Goal: Information Seeking & Learning: Learn about a topic

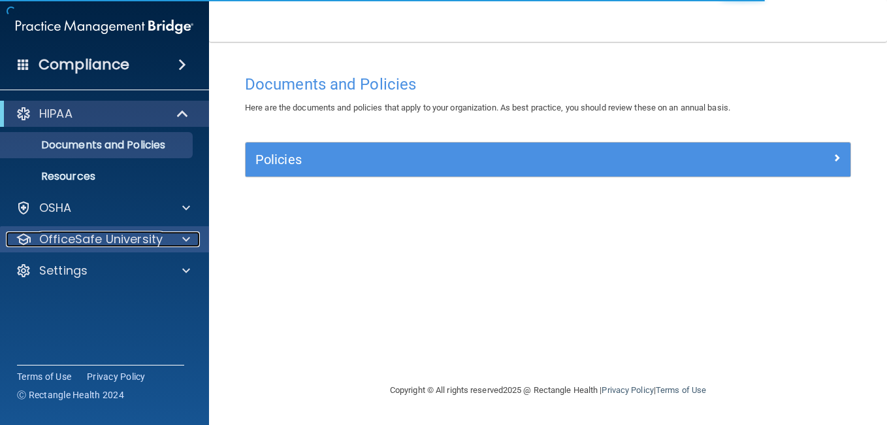
click at [185, 235] on span at bounding box center [186, 239] width 8 height 16
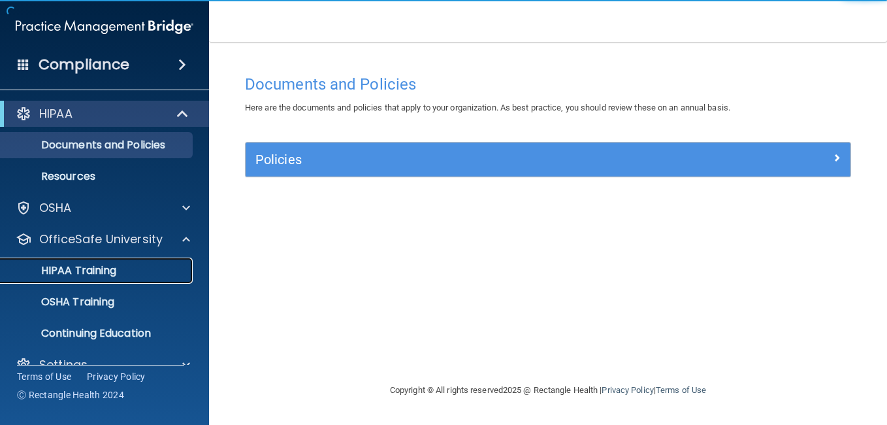
click at [116, 265] on p "HIPAA Training" at bounding box center [62, 270] width 108 height 13
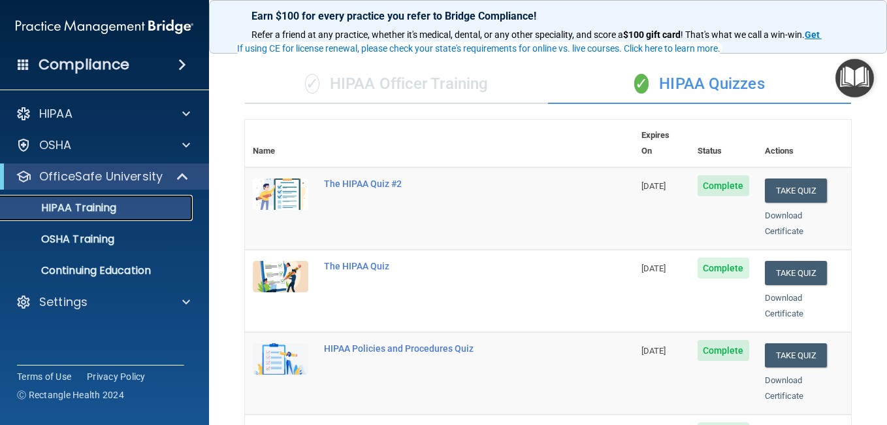
scroll to position [105, 0]
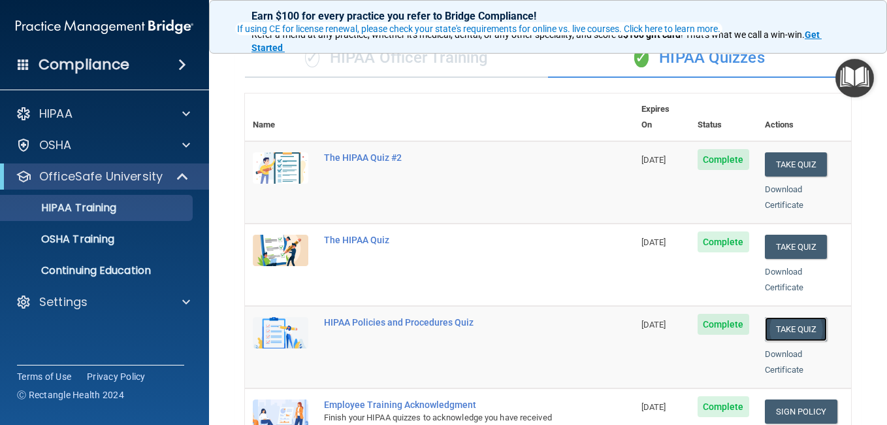
click at [798, 317] on button "Take Quiz" at bounding box center [796, 329] width 63 height 24
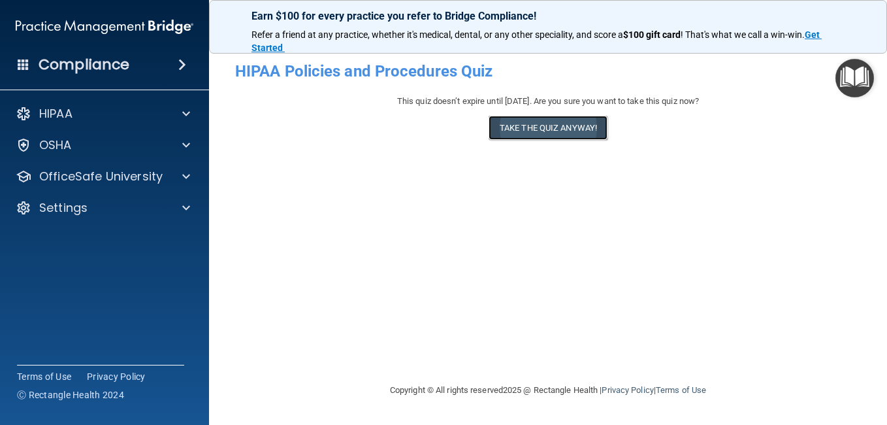
click at [540, 128] on button "Take the quiz anyway!" at bounding box center [548, 128] width 119 height 24
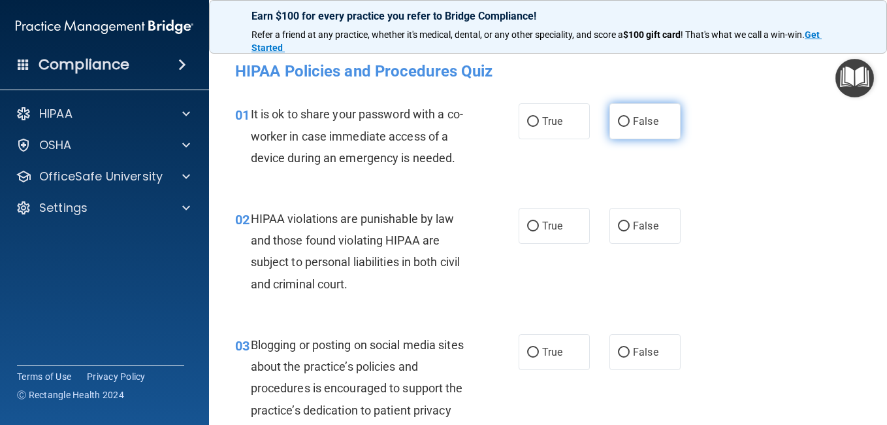
click at [618, 118] on input "False" at bounding box center [624, 122] width 12 height 10
radio input "true"
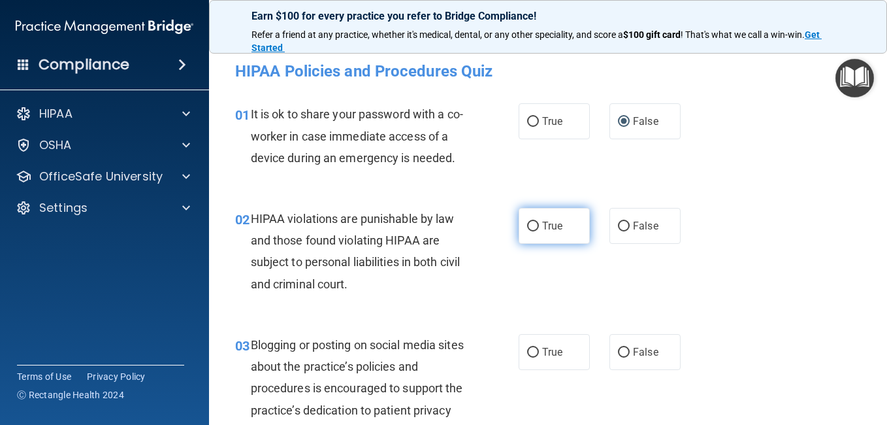
click at [528, 231] on input "True" at bounding box center [533, 226] width 12 height 10
radio input "true"
click at [528, 231] on input "True" at bounding box center [533, 226] width 12 height 10
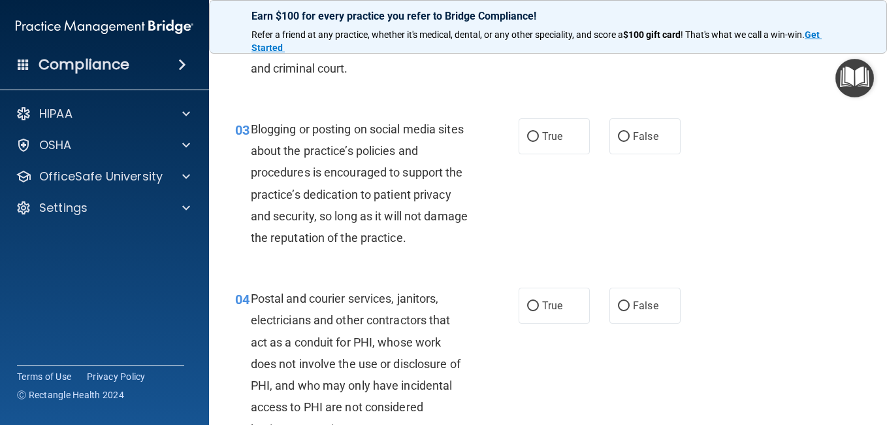
scroll to position [235, 0]
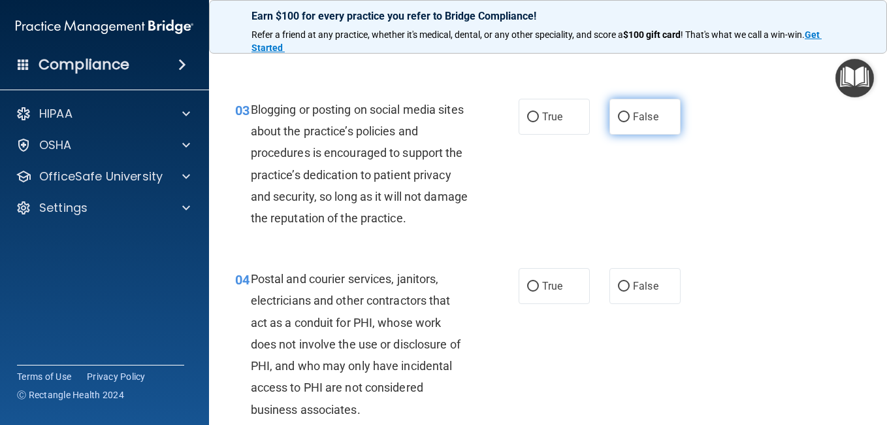
click at [618, 122] on input "False" at bounding box center [624, 117] width 12 height 10
radio input "true"
click at [881, 38] on div "Earn $100 for every practice you refer to Bridge Compliance! Refer a friend at …" at bounding box center [548, 27] width 678 height 54
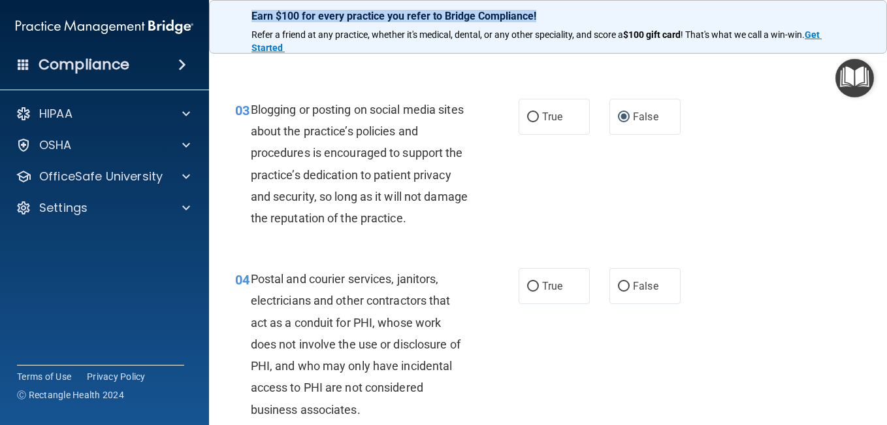
click at [881, 38] on div "Earn $100 for every practice you refer to Bridge Compliance! Refer a friend at …" at bounding box center [548, 27] width 678 height 54
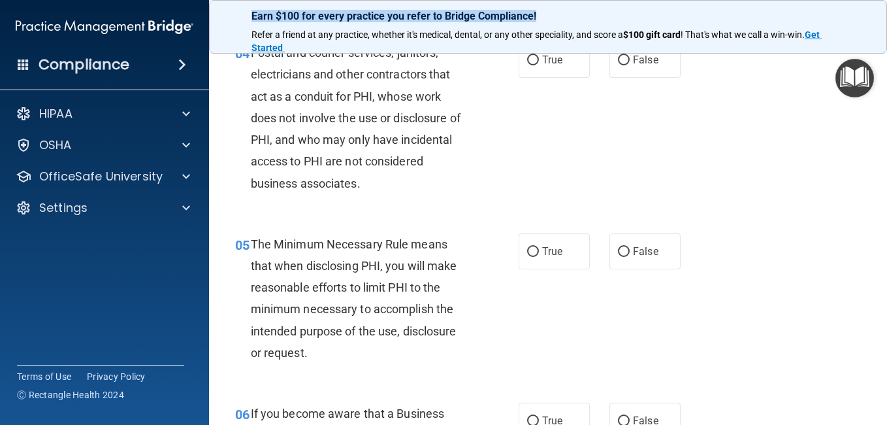
scroll to position [470, 0]
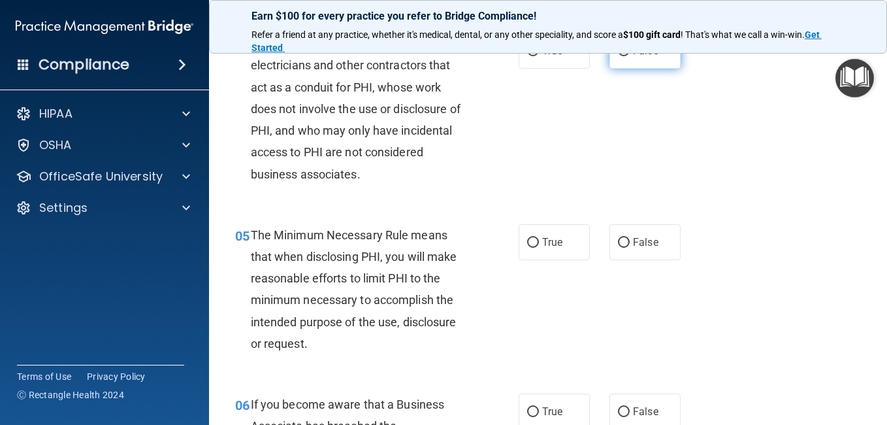
click at [613, 69] on label "False" at bounding box center [644, 51] width 71 height 36
click at [618, 56] on input "False" at bounding box center [624, 51] width 12 height 10
radio input "true"
click at [604, 331] on div "05 The Minimum Necessary Rule means that when disclosing PHI, you will make rea…" at bounding box center [547, 292] width 645 height 169
click at [528, 248] on input "True" at bounding box center [533, 243] width 12 height 10
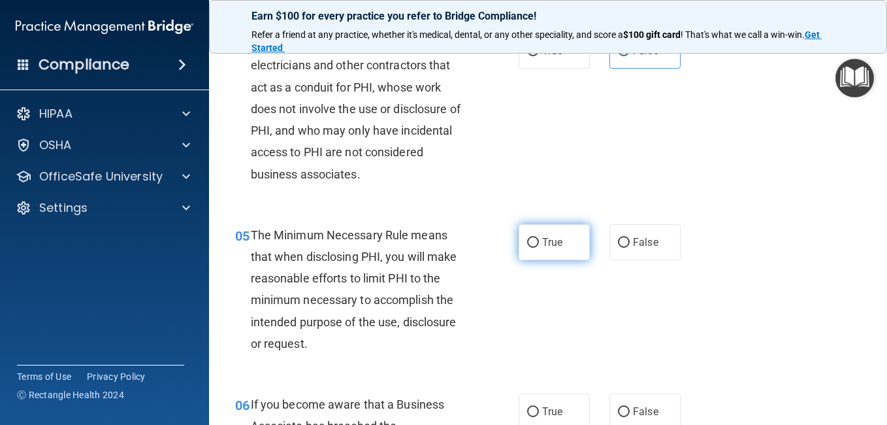
radio input "true"
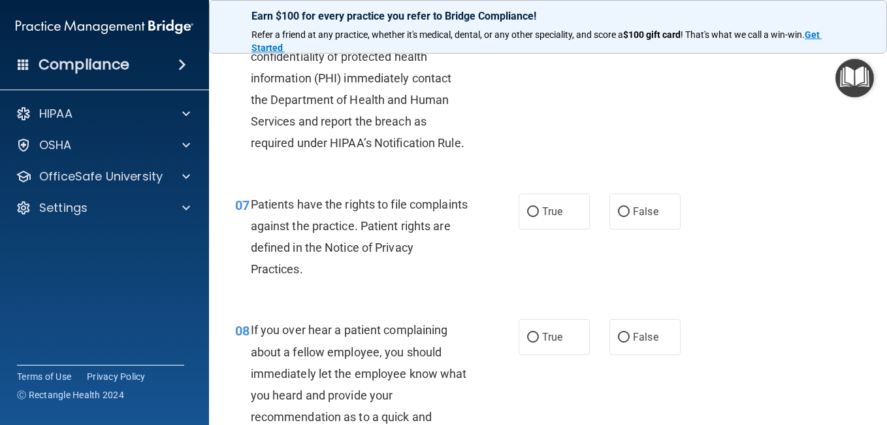
scroll to position [862, 0]
click at [527, 25] on input "True" at bounding box center [533, 20] width 12 height 10
radio input "true"
click at [530, 216] on input "True" at bounding box center [533, 211] width 12 height 10
radio input "true"
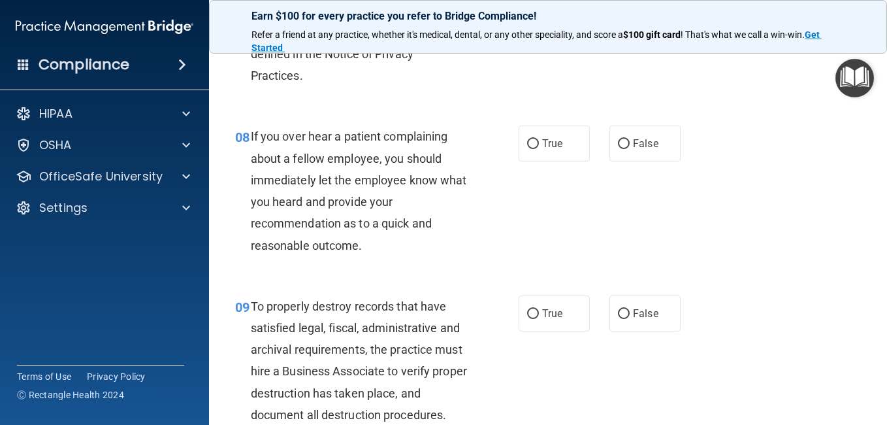
scroll to position [1071, 0]
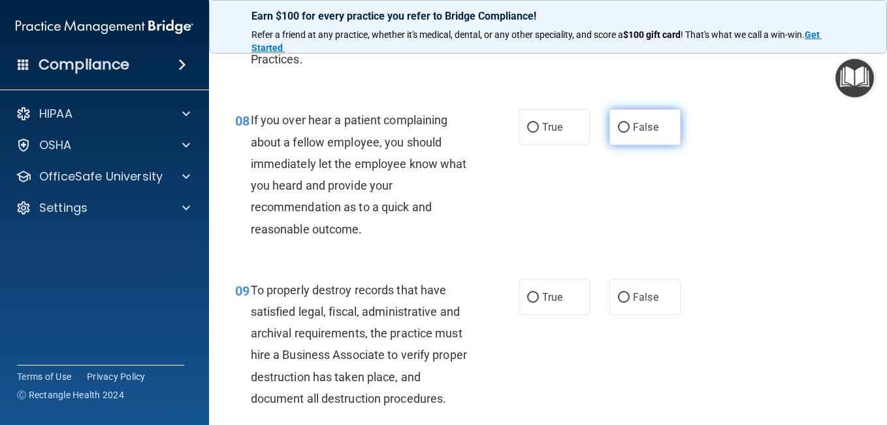
click at [619, 133] on input "False" at bounding box center [624, 128] width 12 height 10
radio input "true"
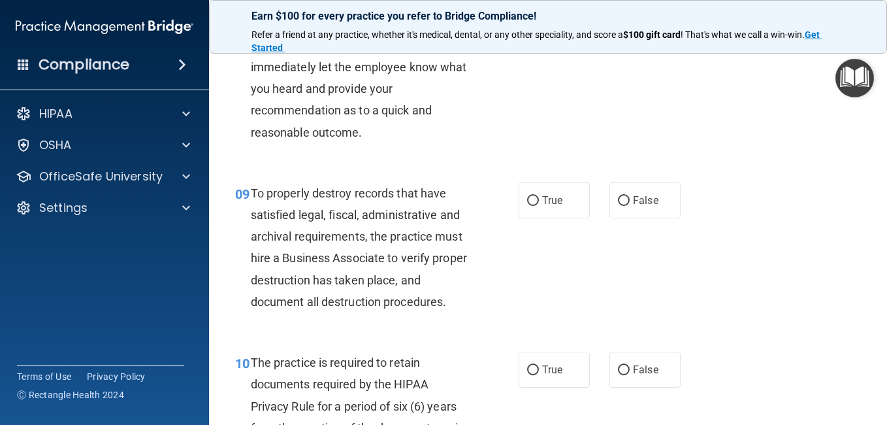
scroll to position [1185, 0]
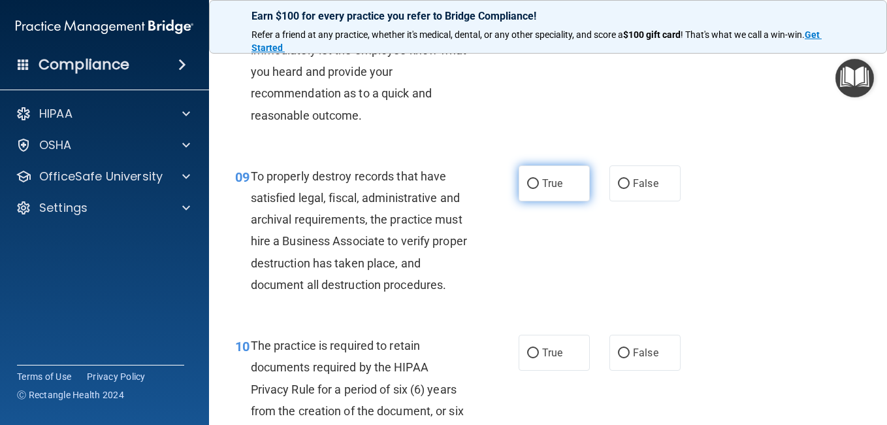
click at [528, 189] on input "True" at bounding box center [533, 184] width 12 height 10
radio input "true"
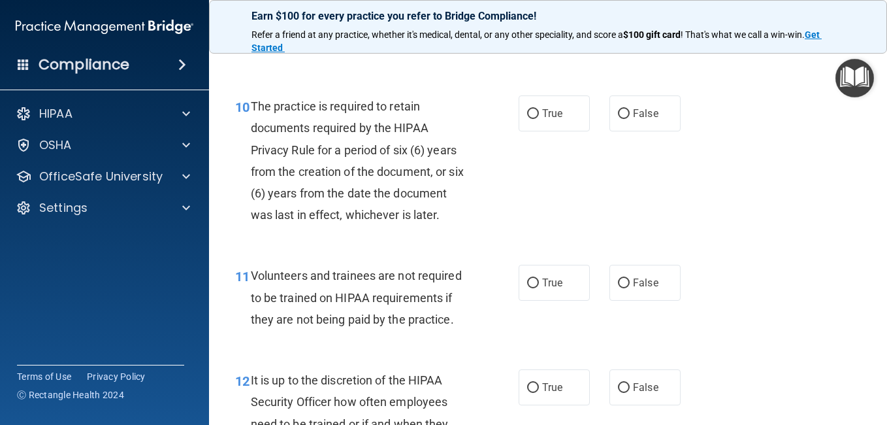
scroll to position [1446, 0]
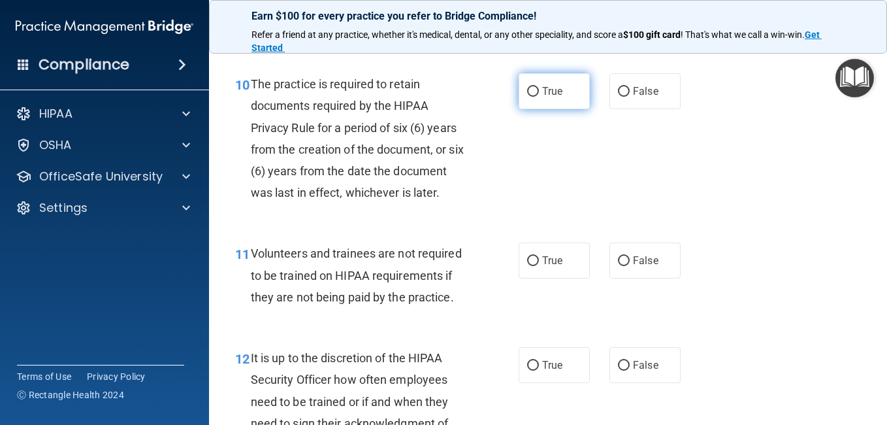
click at [527, 97] on input "True" at bounding box center [533, 92] width 12 height 10
radio input "true"
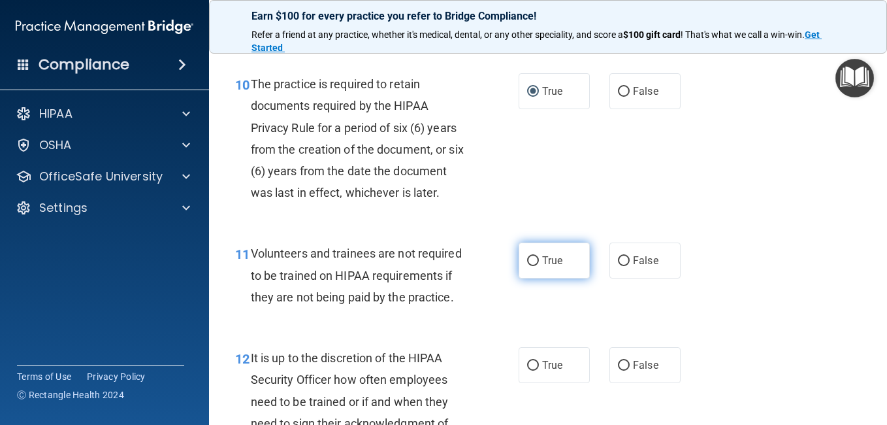
click at [530, 266] on input "True" at bounding box center [533, 261] width 12 height 10
radio input "true"
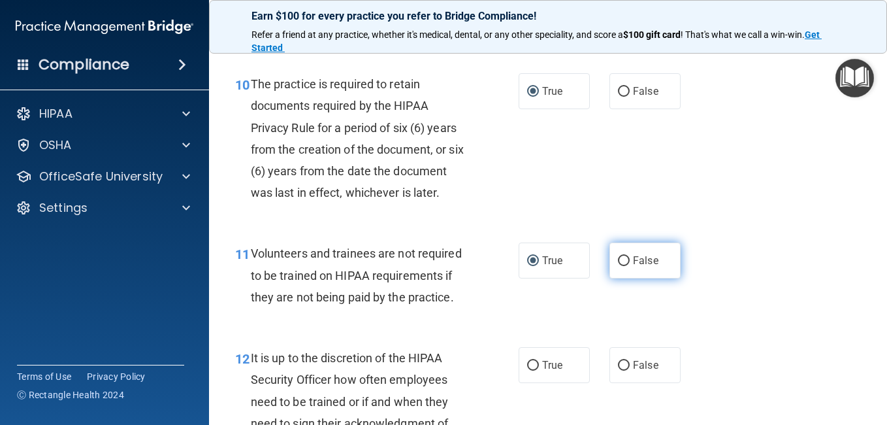
click at [618, 266] on input "False" at bounding box center [624, 261] width 12 height 10
radio input "true"
radio input "false"
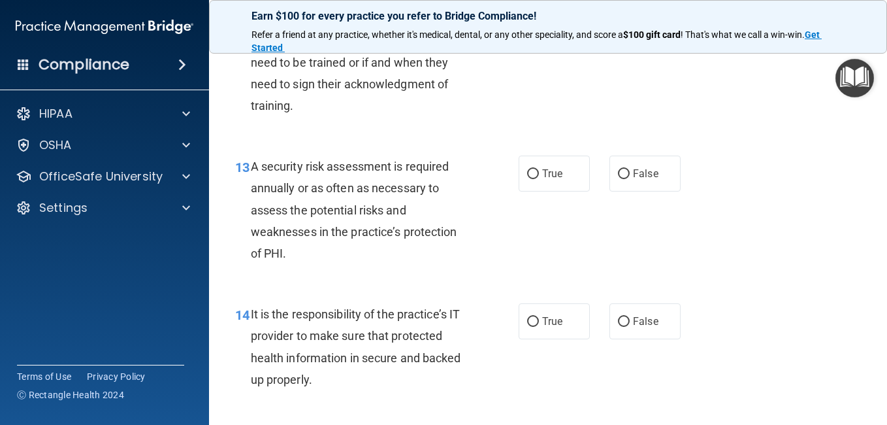
scroll to position [1794, 0]
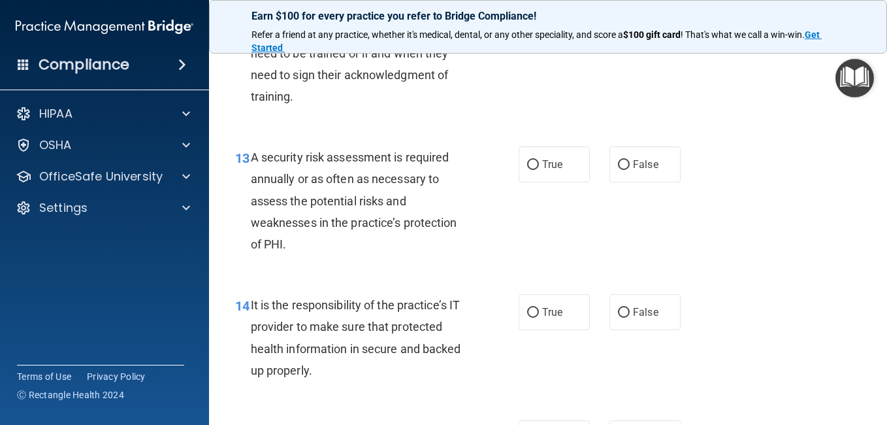
click at [618, 22] on input "False" at bounding box center [624, 17] width 12 height 10
radio input "true"
click at [527, 170] on input "True" at bounding box center [533, 165] width 12 height 10
radio input "true"
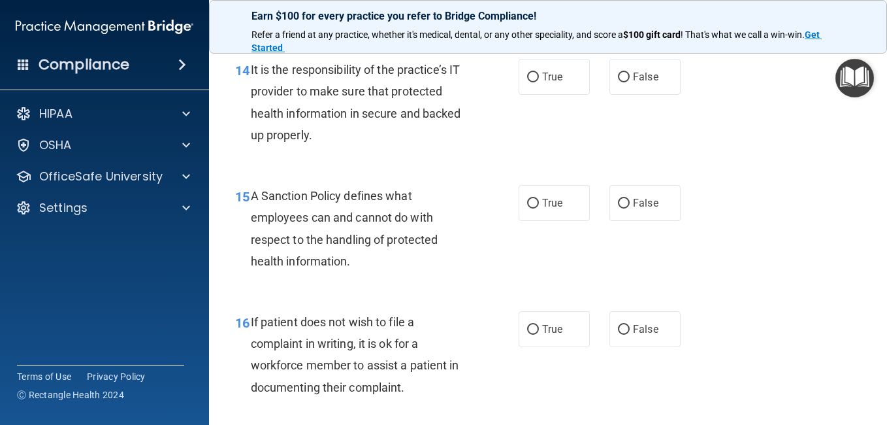
scroll to position [2056, 0]
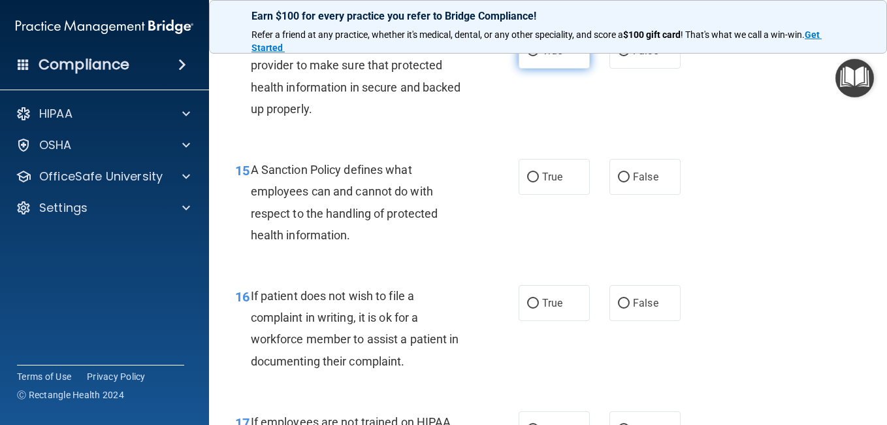
click at [530, 56] on input "True" at bounding box center [533, 51] width 12 height 10
radio input "true"
click at [527, 182] on input "True" at bounding box center [533, 177] width 12 height 10
radio input "true"
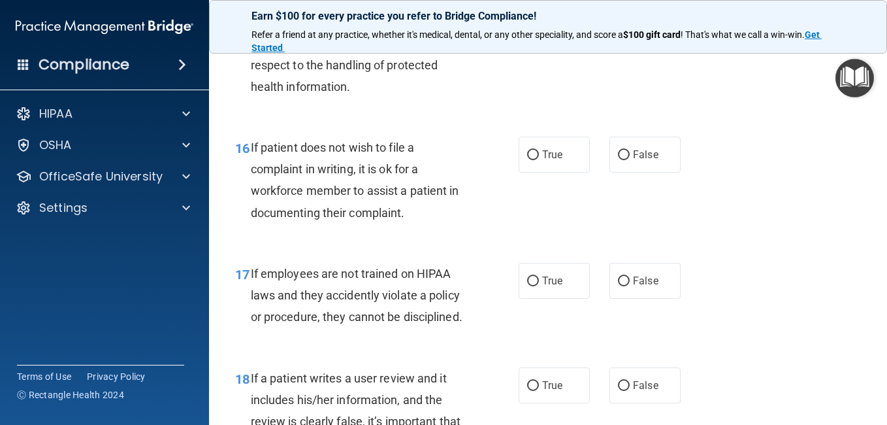
scroll to position [2229, 0]
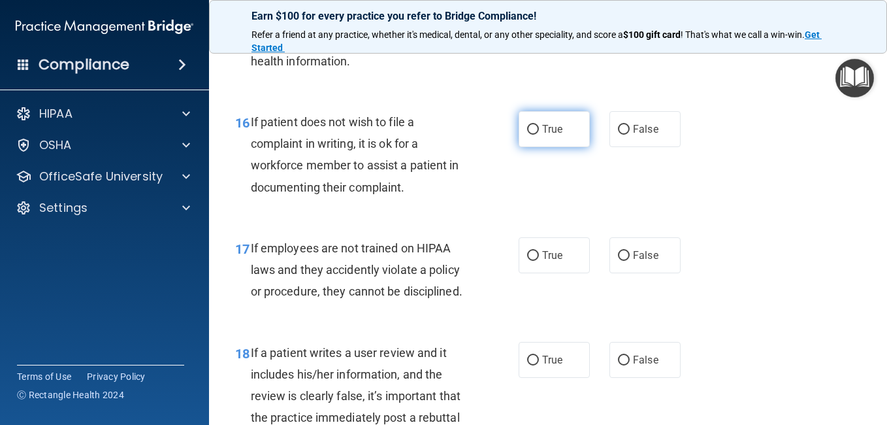
click at [529, 135] on input "True" at bounding box center [533, 130] width 12 height 10
radio input "true"
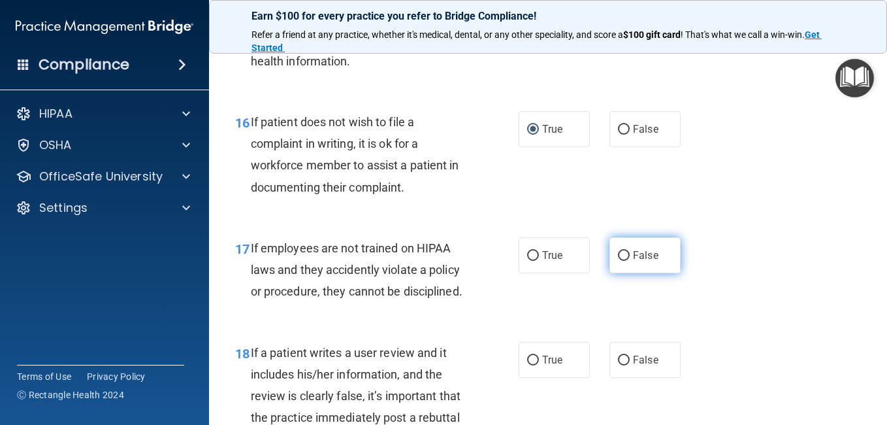
click at [618, 261] on input "False" at bounding box center [624, 256] width 12 height 10
radio input "true"
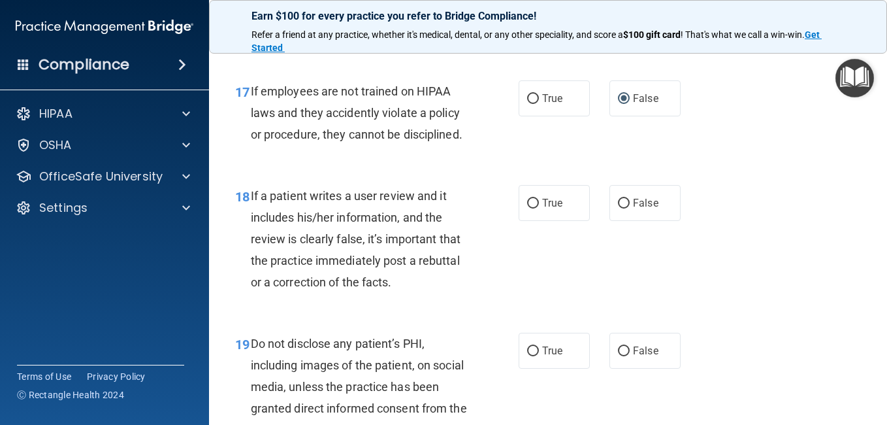
scroll to position [2438, 0]
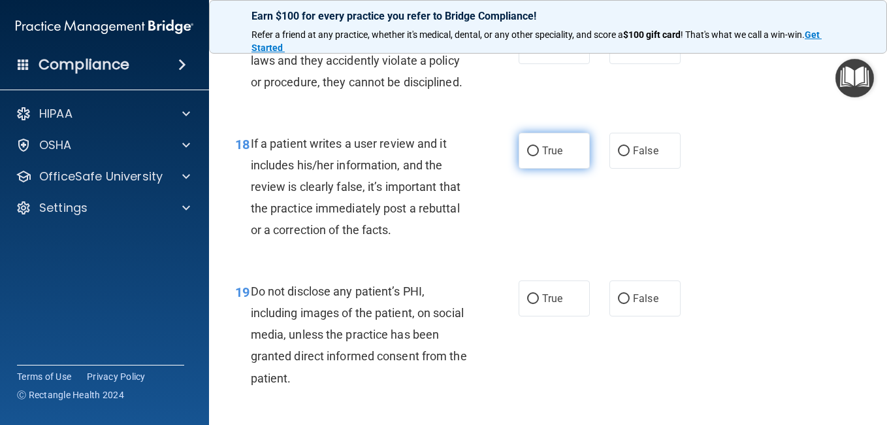
click at [528, 156] on input "True" at bounding box center [533, 151] width 12 height 10
radio input "true"
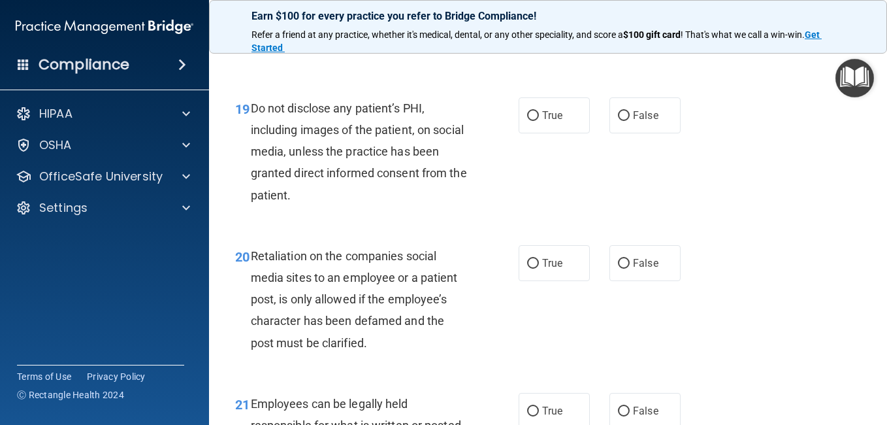
scroll to position [2735, 0]
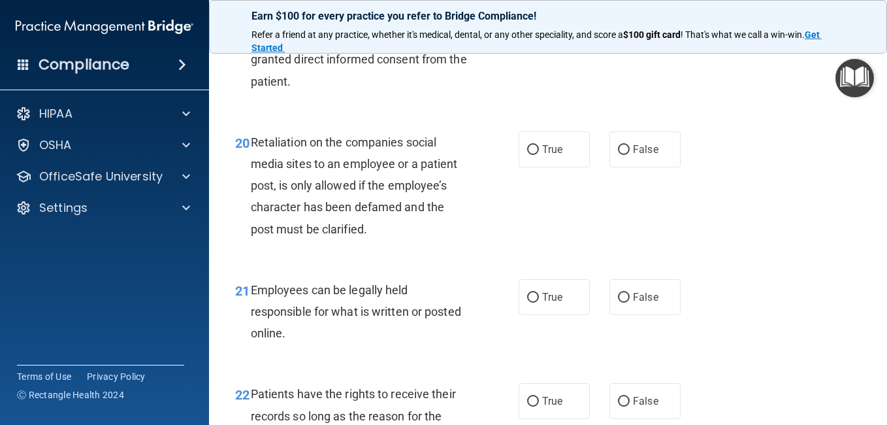
click at [527, 7] on input "True" at bounding box center [533, 2] width 12 height 10
radio input "true"
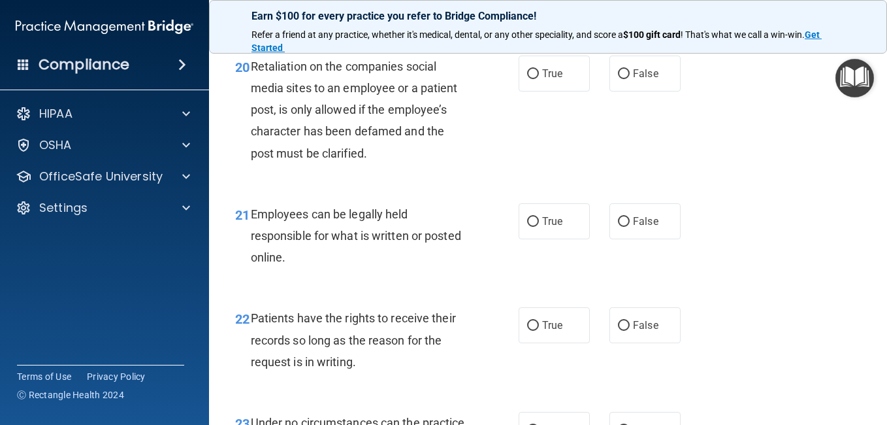
scroll to position [2818, 0]
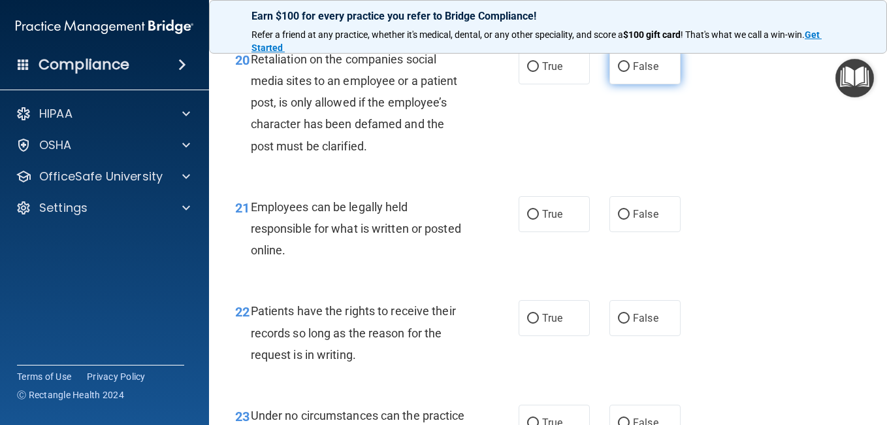
click at [618, 72] on input "False" at bounding box center [624, 67] width 12 height 10
radio input "true"
click at [618, 219] on input "False" at bounding box center [624, 215] width 12 height 10
radio input "true"
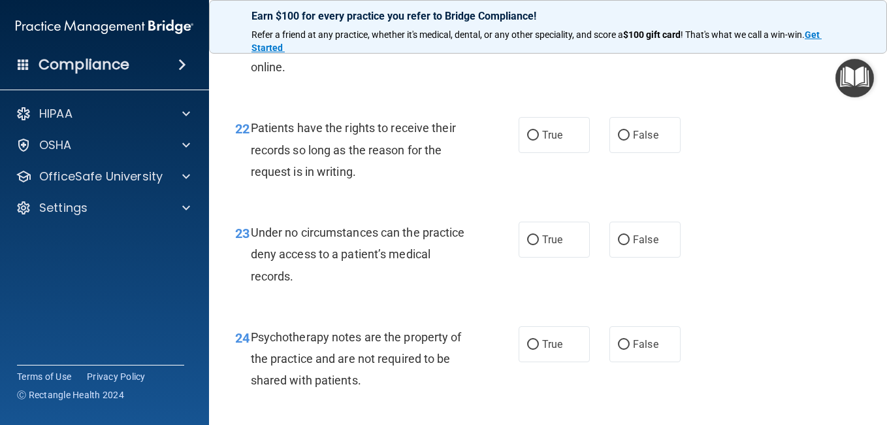
scroll to position [3027, 0]
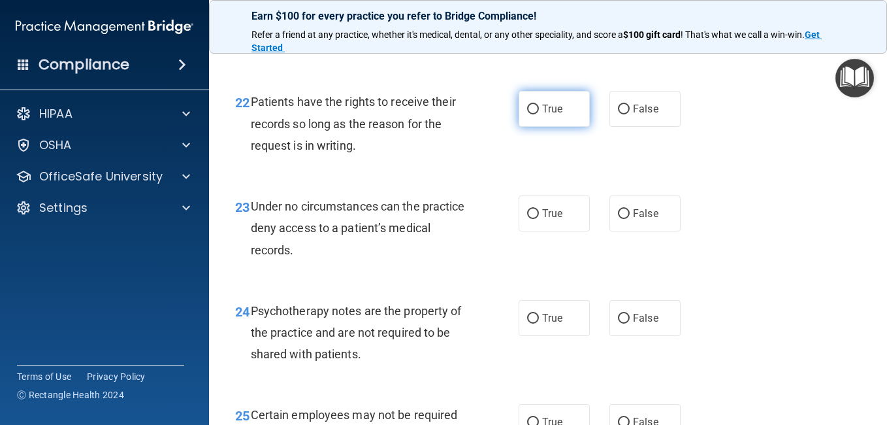
click at [530, 114] on input "True" at bounding box center [533, 110] width 12 height 10
radio input "true"
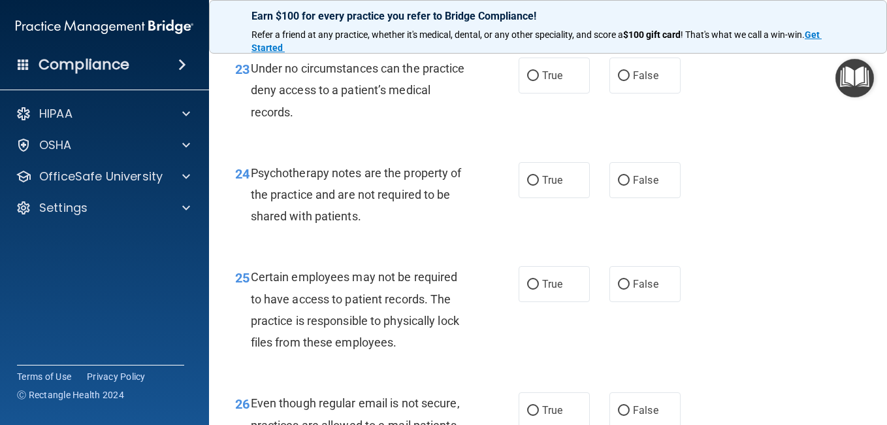
scroll to position [3184, 0]
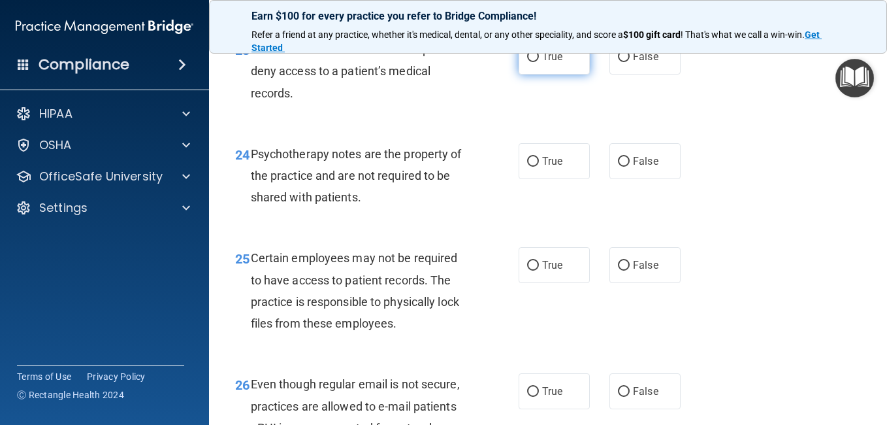
click at [527, 62] on input "True" at bounding box center [533, 57] width 12 height 10
radio input "true"
click at [622, 167] on input "False" at bounding box center [624, 162] width 12 height 10
radio input "true"
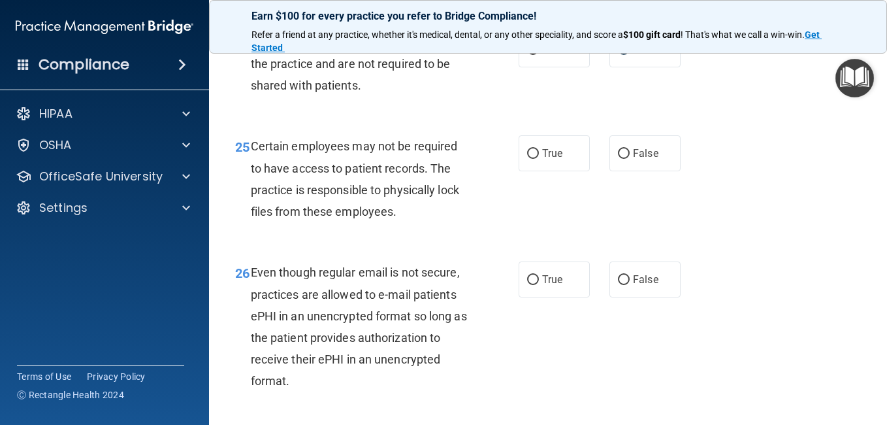
scroll to position [3314, 0]
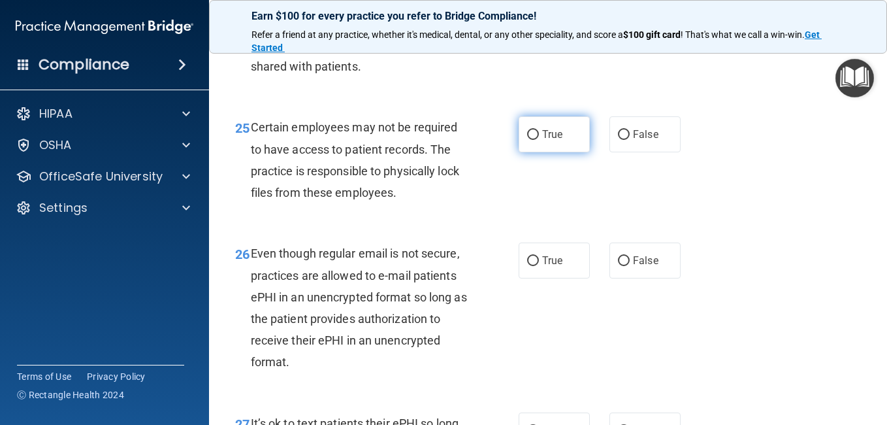
click at [529, 140] on input "True" at bounding box center [533, 135] width 12 height 10
radio input "true"
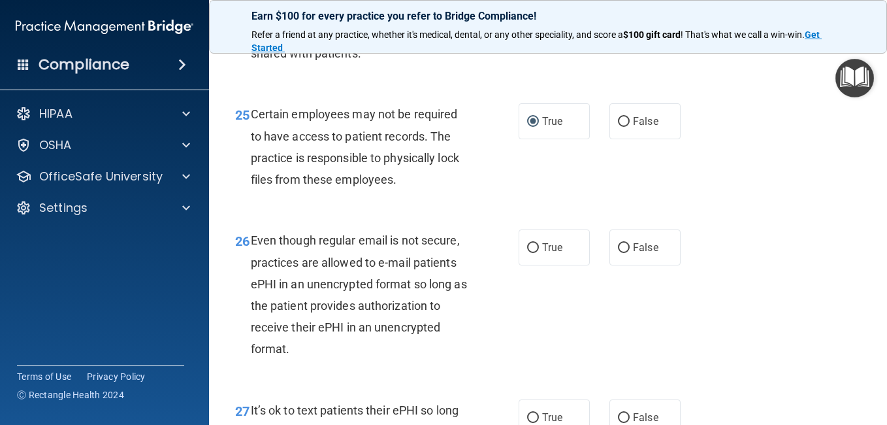
scroll to position [3397, 0]
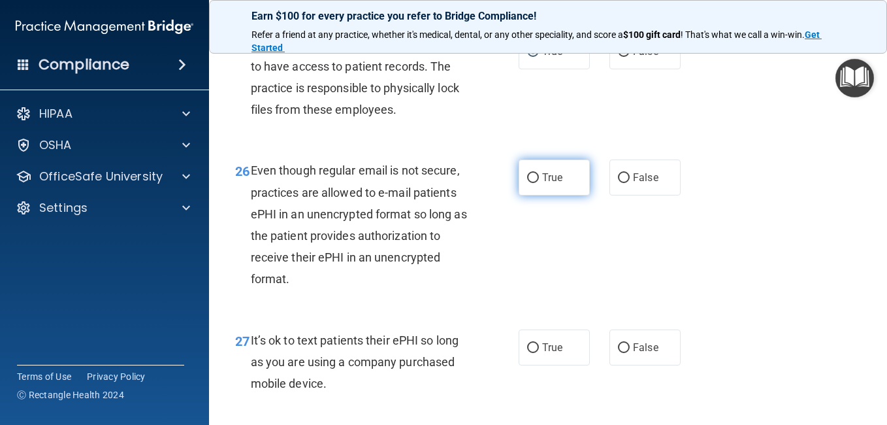
click at [527, 183] on input "True" at bounding box center [533, 178] width 12 height 10
radio input "true"
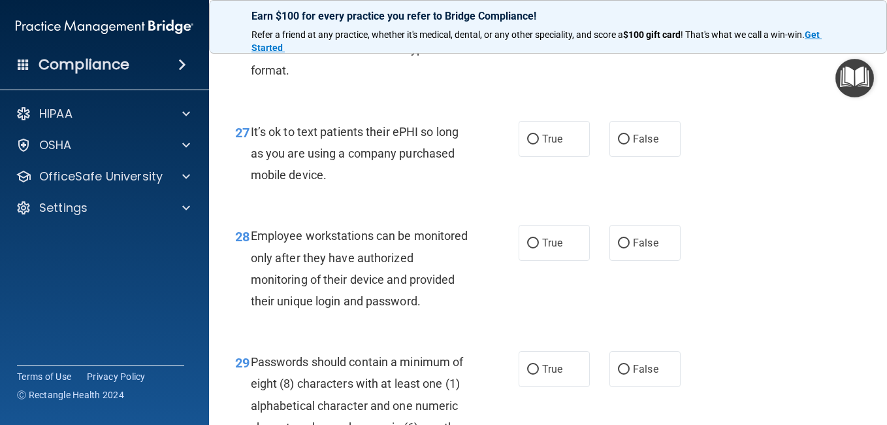
scroll to position [3649, 0]
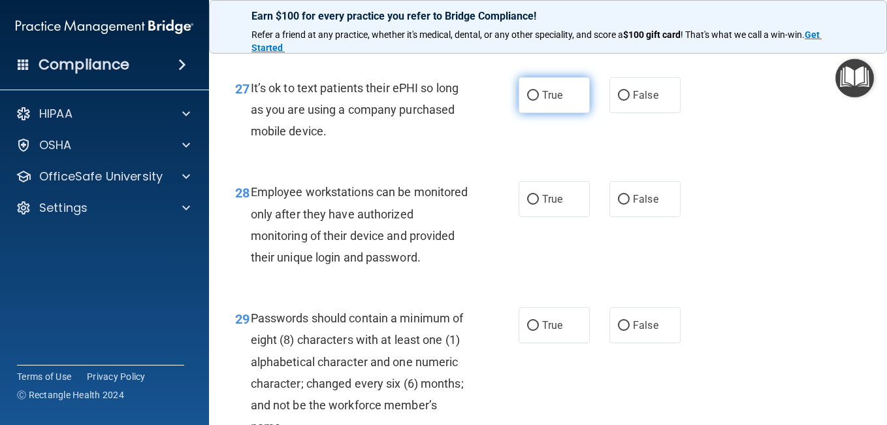
click at [529, 101] on input "True" at bounding box center [533, 96] width 12 height 10
radio input "true"
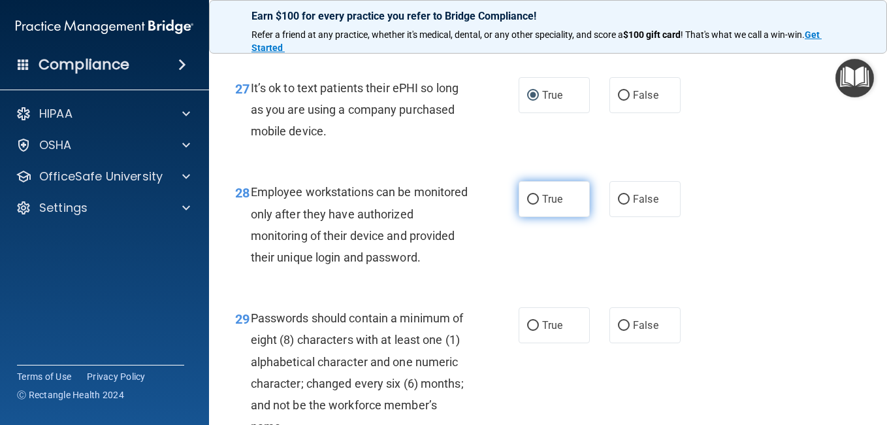
click at [528, 204] on input "True" at bounding box center [533, 200] width 12 height 10
radio input "true"
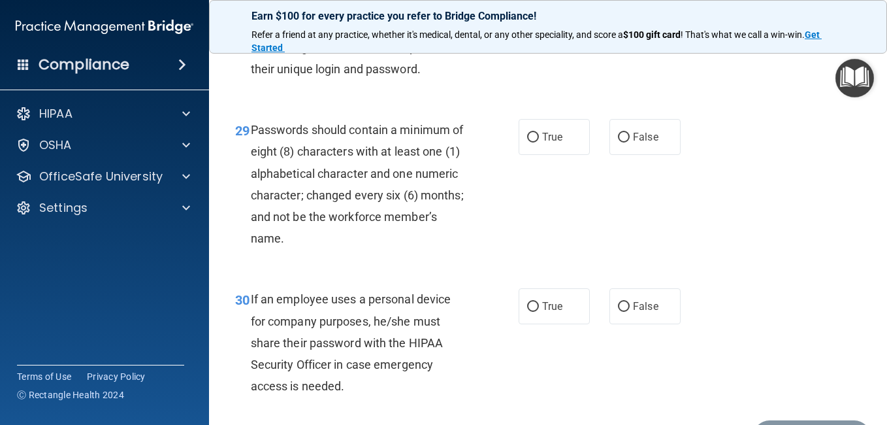
scroll to position [3841, 0]
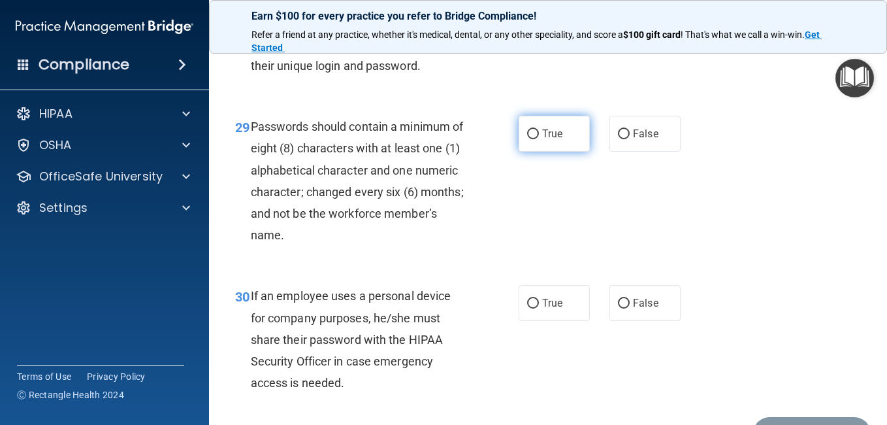
click at [530, 139] on input "True" at bounding box center [533, 134] width 12 height 10
radio input "true"
click at [530, 139] on input "True" at bounding box center [533, 134] width 12 height 10
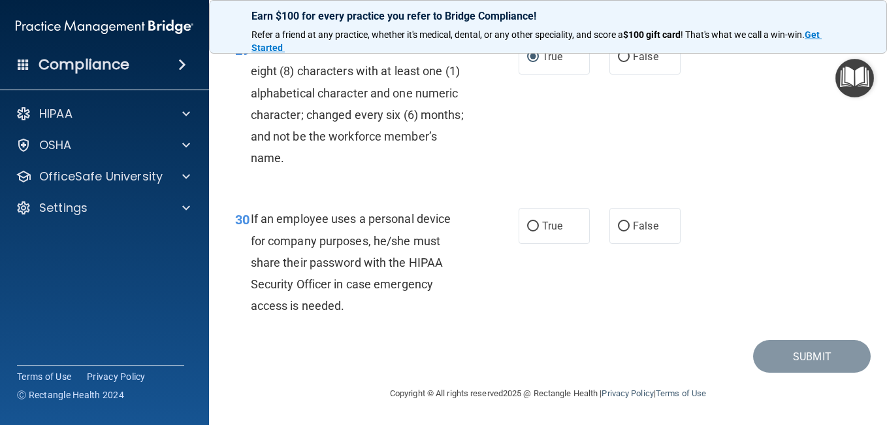
scroll to position [4026, 0]
click at [527, 223] on input "True" at bounding box center [533, 226] width 12 height 10
radio input "true"
click at [817, 349] on button "Submit" at bounding box center [812, 356] width 118 height 33
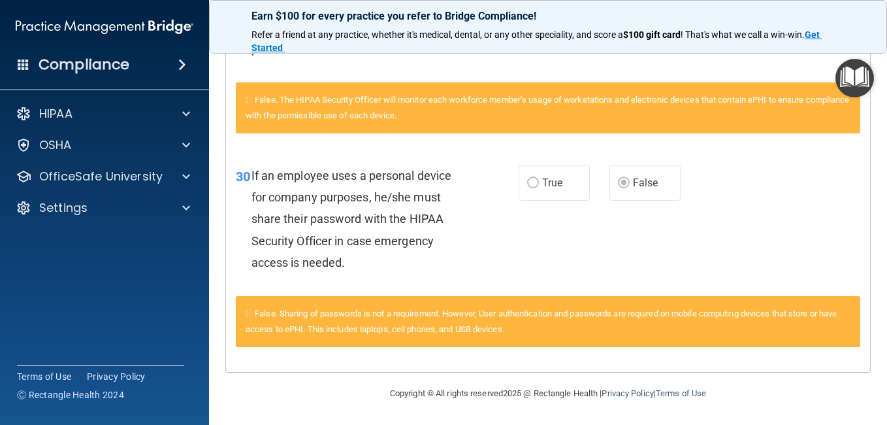
scroll to position [2573, 0]
click at [875, 59] on main "Calculating your score.... You did not pass the " HIPAA Policies and Procedures…" at bounding box center [548, 233] width 678 height 383
click at [845, 178] on div "30 If an employee uses a personal device for company purposes, he/she must shar…" at bounding box center [548, 222] width 644 height 148
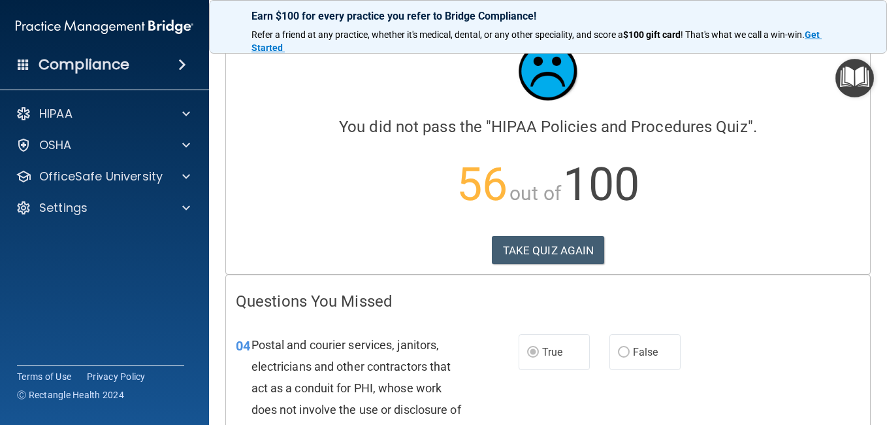
scroll to position [17, 0]
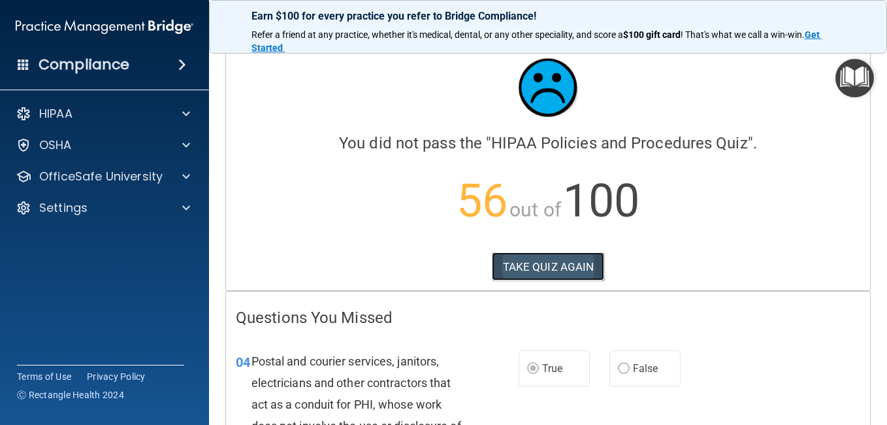
click at [569, 258] on button "TAKE QUIZ AGAIN" at bounding box center [548, 266] width 113 height 29
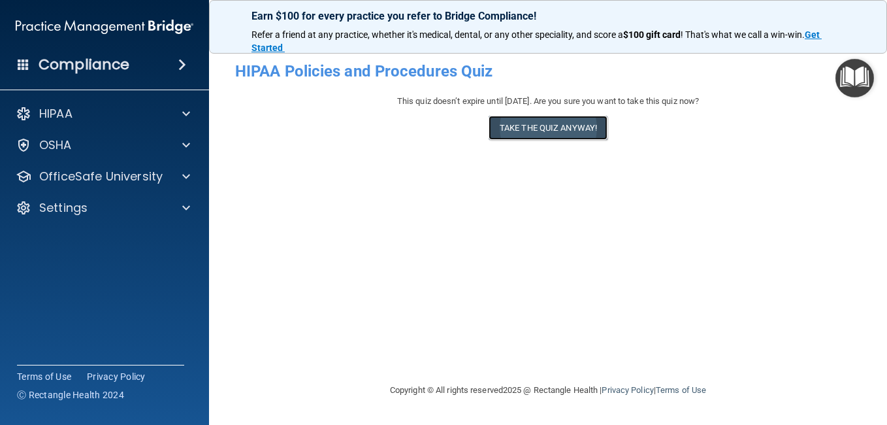
click at [564, 126] on button "Take the quiz anyway!" at bounding box center [548, 128] width 119 height 24
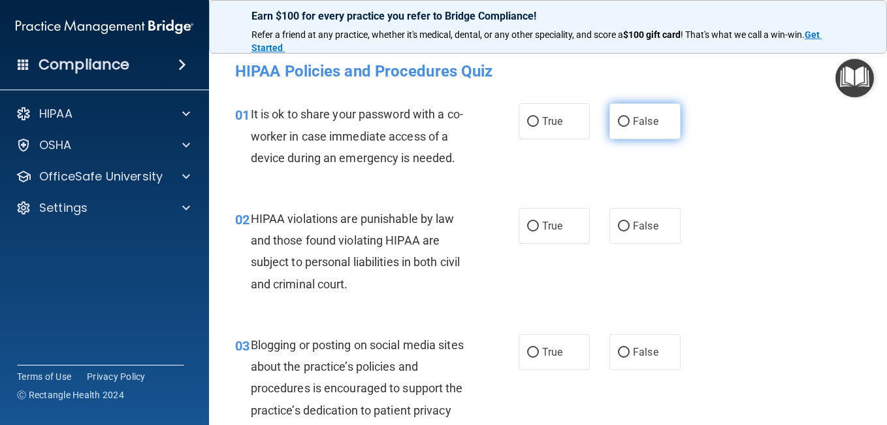
click at [618, 118] on input "False" at bounding box center [624, 122] width 12 height 10
radio input "true"
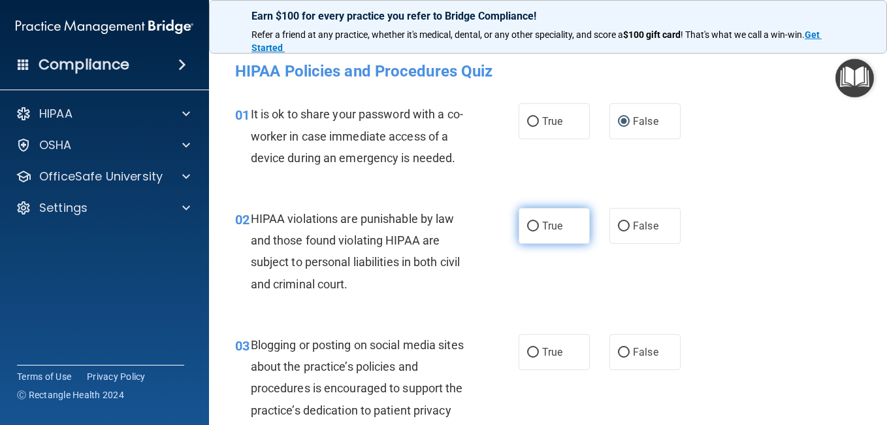
click at [528, 231] on input "True" at bounding box center [533, 226] width 12 height 10
radio input "true"
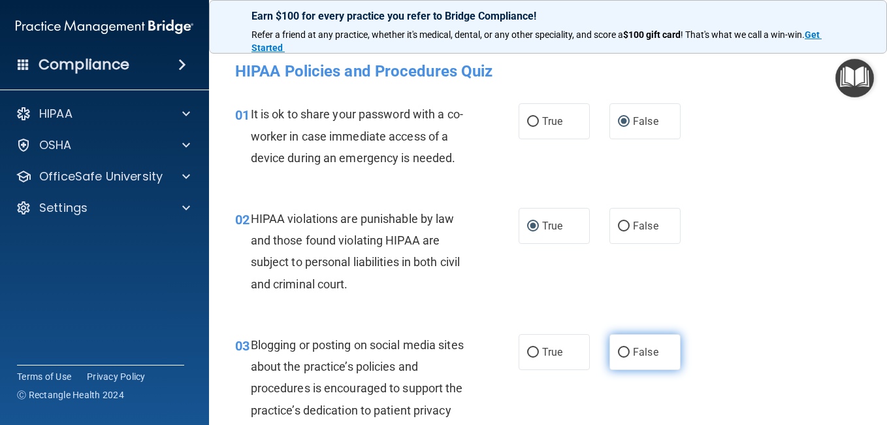
click at [618, 357] on input "False" at bounding box center [624, 353] width 12 height 10
radio input "true"
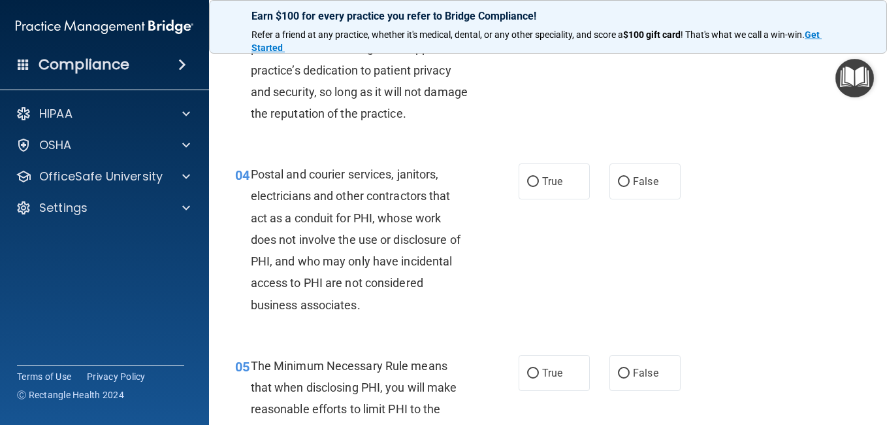
scroll to position [400, 0]
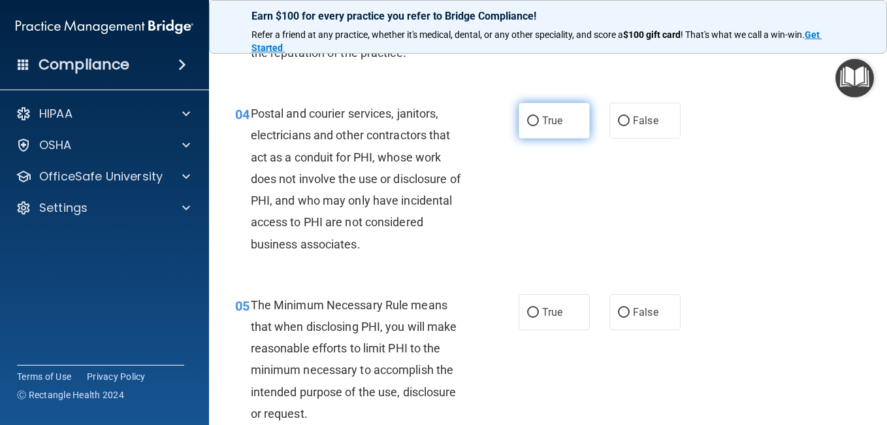
click at [529, 126] on input "True" at bounding box center [533, 121] width 12 height 10
radio input "true"
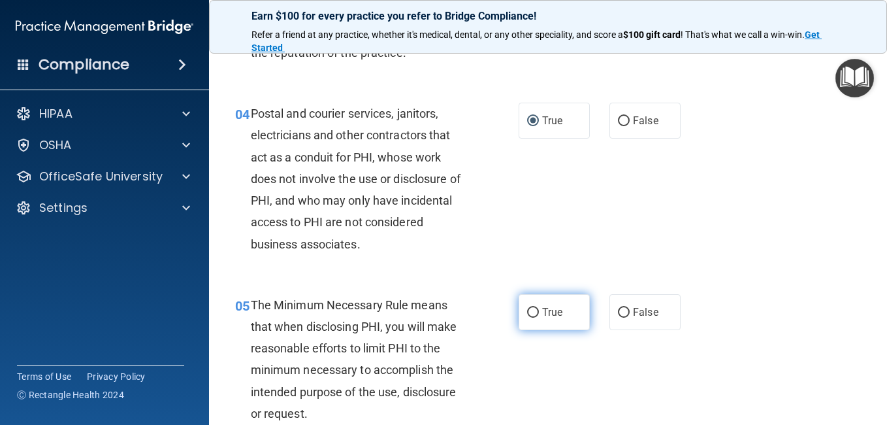
click at [530, 317] on input "True" at bounding box center [533, 313] width 12 height 10
radio input "true"
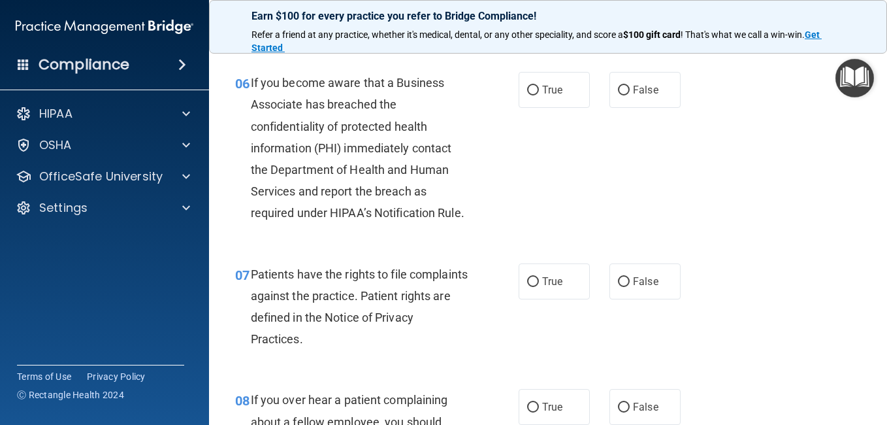
scroll to position [818, 0]
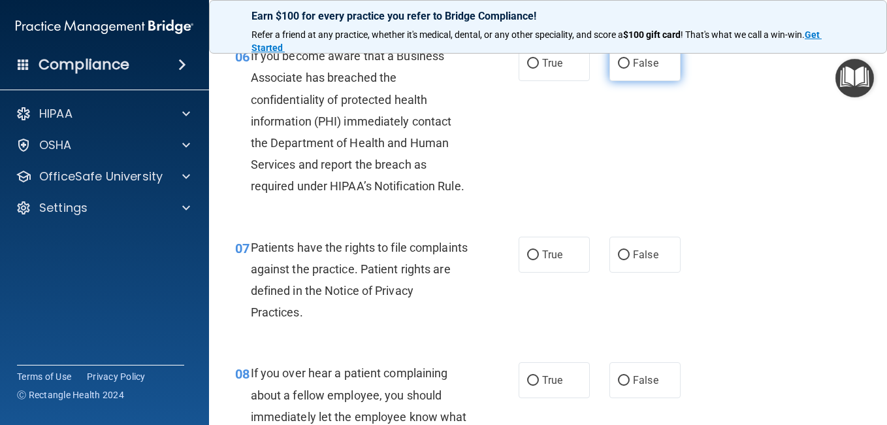
click at [618, 69] on input "False" at bounding box center [624, 64] width 12 height 10
radio input "true"
click at [527, 260] on input "True" at bounding box center [533, 255] width 12 height 10
radio input "true"
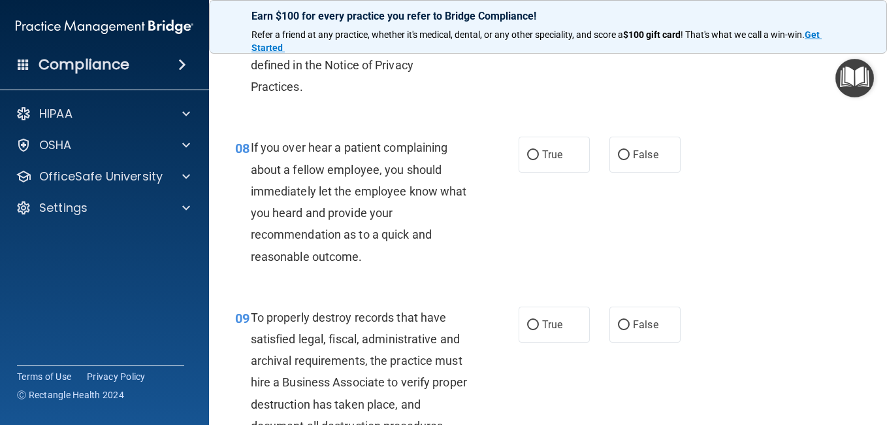
scroll to position [1045, 0]
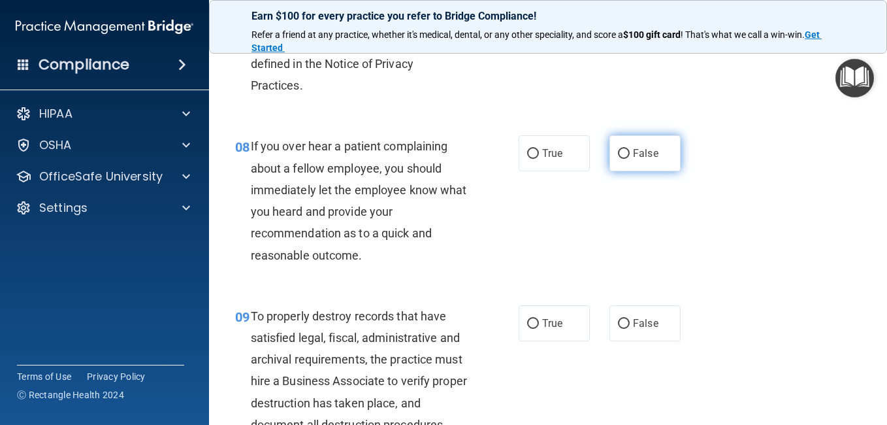
click at [619, 159] on input "False" at bounding box center [624, 154] width 12 height 10
radio input "true"
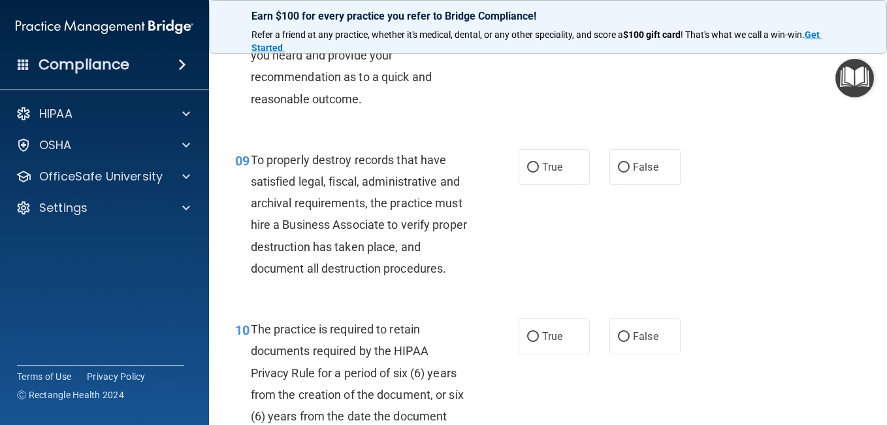
scroll to position [1202, 0]
click at [618, 172] on input "False" at bounding box center [624, 167] width 12 height 10
radio input "true"
click at [532, 341] on input "True" at bounding box center [533, 336] width 12 height 10
radio input "true"
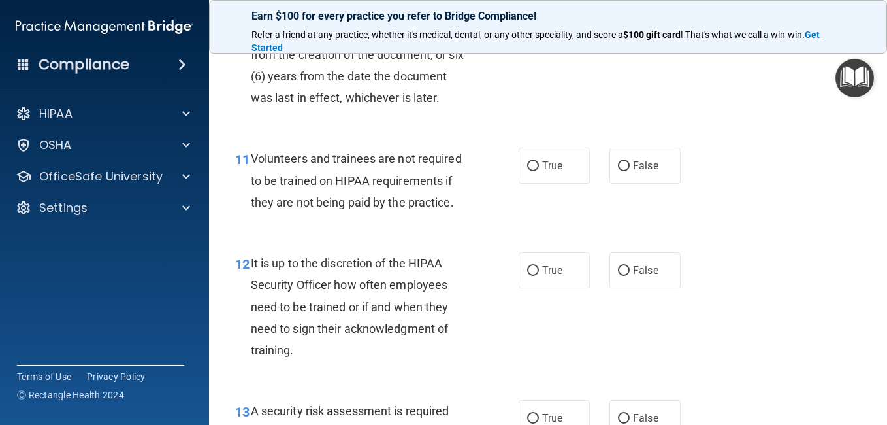
scroll to position [1542, 0]
click at [618, 170] on input "False" at bounding box center [624, 166] width 12 height 10
radio input "true"
click at [618, 275] on input "False" at bounding box center [624, 270] width 12 height 10
radio input "true"
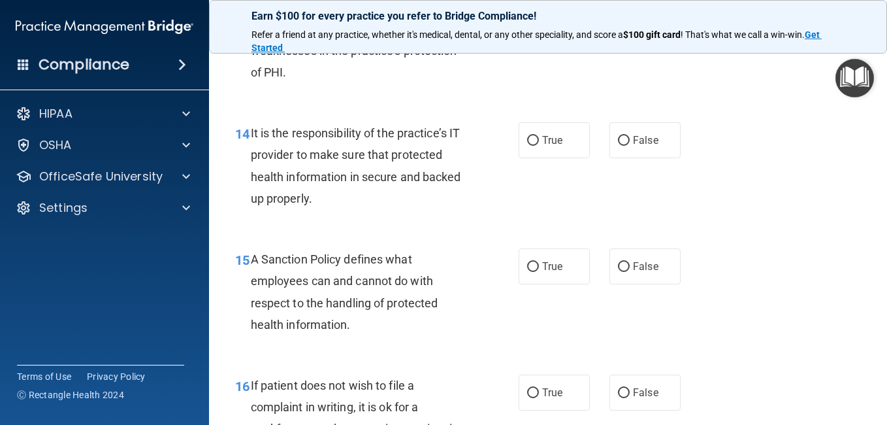
scroll to position [1986, 0]
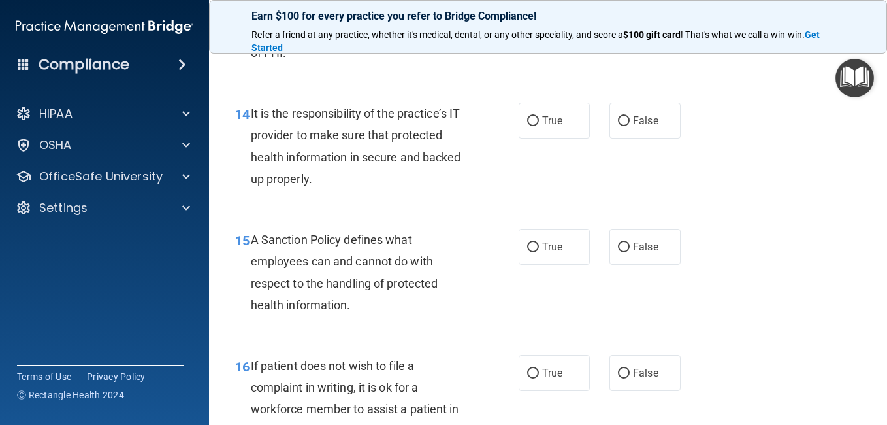
radio input "true"
click at [618, 126] on input "False" at bounding box center [624, 121] width 12 height 10
radio input "true"
click at [616, 265] on label "False" at bounding box center [644, 247] width 71 height 36
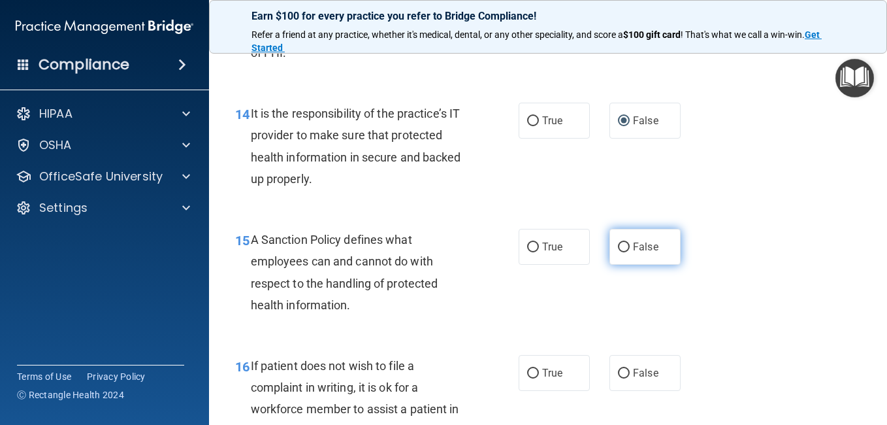
click at [618, 252] on input "False" at bounding box center [624, 247] width 12 height 10
radio input "true"
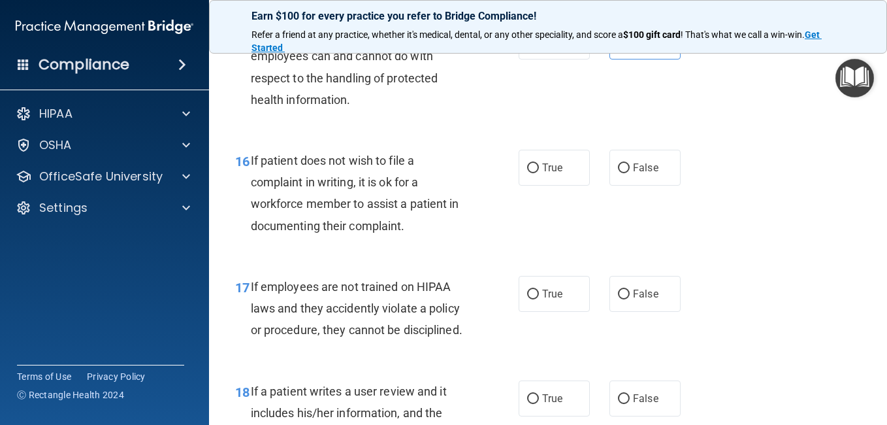
scroll to position [2195, 0]
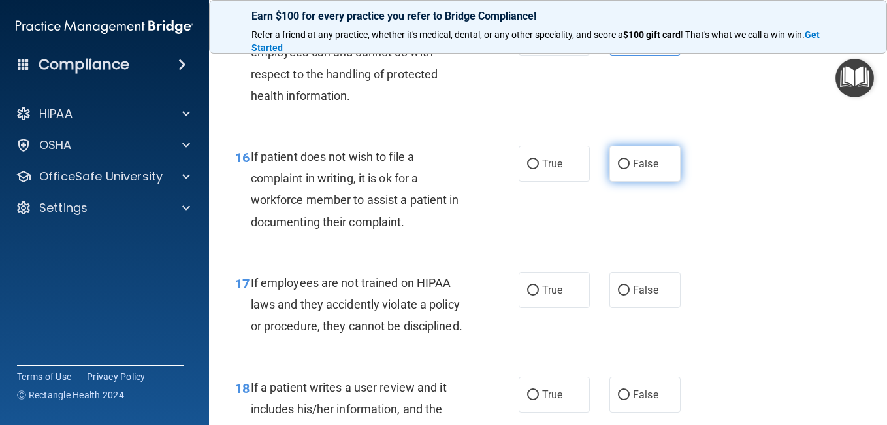
click at [618, 169] on input "False" at bounding box center [624, 164] width 12 height 10
radio input "true"
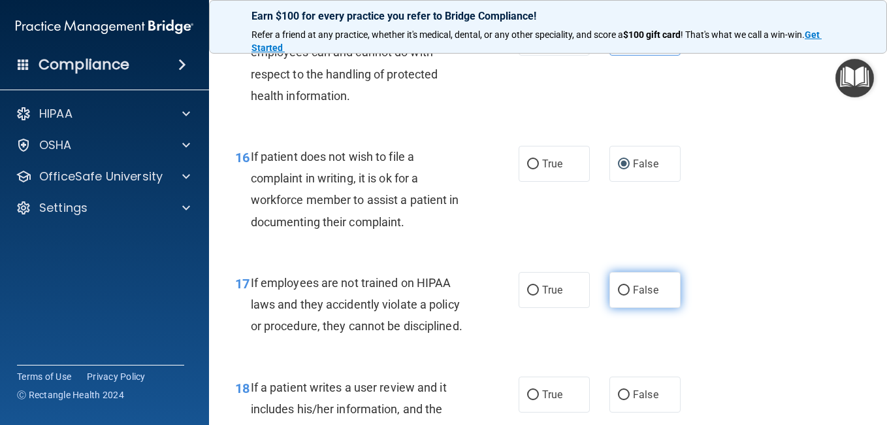
click at [618, 295] on input "False" at bounding box center [624, 290] width 12 height 10
radio input "true"
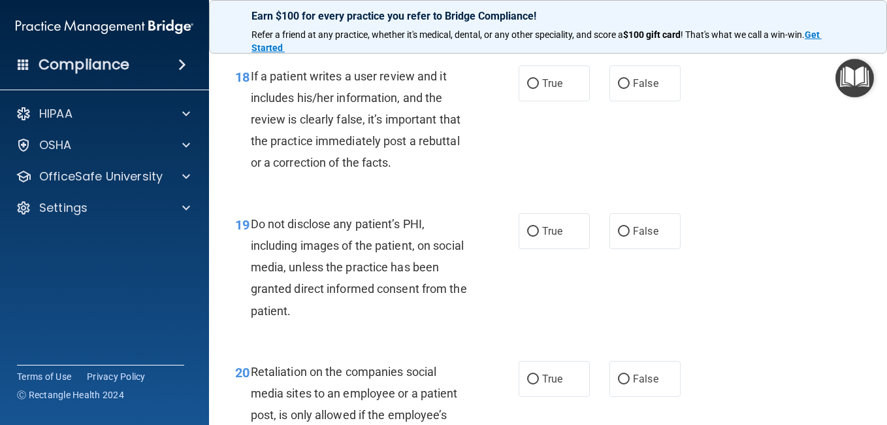
scroll to position [2534, 0]
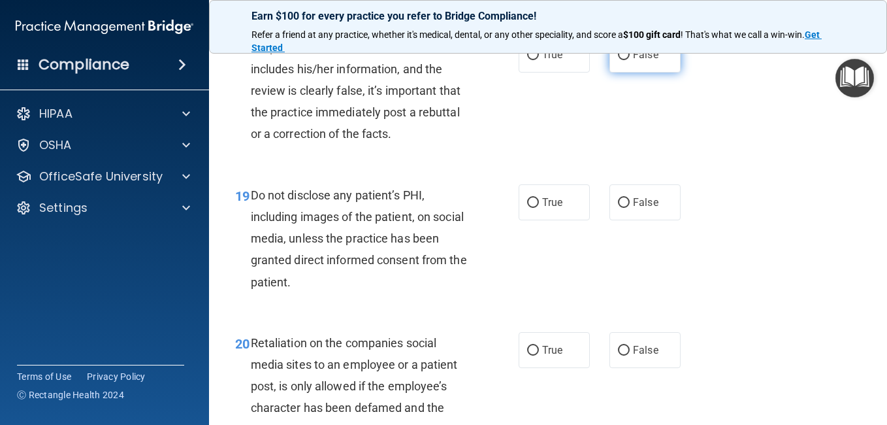
click at [618, 60] on input "False" at bounding box center [624, 55] width 12 height 10
radio input "true"
click at [527, 208] on input "True" at bounding box center [533, 203] width 12 height 10
radio input "true"
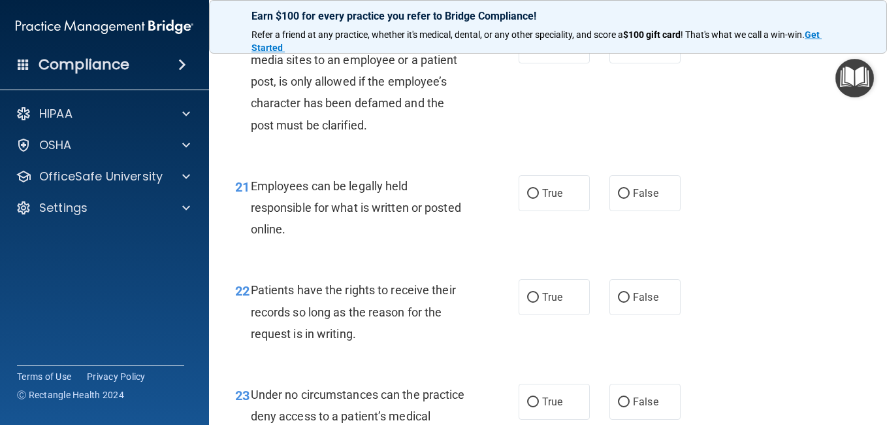
scroll to position [2865, 0]
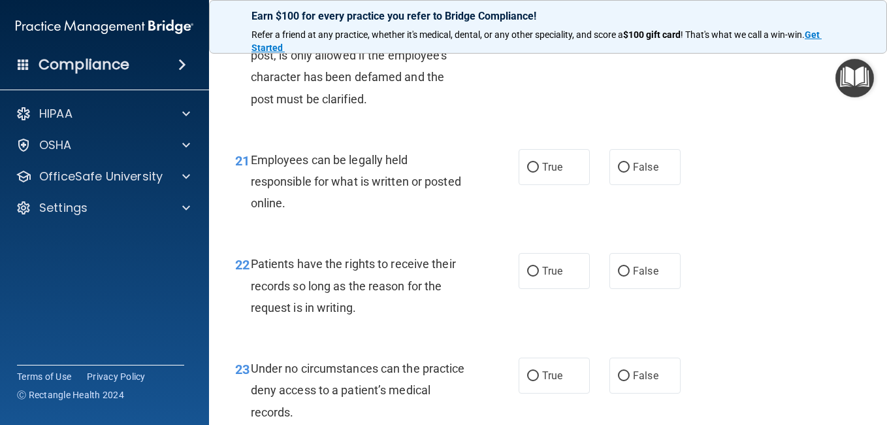
click at [618, 25] on input "False" at bounding box center [624, 20] width 12 height 10
radio input "true"
click at [528, 172] on input "True" at bounding box center [533, 168] width 12 height 10
radio input "true"
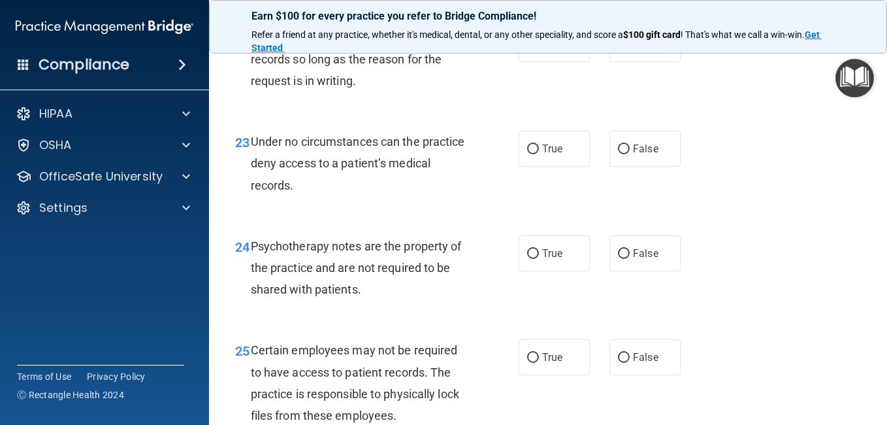
scroll to position [3100, 0]
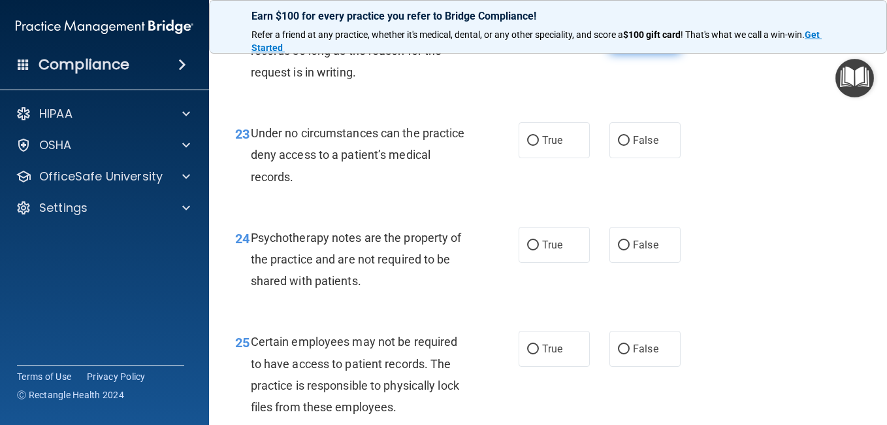
click at [619, 41] on input "False" at bounding box center [624, 36] width 12 height 10
radio input "true"
click at [618, 146] on input "False" at bounding box center [624, 141] width 12 height 10
radio input "true"
click at [529, 250] on input "True" at bounding box center [533, 245] width 12 height 10
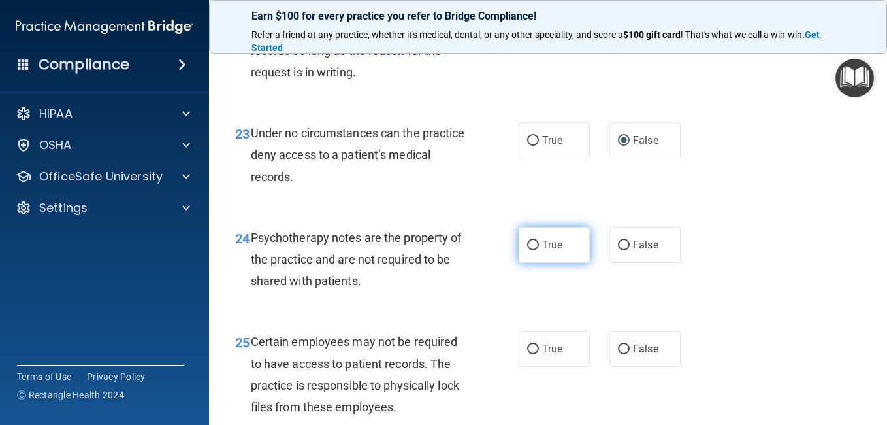
radio input "true"
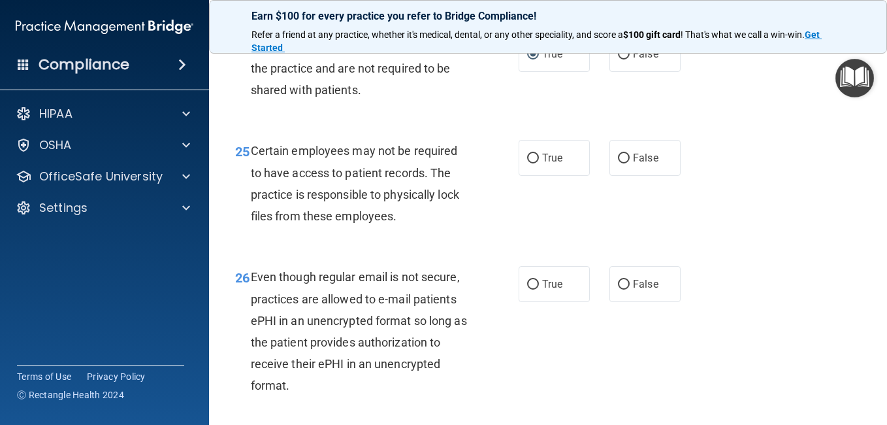
scroll to position [3292, 0]
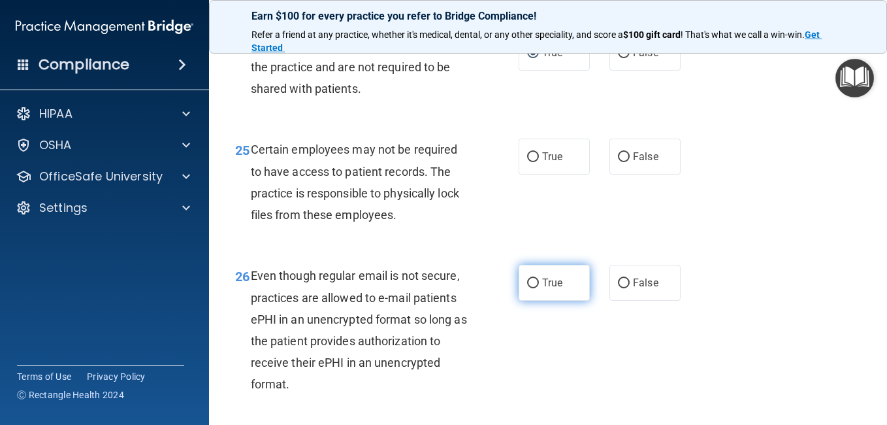
click at [527, 288] on input "True" at bounding box center [533, 283] width 12 height 10
radio input "true"
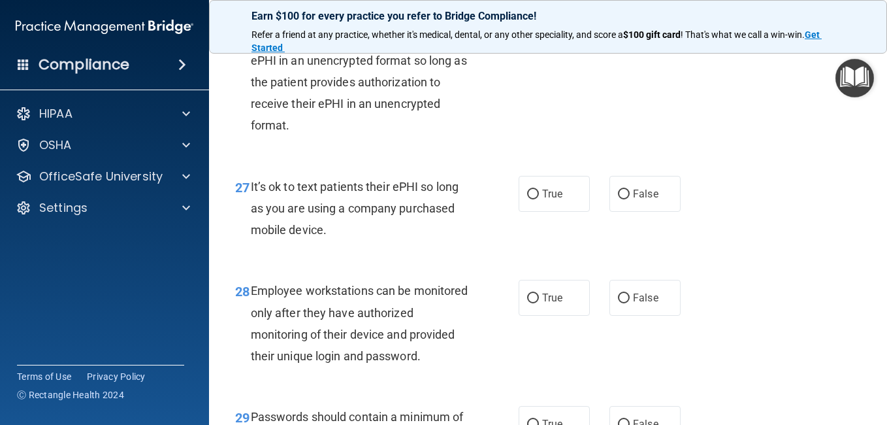
scroll to position [3553, 0]
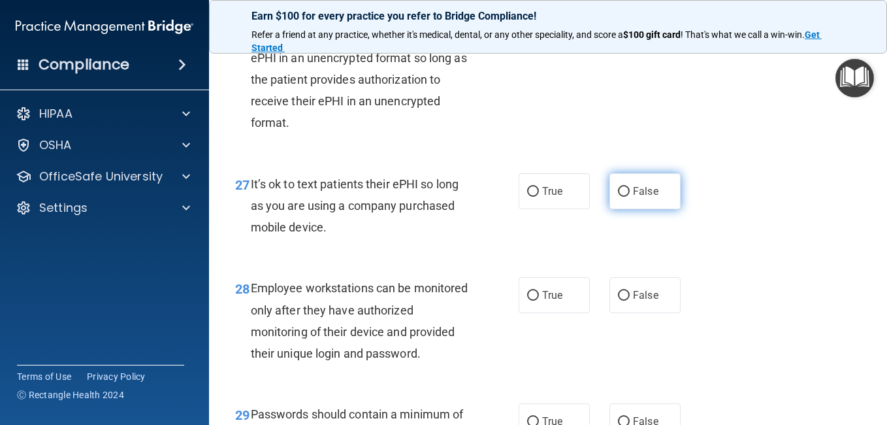
click at [618, 197] on input "False" at bounding box center [624, 192] width 12 height 10
radio input "true"
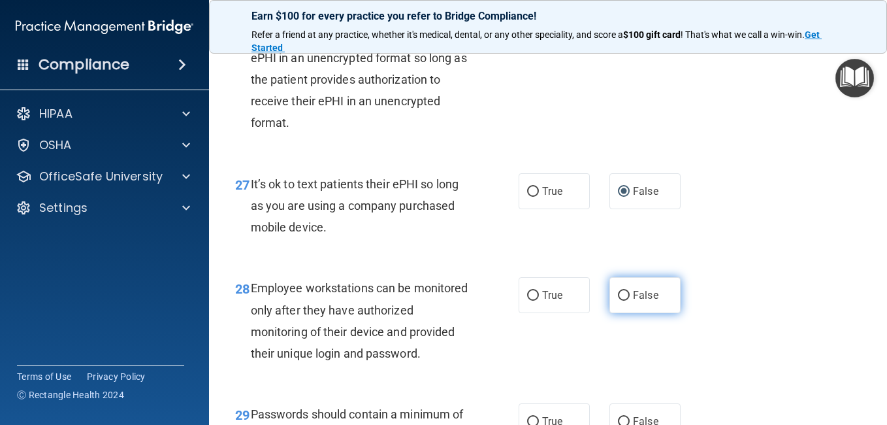
click at [618, 300] on input "False" at bounding box center [624, 296] width 12 height 10
radio input "true"
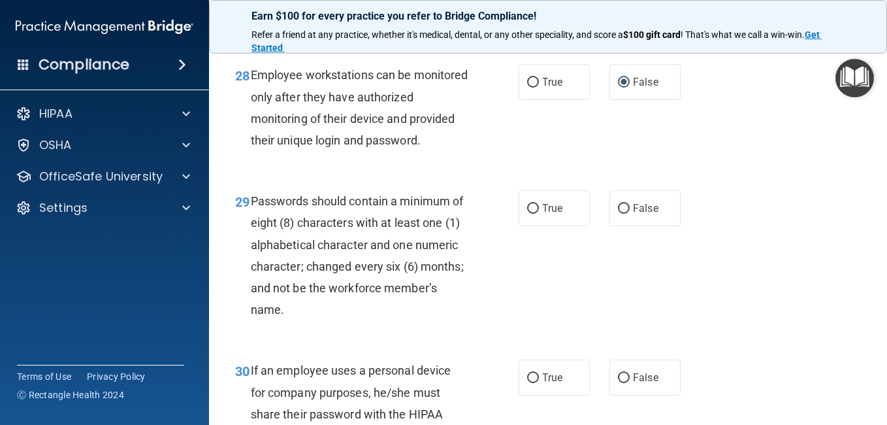
scroll to position [3771, 0]
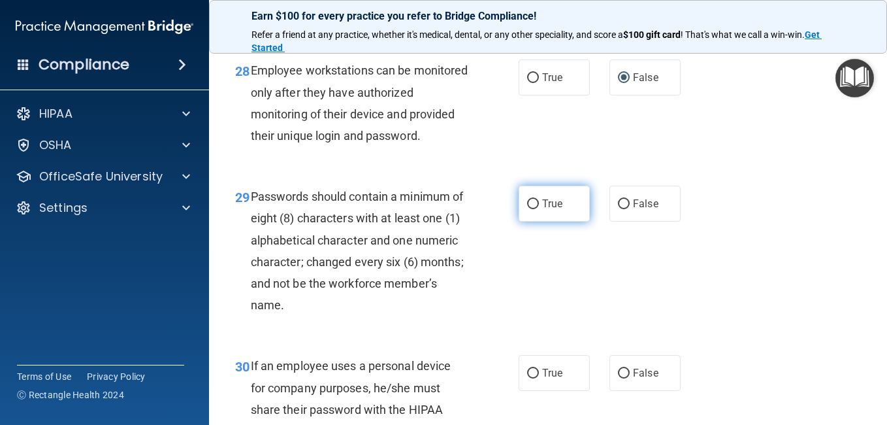
click at [527, 209] on input "True" at bounding box center [533, 204] width 12 height 10
radio input "true"
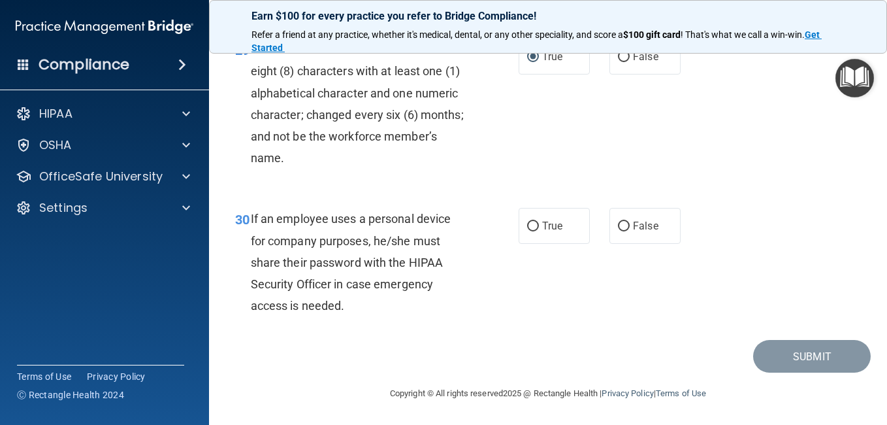
scroll to position [3954, 0]
click at [618, 231] on input "False" at bounding box center [624, 226] width 12 height 10
radio input "true"
click at [874, 219] on main "- HIPAA Policies and Procedures Quiz This quiz doesn’t expire until 10/24/2025.…" at bounding box center [548, 233] width 678 height 383
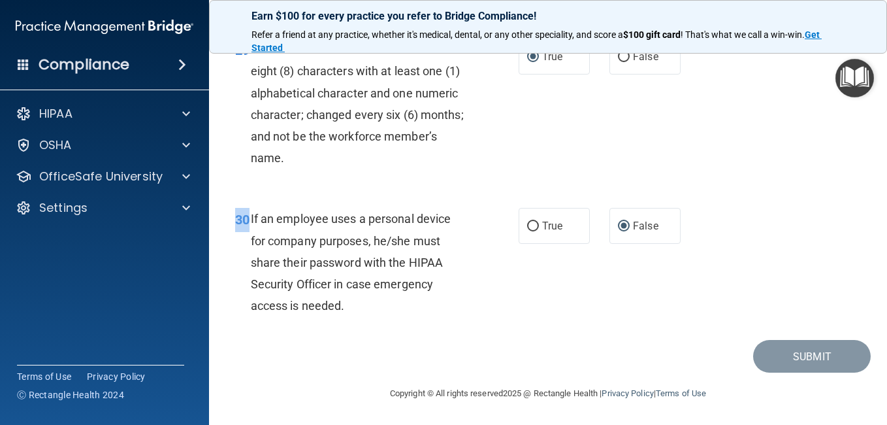
click at [874, 219] on main "- HIPAA Policies and Procedures Quiz This quiz doesn’t expire until 10/24/2025.…" at bounding box center [548, 233] width 678 height 383
drag, startPoint x: 874, startPoint y: 219, endPoint x: 763, endPoint y: 274, distance: 123.6
click at [763, 274] on div "30 If an employee uses a personal device for company purposes, he/she must shar…" at bounding box center [547, 265] width 645 height 148
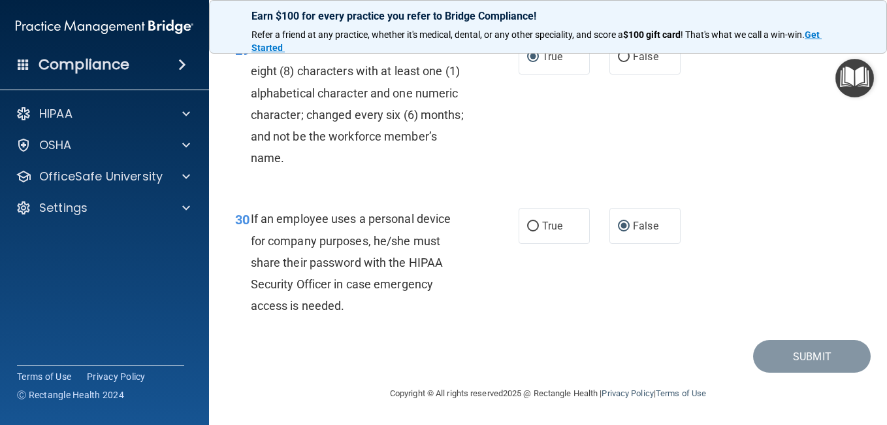
click at [786, 250] on div "30 If an employee uses a personal device for company purposes, he/she must shar…" at bounding box center [547, 265] width 645 height 148
drag, startPoint x: 786, startPoint y: 250, endPoint x: 875, endPoint y: 240, distance: 89.3
click at [875, 240] on main "- HIPAA Policies and Procedures Quiz This quiz doesn’t expire until 10/24/2025.…" at bounding box center [548, 233] width 678 height 383
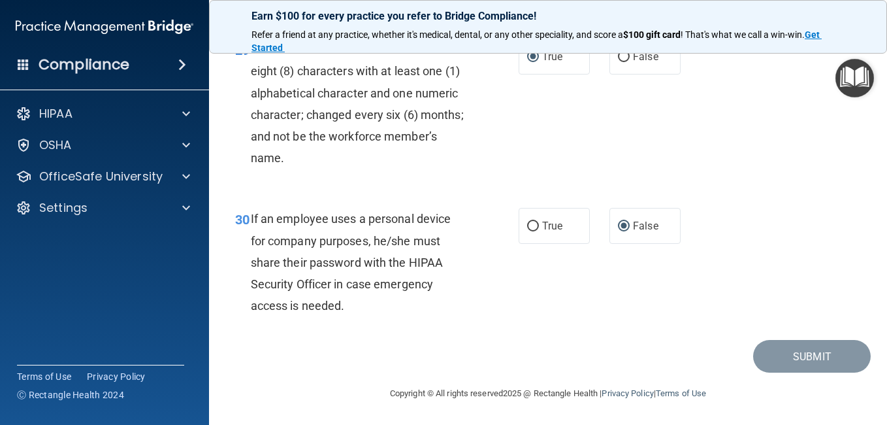
click at [658, 302] on div "30 If an employee uses a personal device for company purposes, he/she must shar…" at bounding box center [547, 265] width 645 height 148
click at [710, 173] on div "29 Passwords should contain a minimum of eight (8) characters with at least one…" at bounding box center [547, 106] width 645 height 169
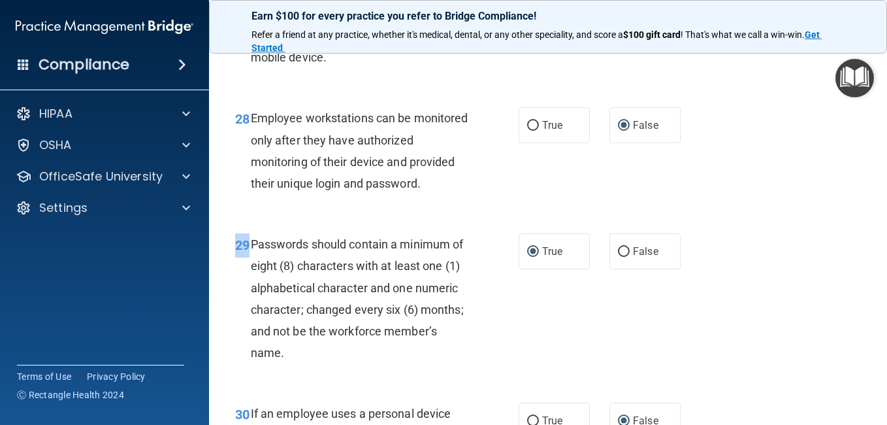
scroll to position [3357, 0]
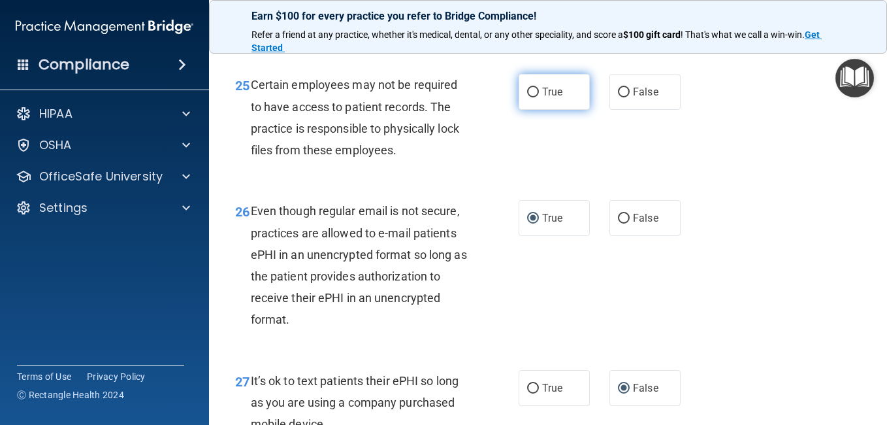
click at [529, 97] on input "True" at bounding box center [533, 93] width 12 height 10
radio input "true"
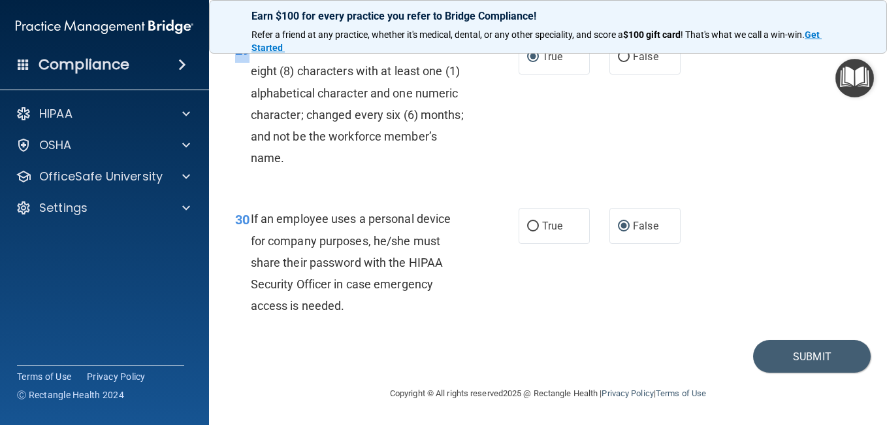
scroll to position [4026, 0]
click at [806, 352] on button "Submit" at bounding box center [812, 356] width 118 height 33
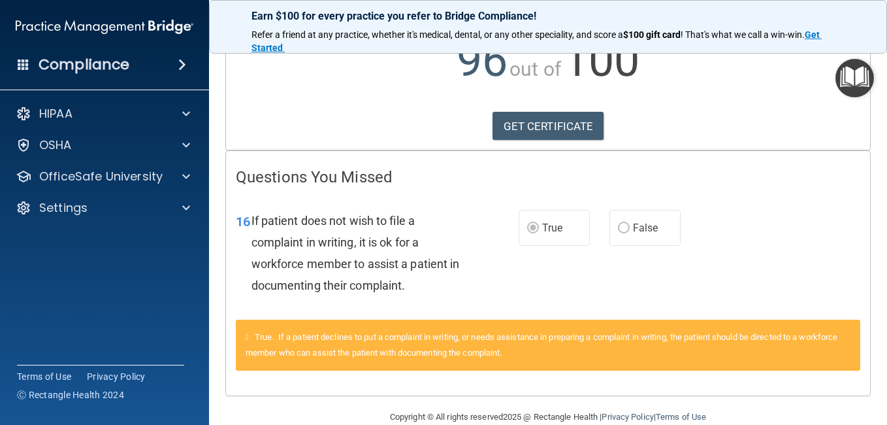
scroll to position [181, 0]
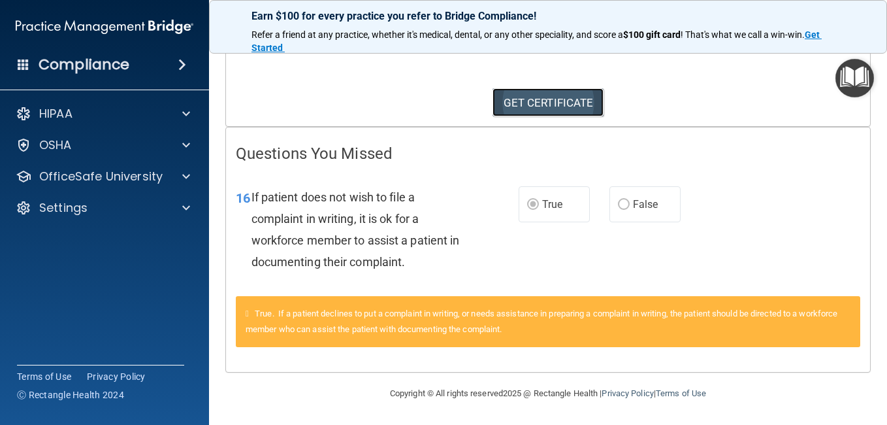
click at [548, 99] on link "GET CERTIFICATE" at bounding box center [549, 102] width 112 height 29
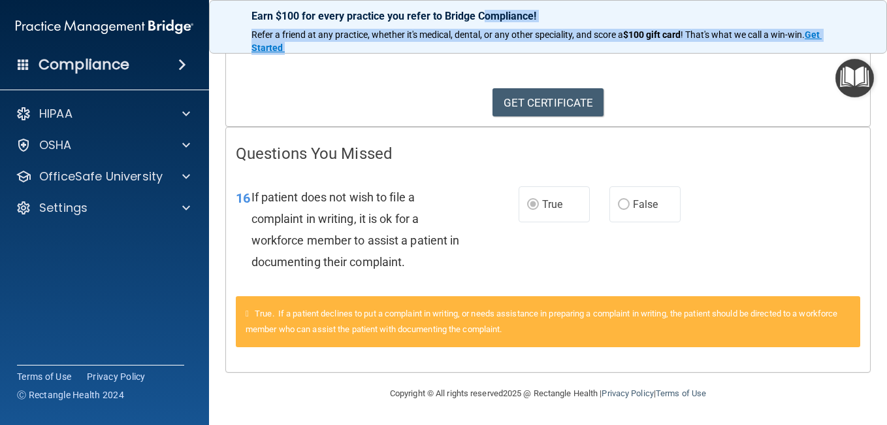
drag, startPoint x: 486, startPoint y: 7, endPoint x: 379, endPoint y: 48, distance: 114.5
click at [379, 48] on div "Earn $100 for every practice you refer to Bridge Compliance! Refer a friend at …" at bounding box center [548, 27] width 678 height 54
drag, startPoint x: 379, startPoint y: 48, endPoint x: 526, endPoint y: 98, distance: 156.0
click at [526, 98] on link "GET CERTIFICATE" at bounding box center [549, 102] width 112 height 29
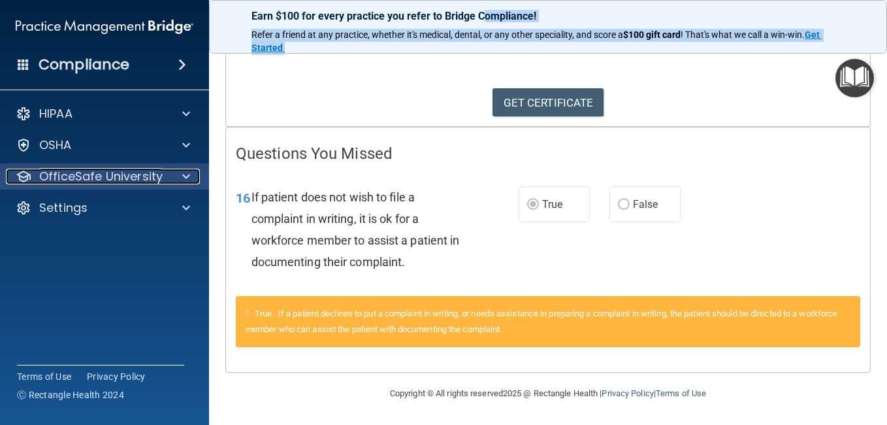
click at [182, 174] on div at bounding box center [184, 177] width 33 height 16
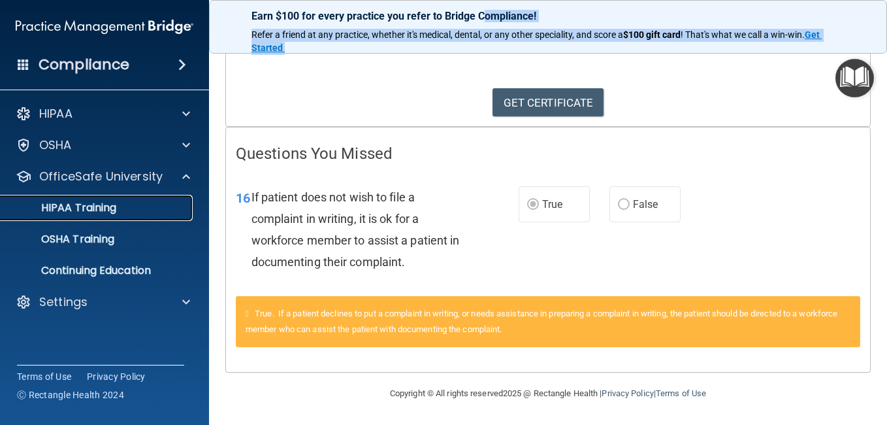
click at [154, 211] on div "HIPAA Training" at bounding box center [97, 207] width 178 height 13
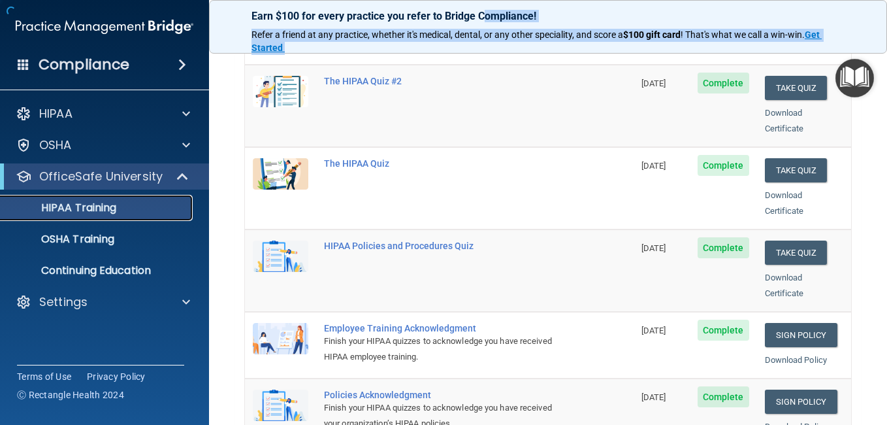
scroll to position [606, 0]
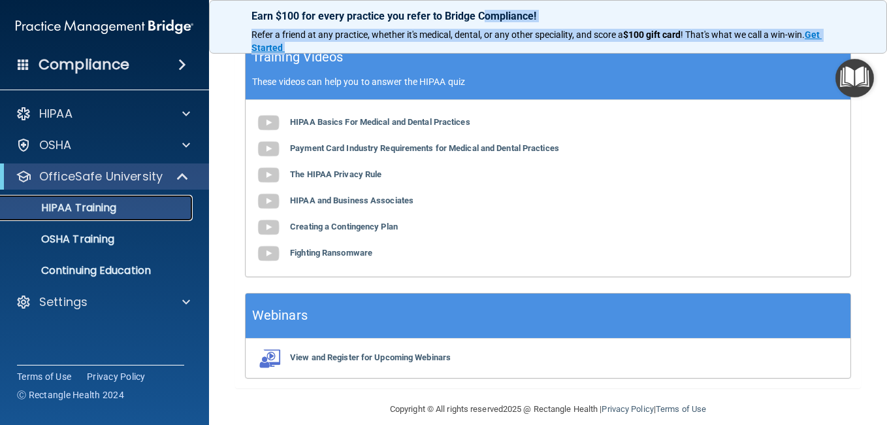
click at [144, 202] on div "HIPAA Training" at bounding box center [97, 207] width 178 height 13
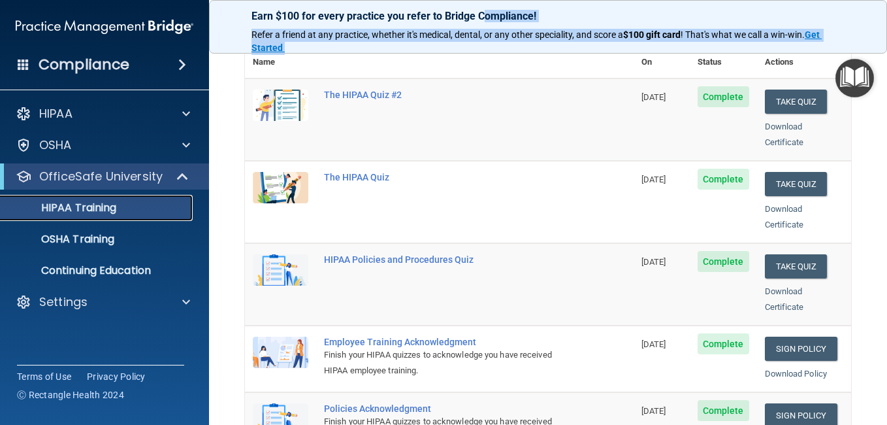
scroll to position [191, 0]
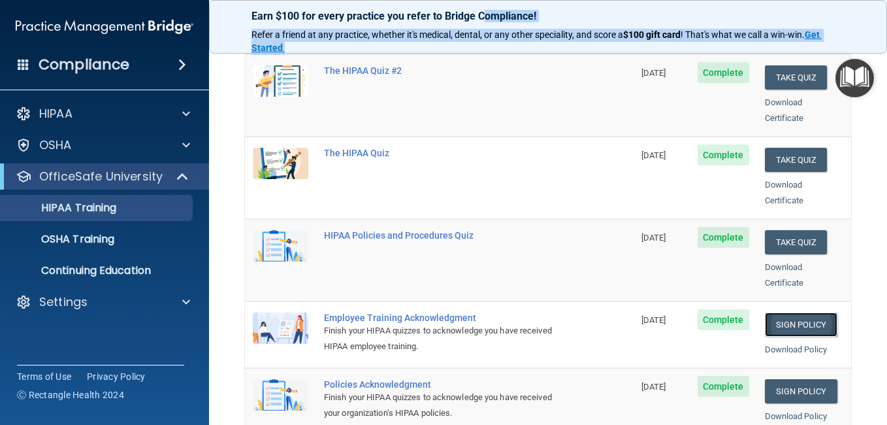
click at [792, 312] on link "Sign Policy" at bounding box center [801, 324] width 73 height 24
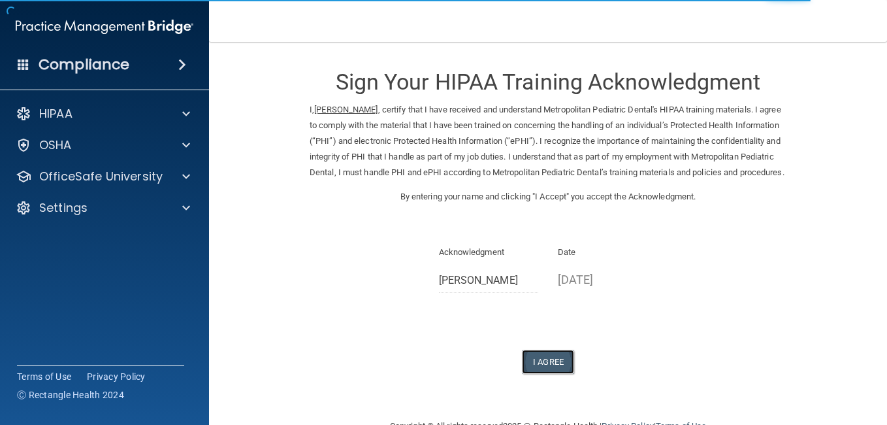
click at [551, 374] on button "I Agree" at bounding box center [548, 361] width 52 height 24
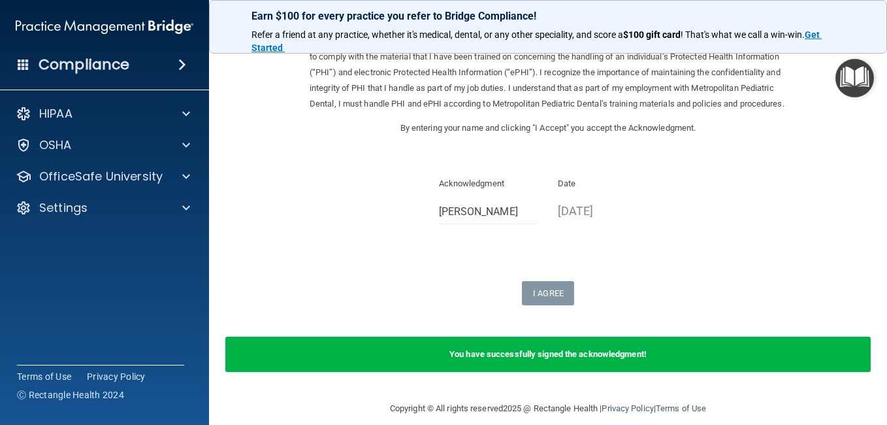
scroll to position [78, 0]
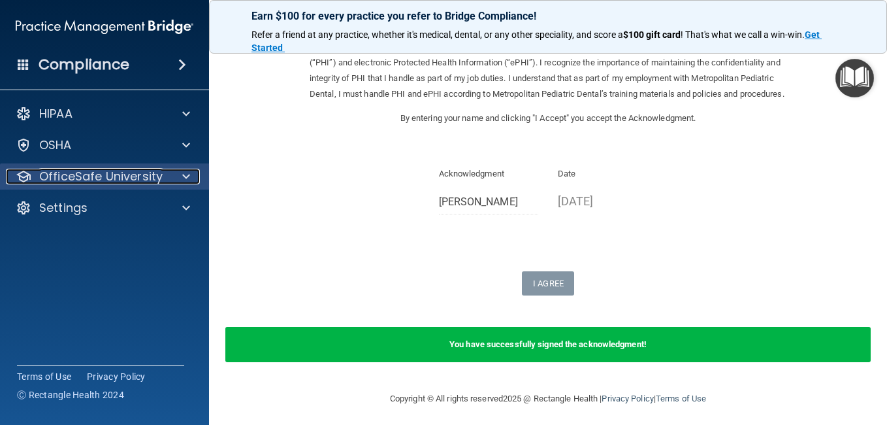
click at [184, 174] on span at bounding box center [186, 177] width 8 height 16
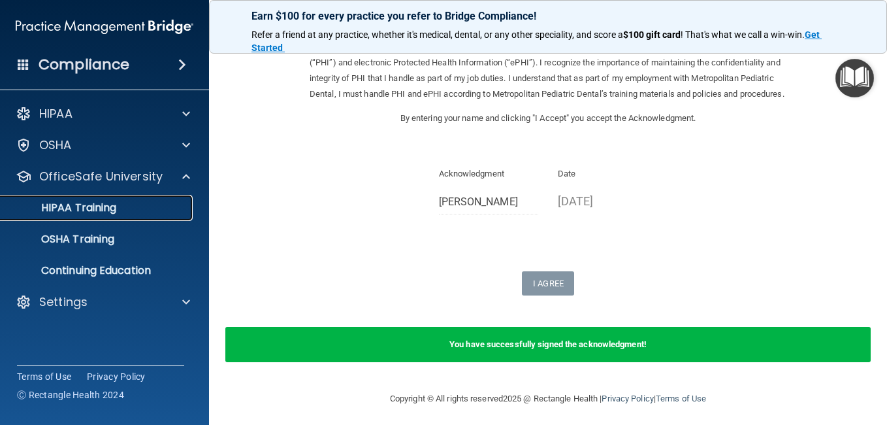
click at [167, 204] on div "HIPAA Training" at bounding box center [97, 207] width 178 height 13
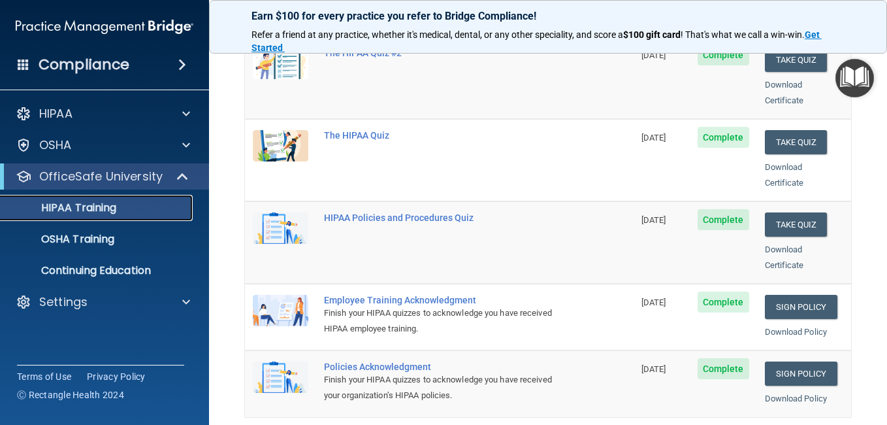
scroll to position [235, 0]
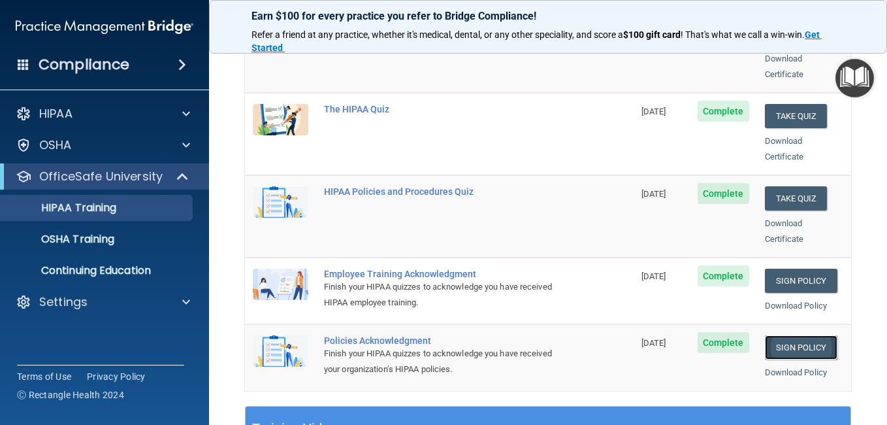
click at [796, 337] on link "Sign Policy" at bounding box center [801, 347] width 73 height 24
click at [782, 335] on link "Sign Policy" at bounding box center [801, 347] width 73 height 24
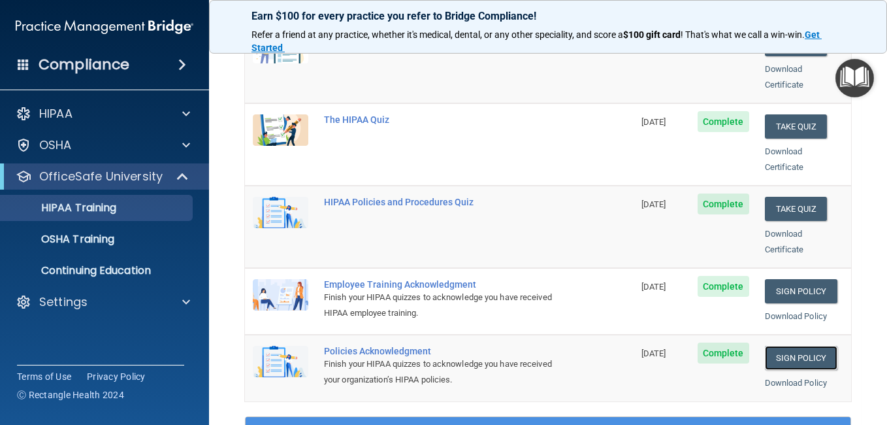
scroll to position [244, 0]
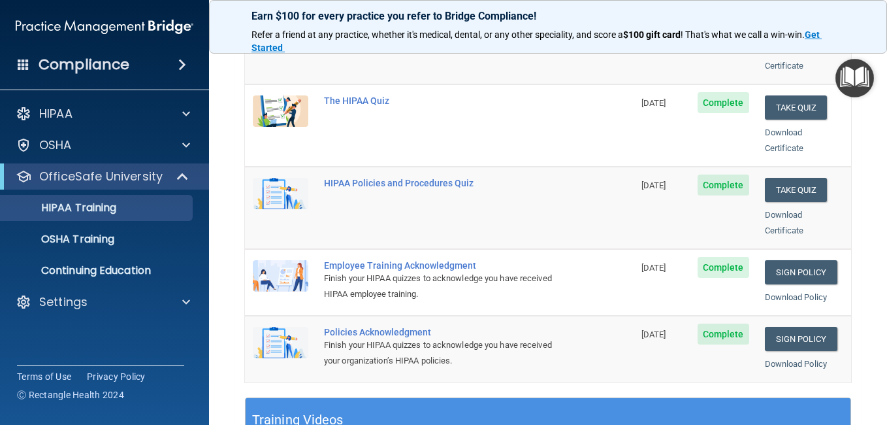
click at [728, 323] on span "Complete" at bounding box center [724, 333] width 52 height 21
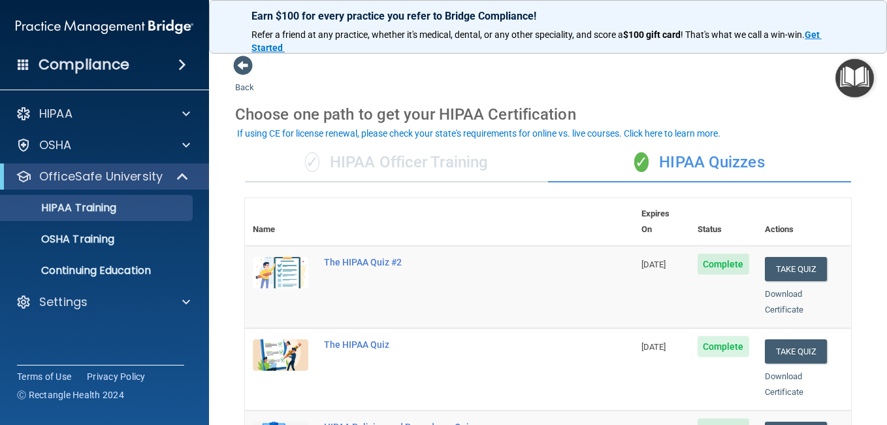
click at [431, 159] on div "✓ HIPAA Officer Training" at bounding box center [396, 162] width 303 height 39
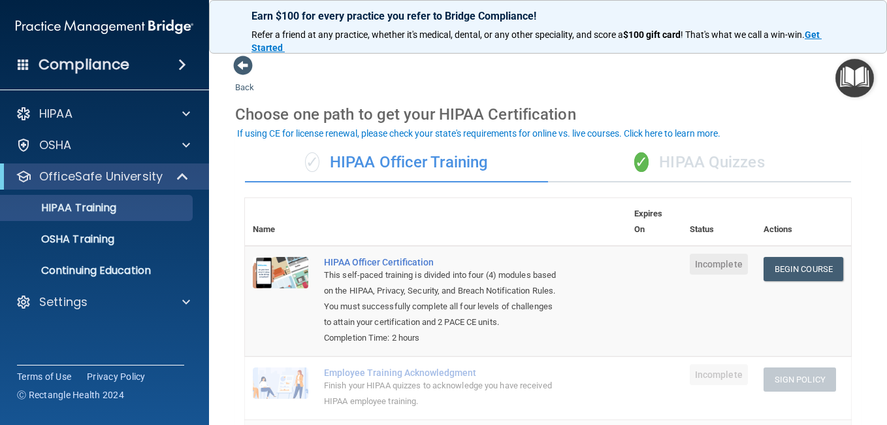
click at [673, 157] on div "✓ HIPAA Quizzes" at bounding box center [699, 162] width 303 height 39
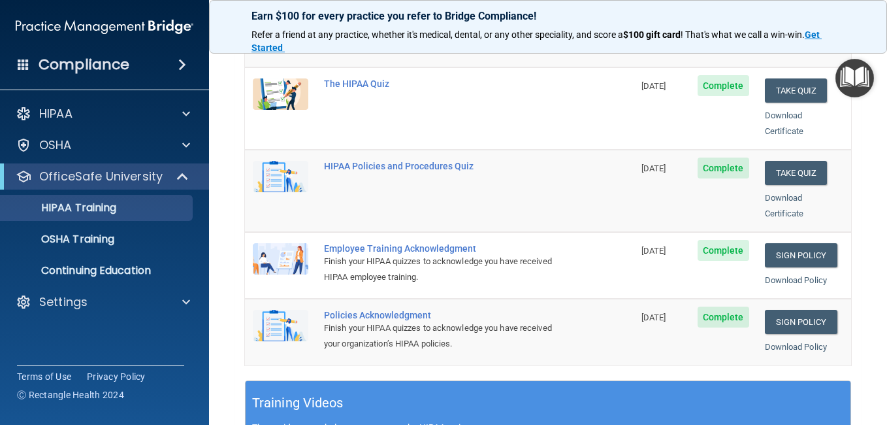
scroll to position [261, 0]
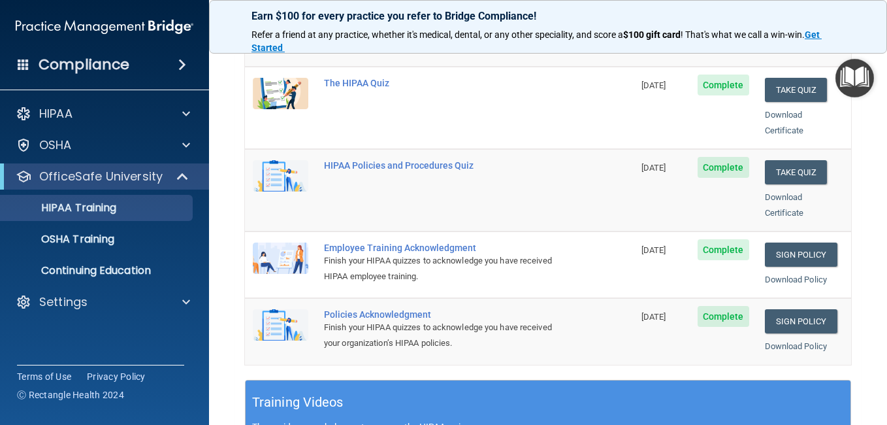
click at [715, 306] on span "Complete" at bounding box center [724, 316] width 52 height 21
click at [798, 309] on link "Sign Policy" at bounding box center [801, 321] width 73 height 24
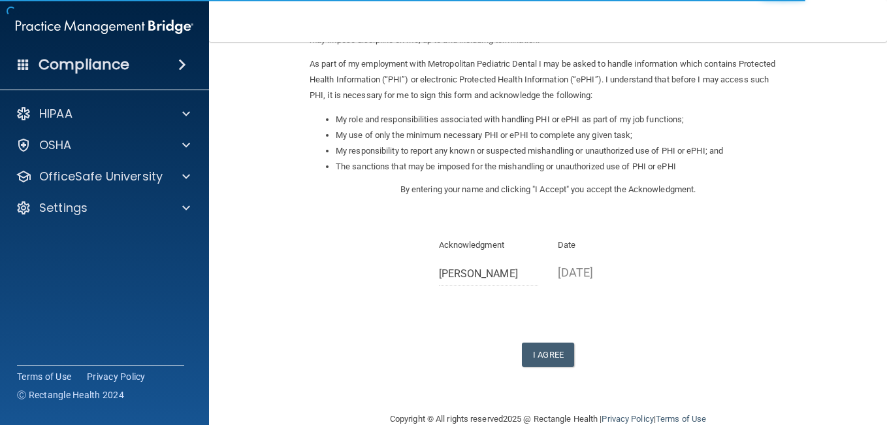
scroll to position [174, 0]
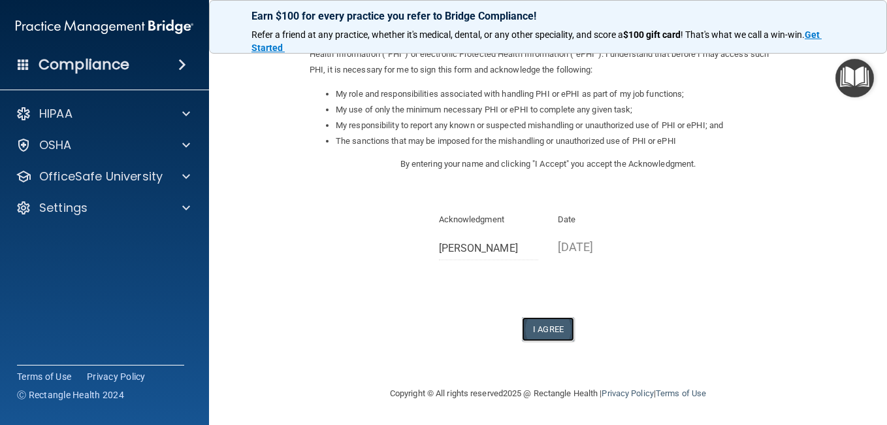
click at [551, 324] on button "I Agree" at bounding box center [548, 329] width 52 height 24
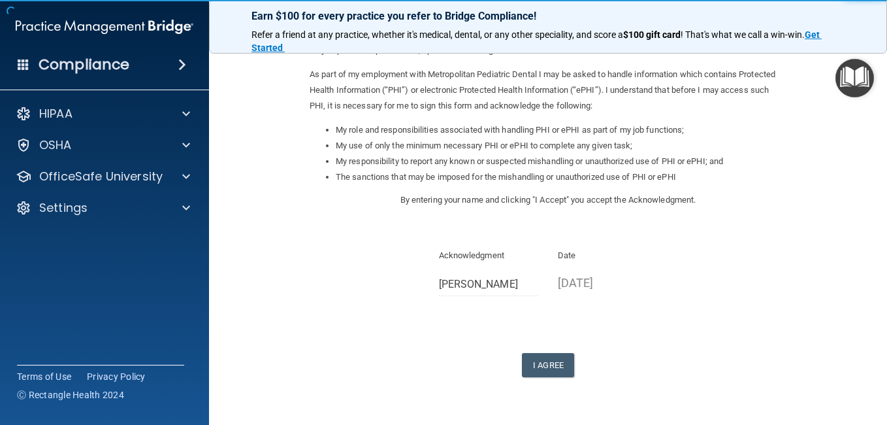
scroll to position [157, 0]
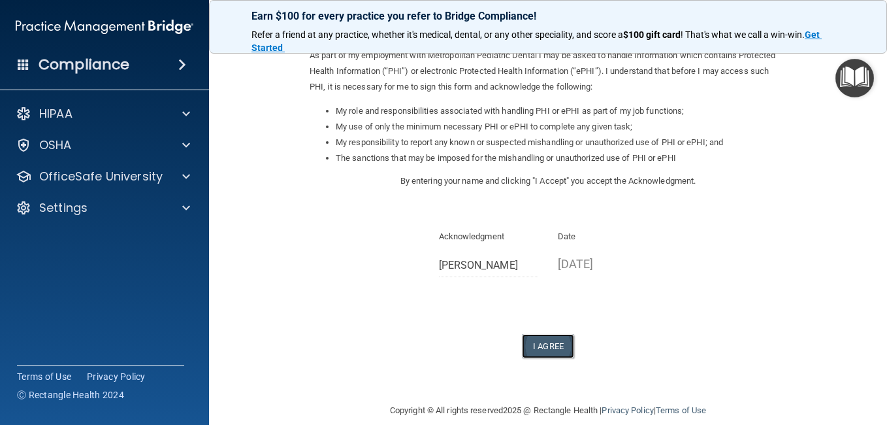
click at [556, 346] on button "I Agree" at bounding box center [548, 346] width 52 height 24
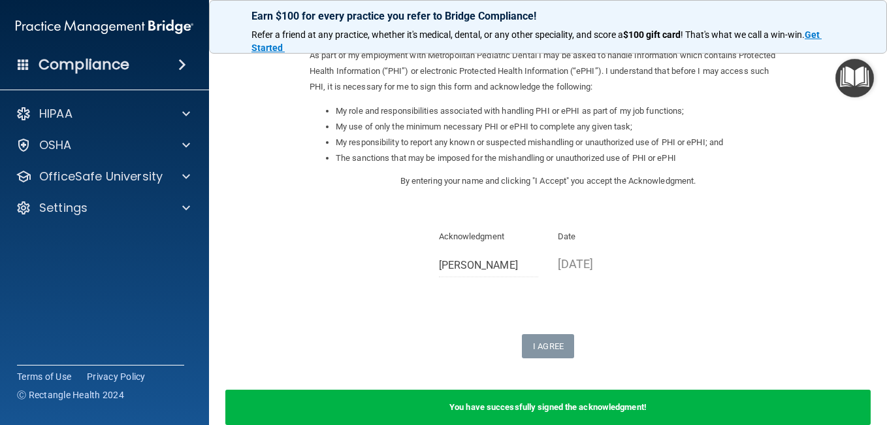
click at [825, 114] on form "Sign Your HIPAA Policies Acknowledgment I, Holly D Hammond , have been given th…" at bounding box center [548, 169] width 626 height 542
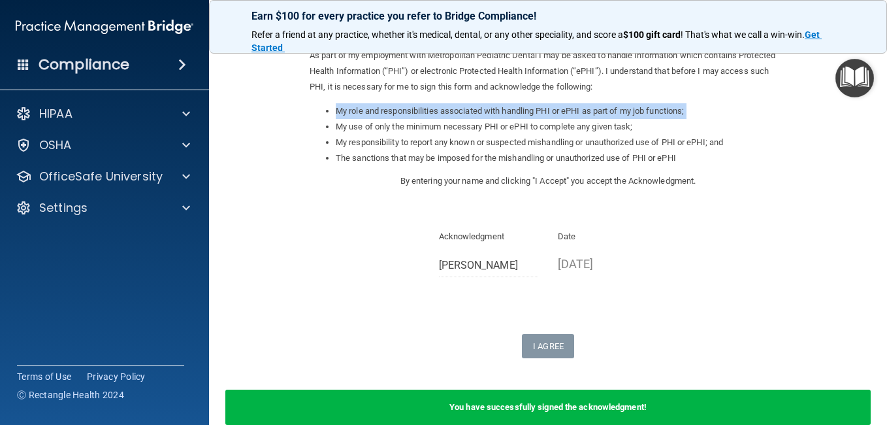
click at [825, 114] on form "Sign Your HIPAA Policies Acknowledgment I, Holly D Hammond , have been given th…" at bounding box center [548, 169] width 626 height 542
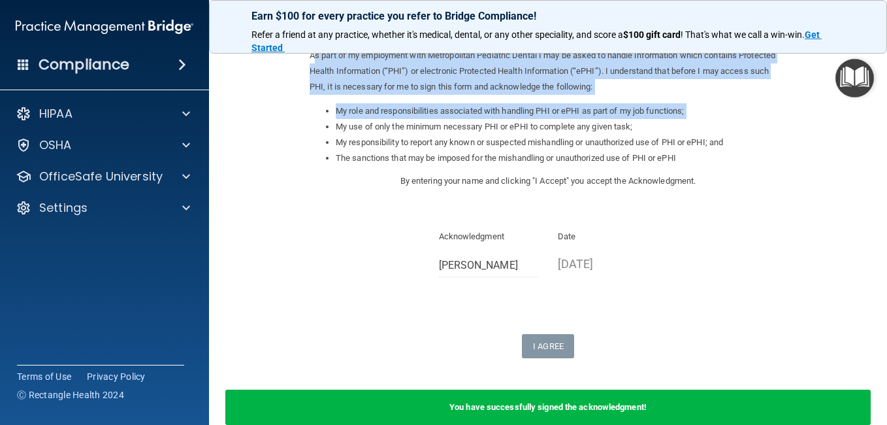
drag, startPoint x: 825, startPoint y: 114, endPoint x: 882, endPoint y: 62, distance: 77.2
click at [882, 62] on main "Sign Your HIPAA Policies Acknowledgment I, Holly D Hammond , have been given th…" at bounding box center [548, 233] width 678 height 383
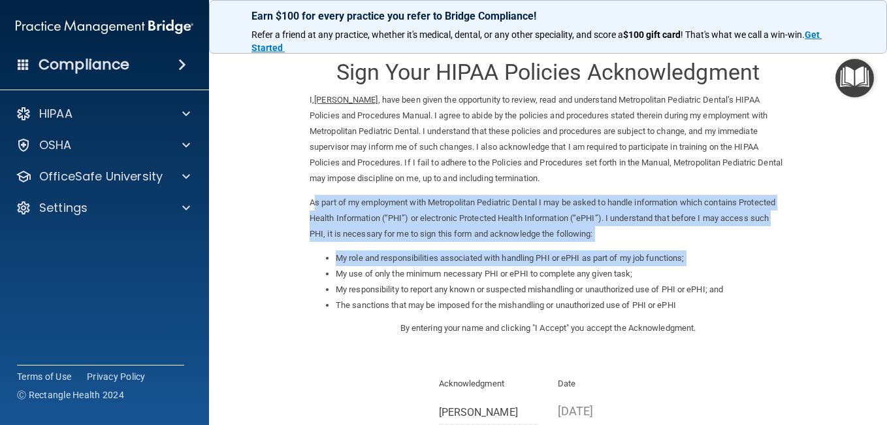
scroll to position [0, 0]
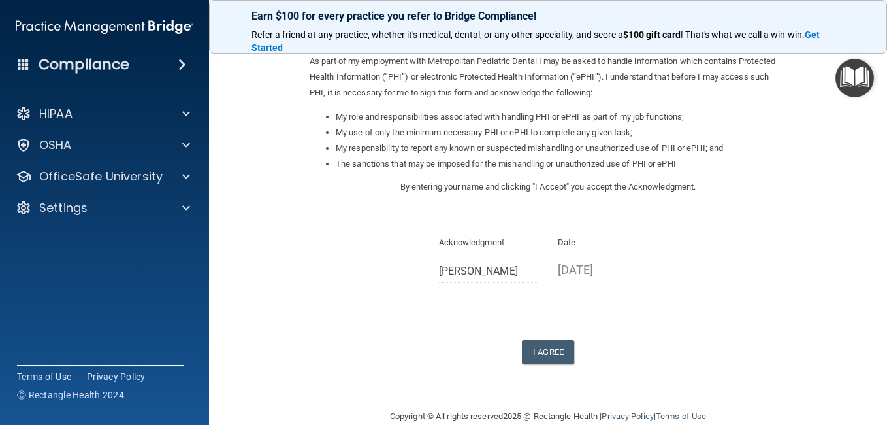
scroll to position [174, 0]
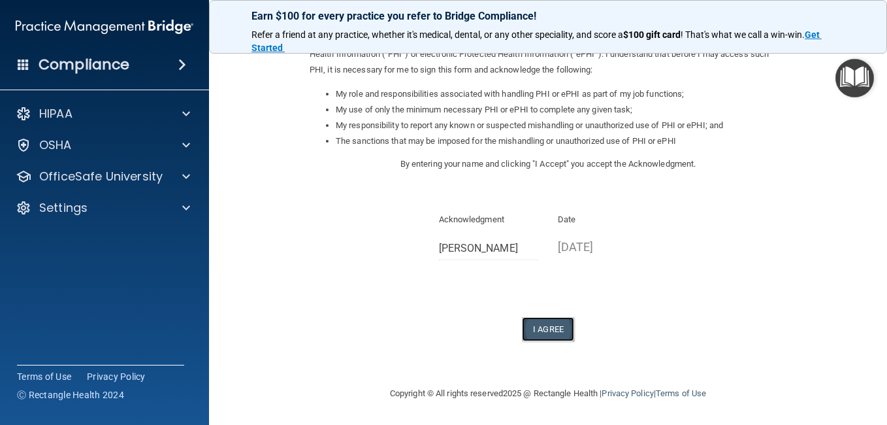
click at [548, 327] on button "I Agree" at bounding box center [548, 329] width 52 height 24
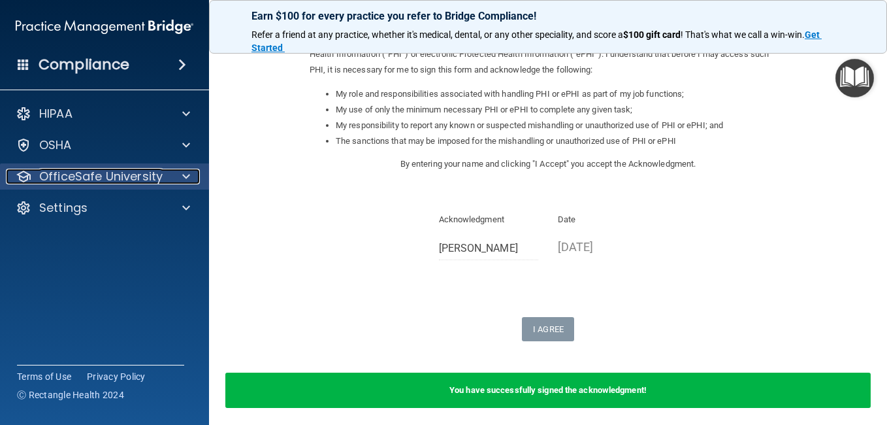
click at [189, 170] on span at bounding box center [186, 177] width 8 height 16
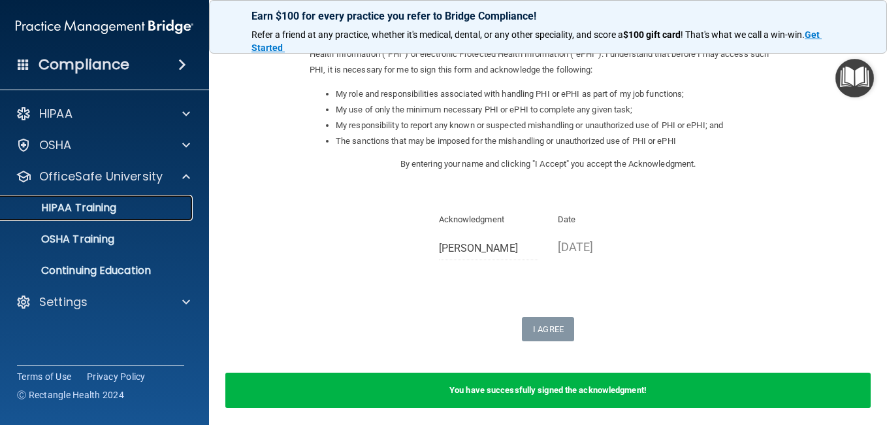
click at [159, 209] on div "HIPAA Training" at bounding box center [97, 207] width 178 height 13
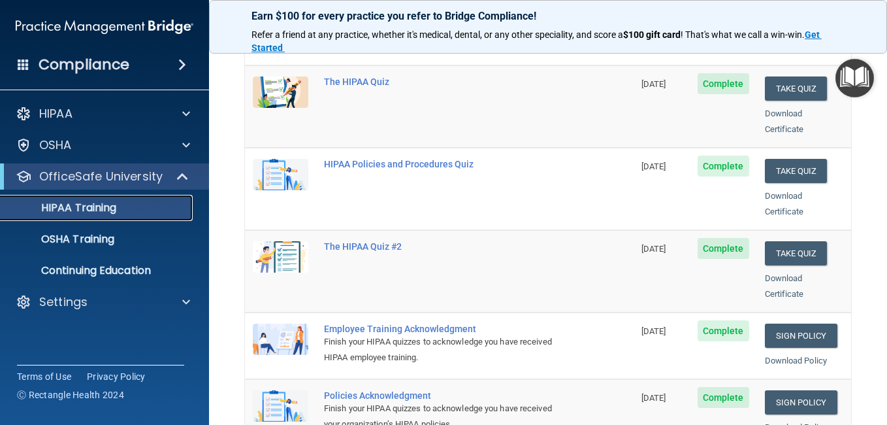
scroll to position [183, 0]
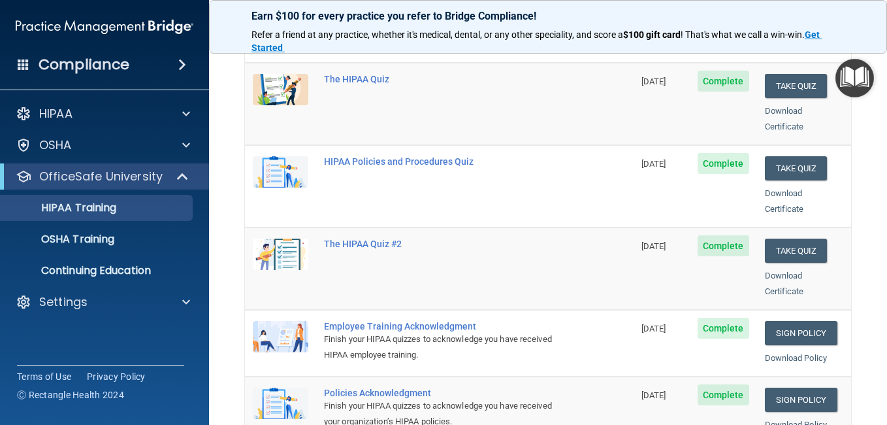
click at [875, 75] on main "Back Choose one path to get your HIPAA Certification ✓ HIPAA Officer Training ✓…" at bounding box center [548, 233] width 678 height 383
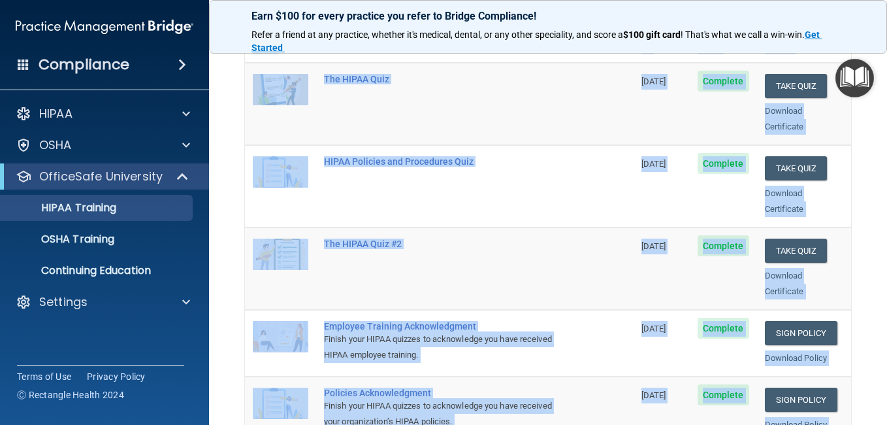
click at [875, 75] on main "Back Choose one path to get your HIPAA Certification ✓ HIPAA Officer Training ✓…" at bounding box center [548, 233] width 678 height 383
copy div "Name Expires On Status Actions The HIPAA Quiz [DATE] Complete Take Quiz Downloa…"
click at [875, 75] on main "Back Choose one path to get your HIPAA Certification ✓ HIPAA Officer Training ✓…" at bounding box center [548, 233] width 678 height 383
click at [77, 230] on link "OSHA Training" at bounding box center [90, 239] width 206 height 26
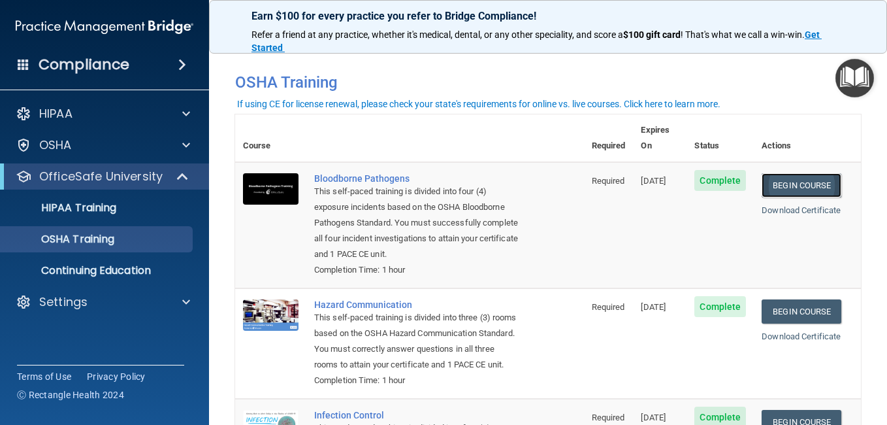
click at [793, 173] on link "Begin Course" at bounding box center [802, 185] width 80 height 24
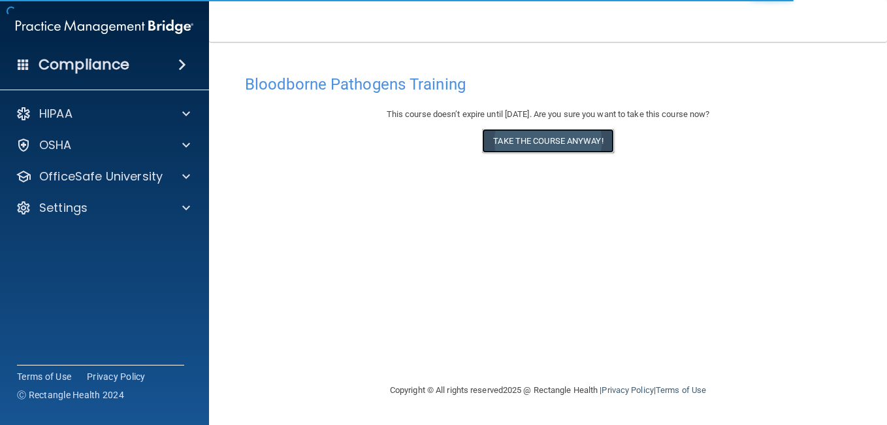
click at [568, 142] on button "Take the course anyway!" at bounding box center [547, 141] width 131 height 24
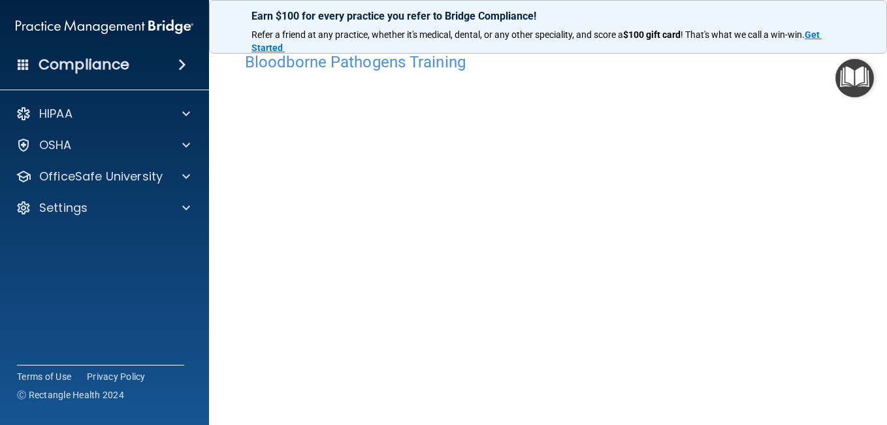
scroll to position [1, 0]
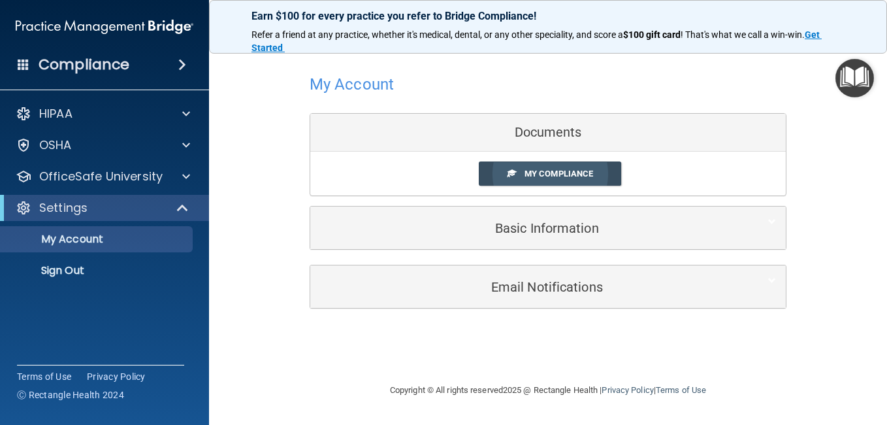
click at [554, 172] on span "My Compliance" at bounding box center [559, 174] width 69 height 10
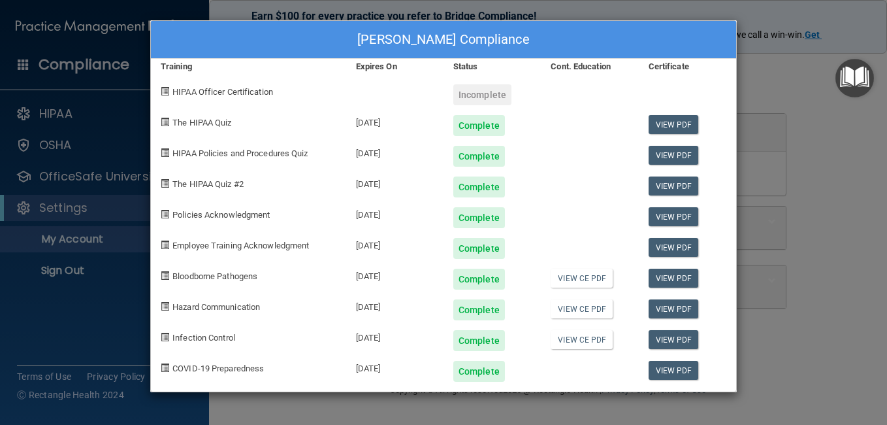
click at [483, 308] on div "Complete" at bounding box center [479, 309] width 52 height 21
click at [794, 78] on div "Holly D Hammond's Compliance Training Expires On Status Cont. Education Certifi…" at bounding box center [443, 212] width 887 height 425
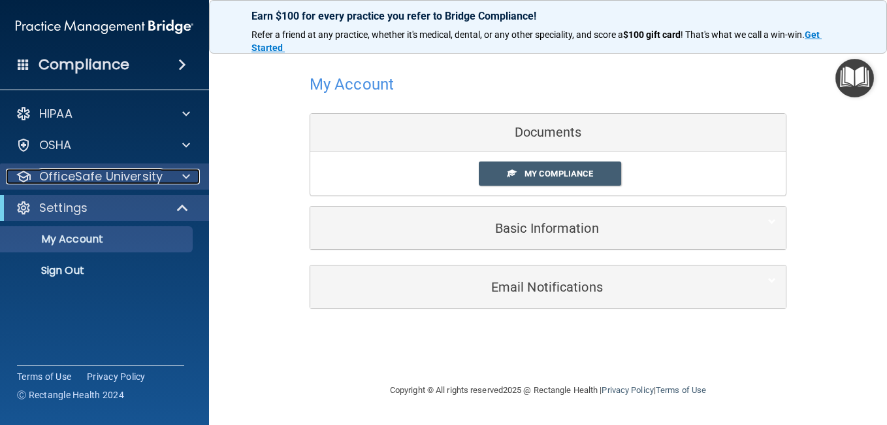
click at [184, 171] on span at bounding box center [186, 177] width 8 height 16
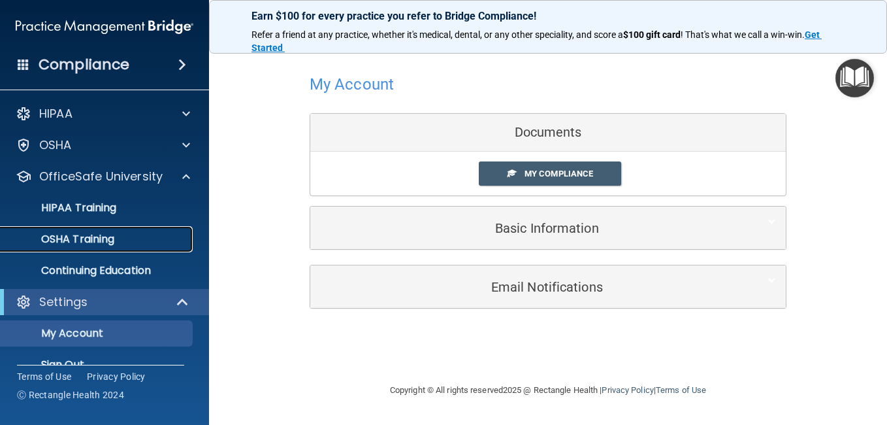
click at [89, 235] on p "OSHA Training" at bounding box center [61, 239] width 106 height 13
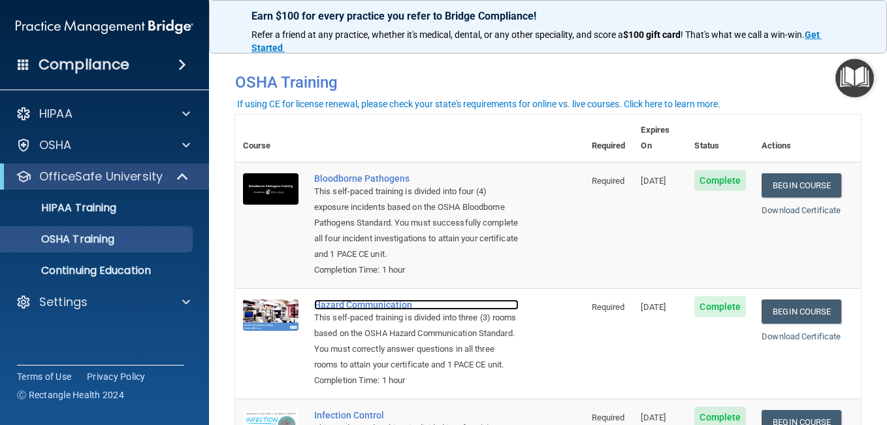
click at [390, 304] on div "Hazard Communication" at bounding box center [416, 304] width 204 height 10
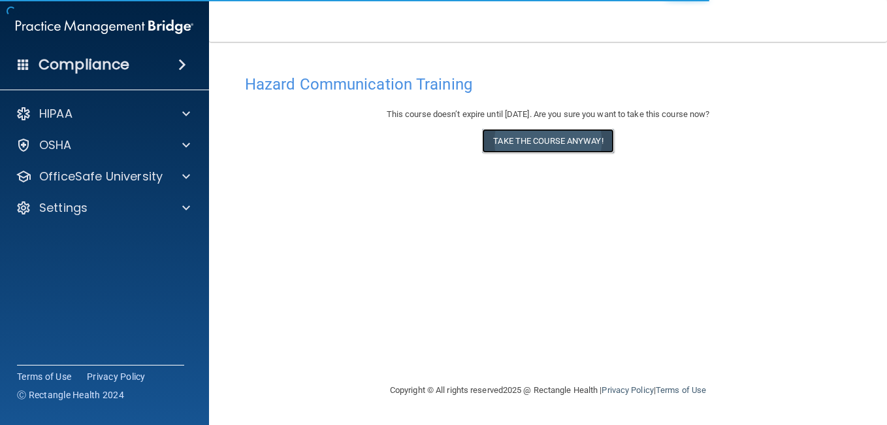
click at [542, 144] on button "Take the course anyway!" at bounding box center [547, 141] width 131 height 24
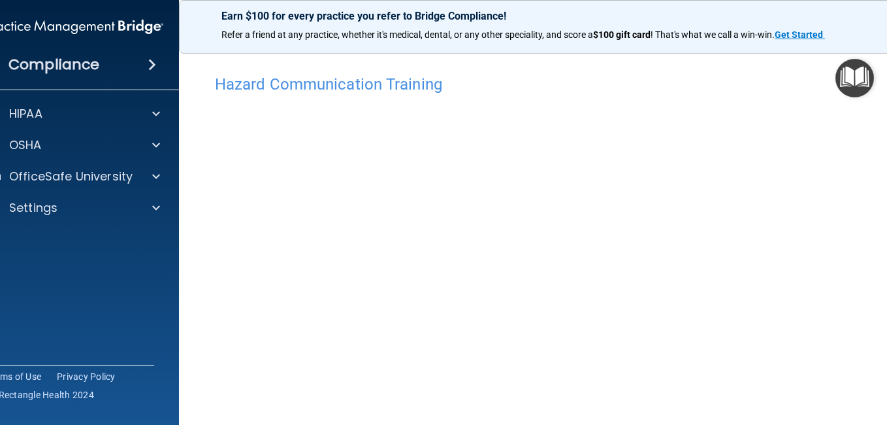
scroll to position [67, 0]
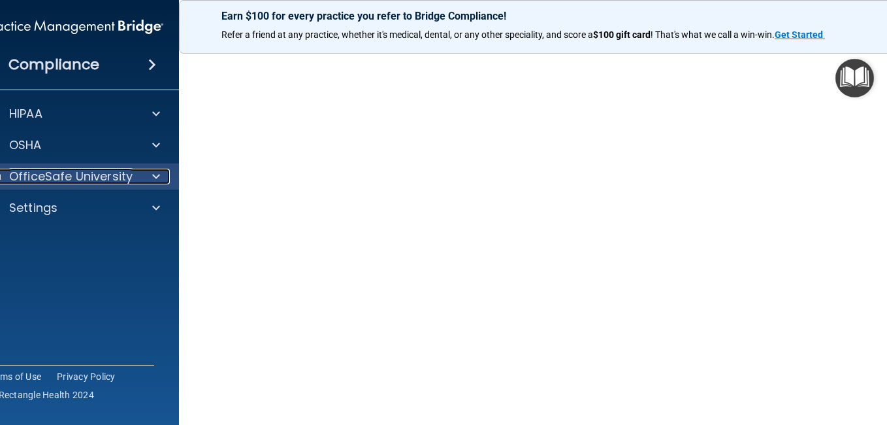
click at [146, 176] on div at bounding box center [154, 177] width 33 height 16
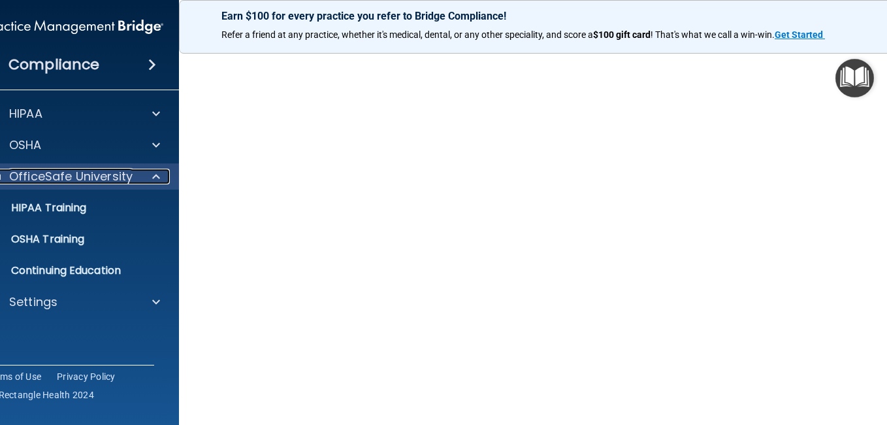
click at [146, 176] on div at bounding box center [154, 177] width 33 height 16
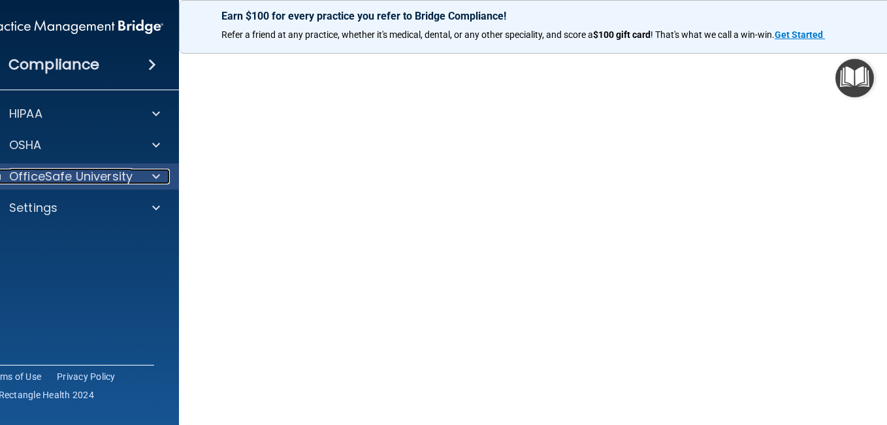
click at [146, 176] on div at bounding box center [154, 177] width 33 height 16
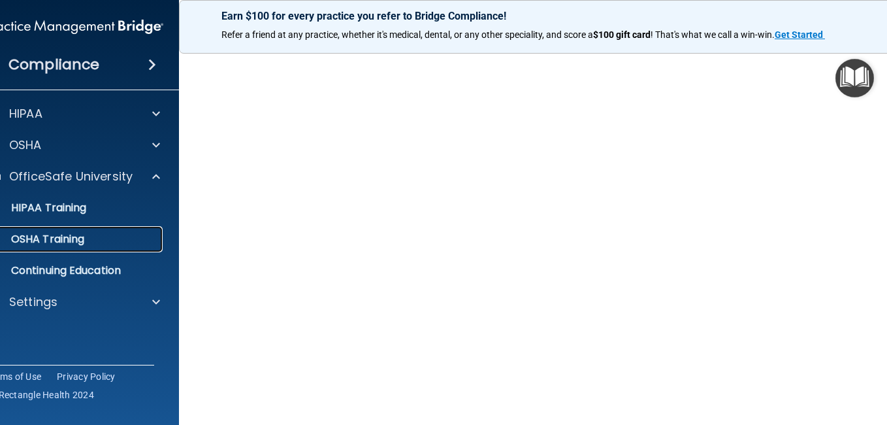
click at [94, 245] on div "OSHA Training" at bounding box center [67, 239] width 178 height 13
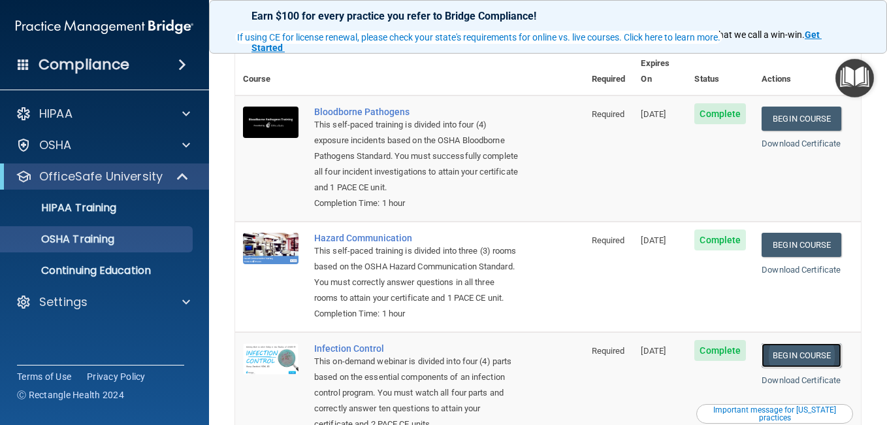
click at [805, 367] on link "Begin Course" at bounding box center [802, 355] width 80 height 24
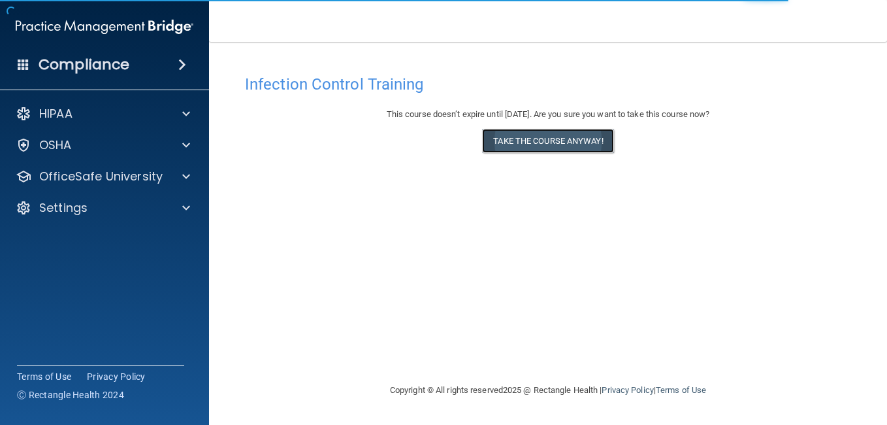
click at [552, 142] on button "Take the course anyway!" at bounding box center [547, 141] width 131 height 24
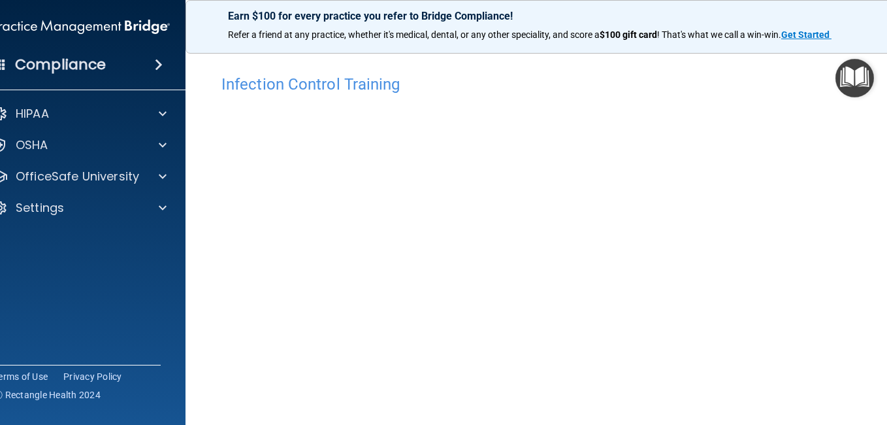
click at [881, 404] on main "Infection Control Training This course doesn’t expire until 10/24/2025. Are you…" at bounding box center [548, 233] width 725 height 383
click at [870, 409] on div "Infection Control Training This course doesn’t expire until 10/24/2025. Are you…" at bounding box center [548, 294] width 673 height 452
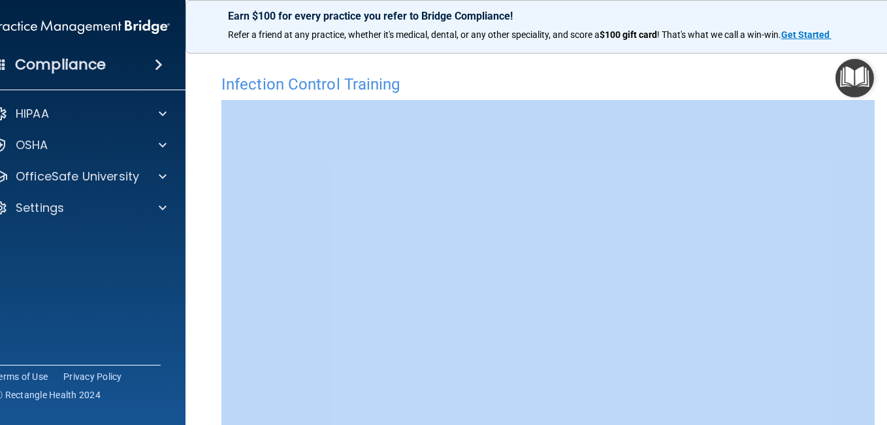
click at [870, 409] on div "Infection Control Training This course doesn’t expire until [DATE]. Are you sur…" at bounding box center [548, 294] width 673 height 452
drag, startPoint x: 870, startPoint y: 409, endPoint x: 879, endPoint y: 417, distance: 12.5
click at [879, 417] on div "Infection Control Training This course doesn’t expire until [DATE]. Are you sur…" at bounding box center [548, 294] width 673 height 452
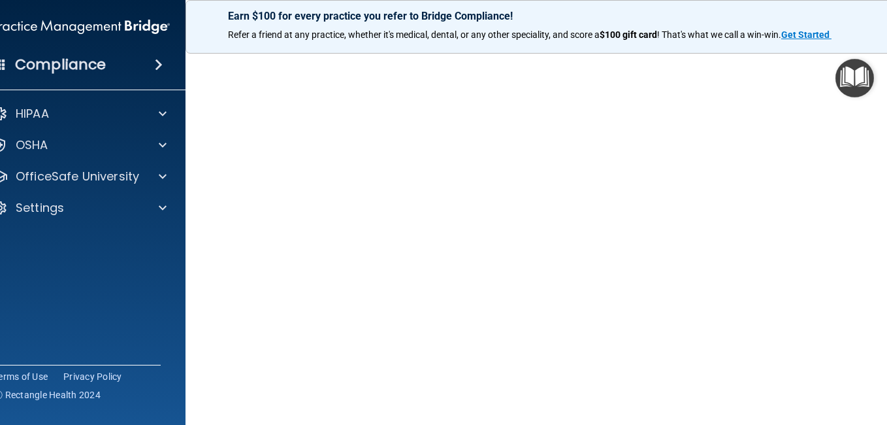
click at [879, 417] on div "Infection Control Training This course doesn’t expire until [DATE]. Are you sur…" at bounding box center [548, 255] width 673 height 452
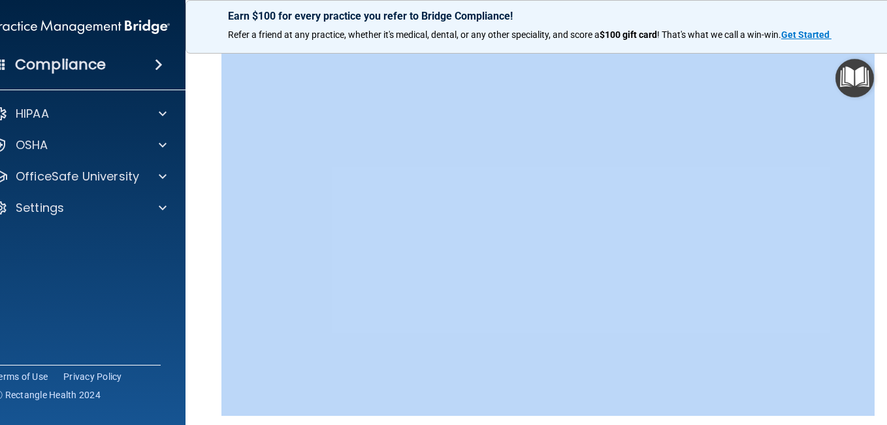
click at [879, 417] on main "Infection Control Training This course doesn’t expire until [DATE]. Are you sur…" at bounding box center [548, 233] width 725 height 383
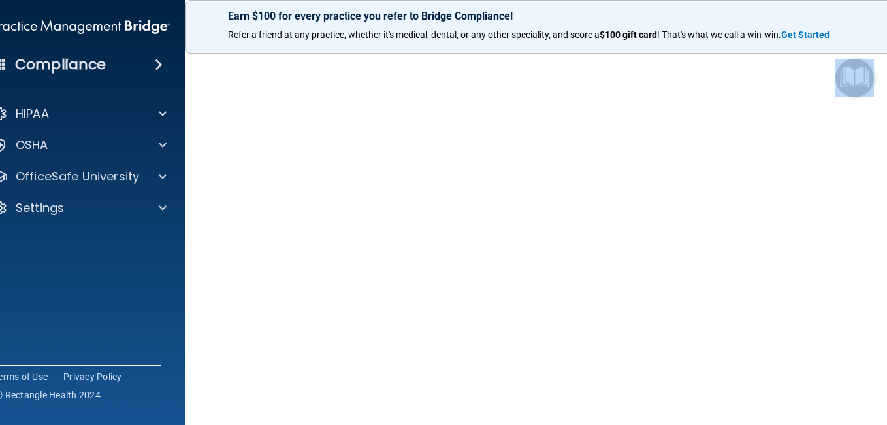
scroll to position [135, 0]
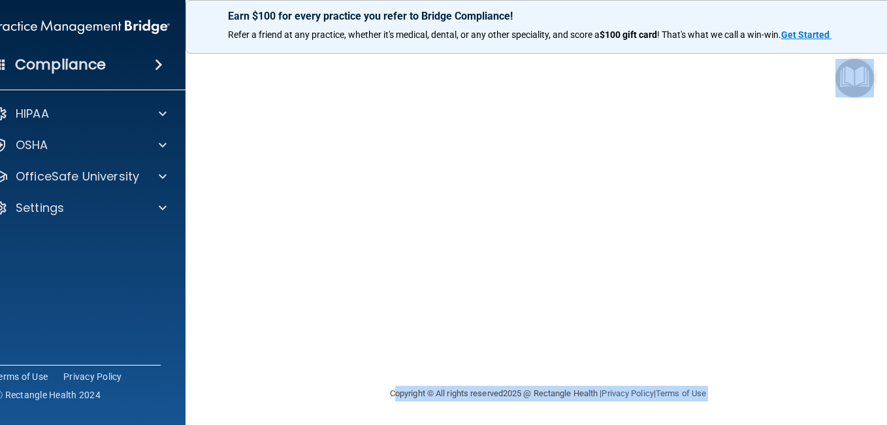
click at [879, 417] on main "Infection Control Training This course doesn’t expire until 10/24/2025. Are you…" at bounding box center [548, 233] width 725 height 383
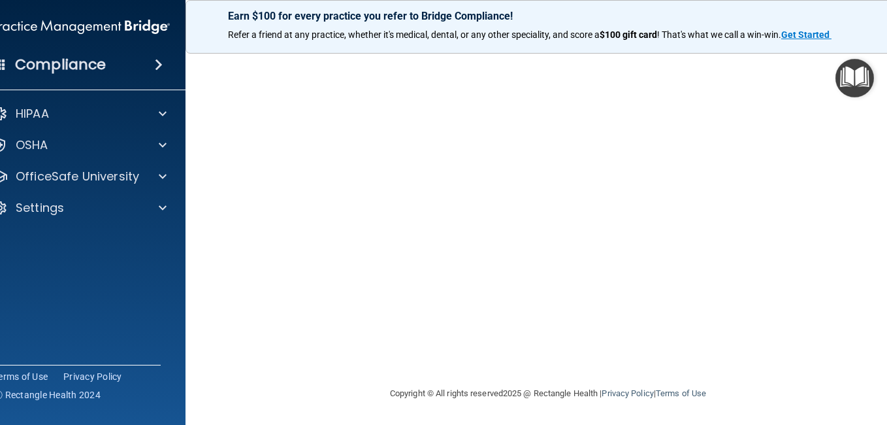
click at [877, 127] on div "Infection Control Training This course doesn’t expire until 10/24/2025. Are you…" at bounding box center [548, 159] width 673 height 452
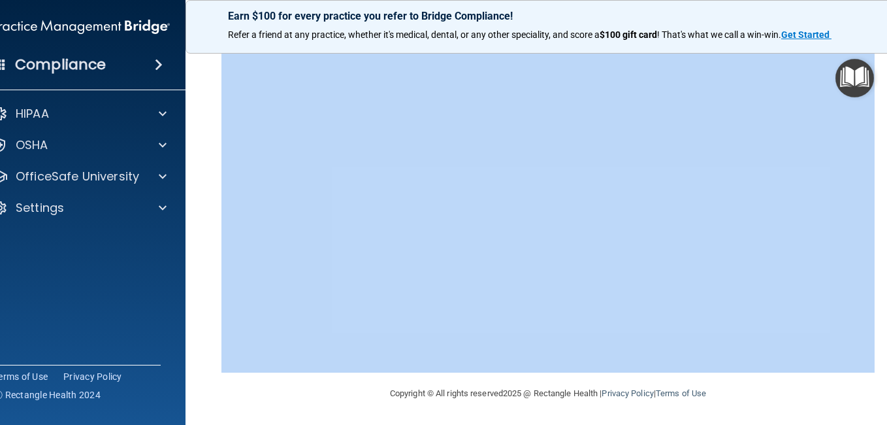
click at [877, 127] on div "Infection Control Training This course doesn’t expire until 10/24/2025. Are you…" at bounding box center [548, 159] width 673 height 452
click at [874, 107] on div "Infection Control Training This course doesn’t expire until 10/24/2025. Are you…" at bounding box center [548, 159] width 673 height 452
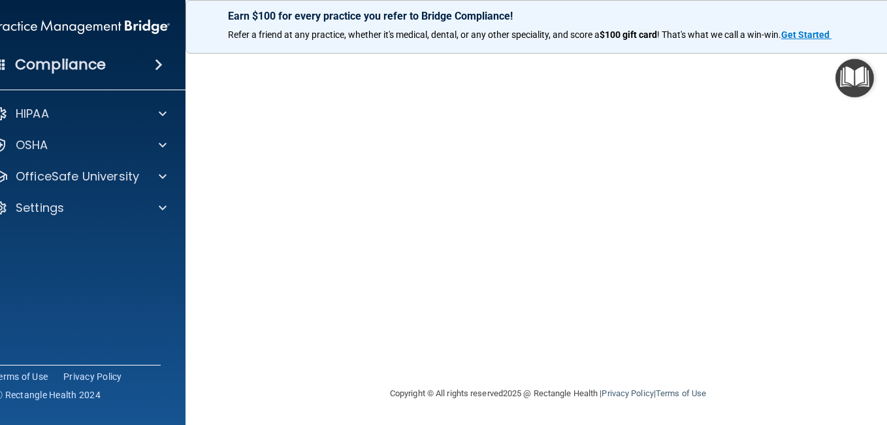
click at [874, 107] on div "Infection Control Training This course doesn’t expire until 10/24/2025. Are you…" at bounding box center [548, 159] width 673 height 452
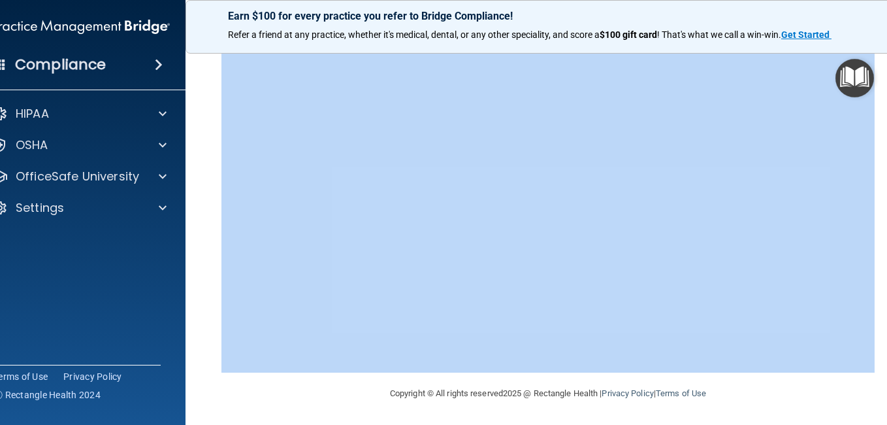
click at [874, 107] on div "Infection Control Training This course doesn’t expire until 10/24/2025. Are you…" at bounding box center [548, 159] width 673 height 452
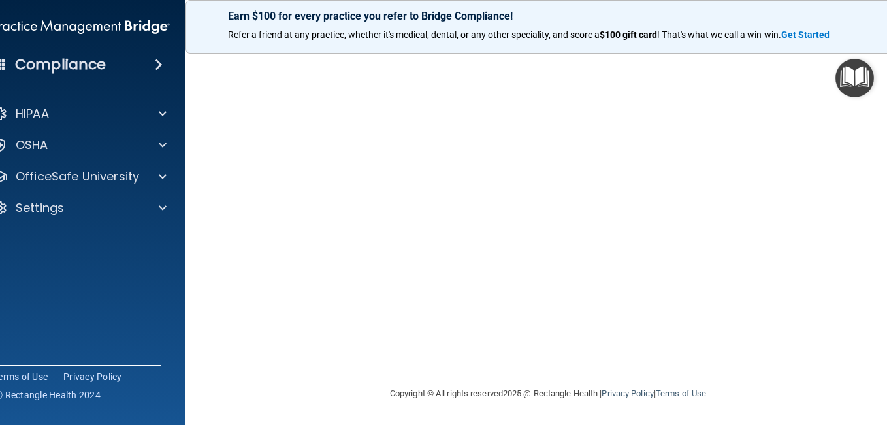
click at [378, 414] on div "Copyright © All rights reserved 2025 @ Rectangle Health | Privacy Policy | Term…" at bounding box center [548, 393] width 477 height 42
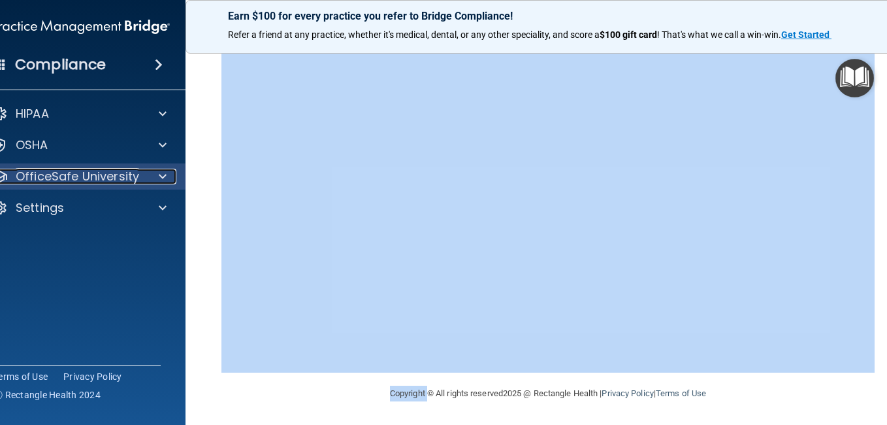
click at [159, 174] on span at bounding box center [163, 177] width 8 height 16
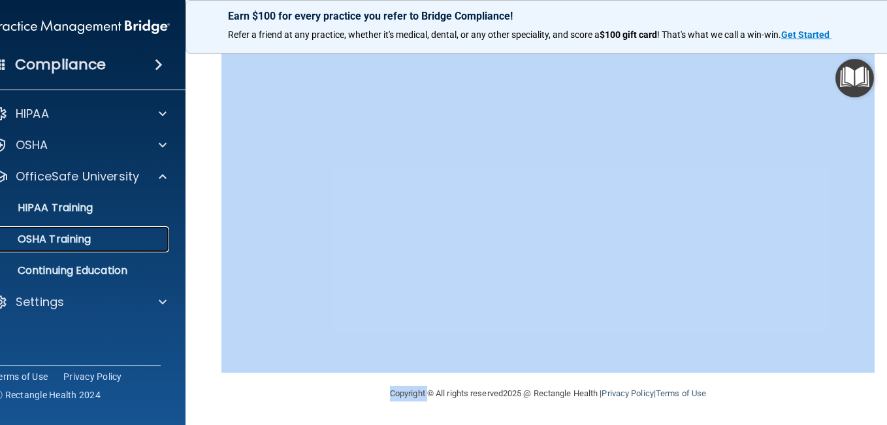
click at [115, 233] on div "OSHA Training" at bounding box center [74, 239] width 178 height 13
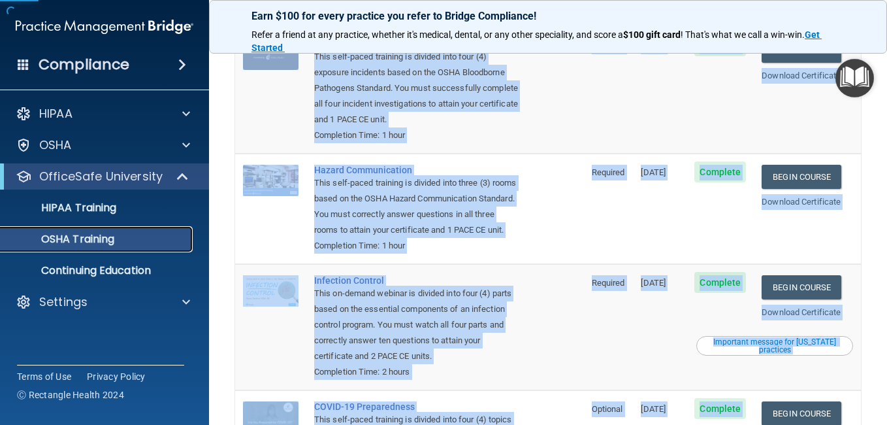
scroll to position [297, 0]
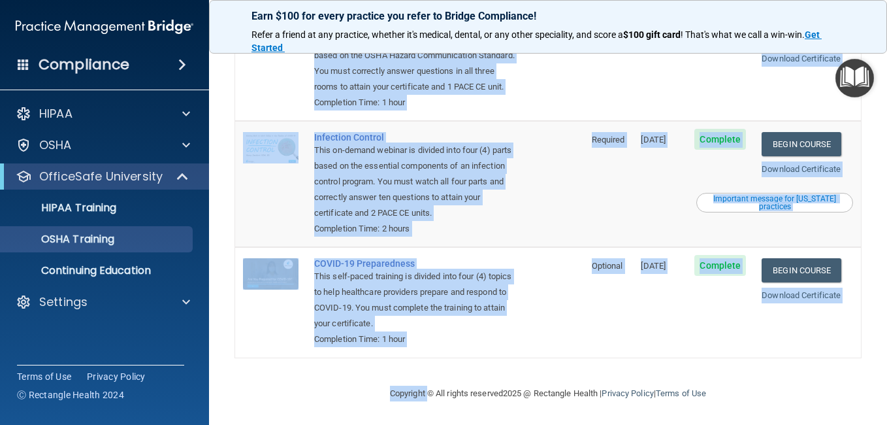
click at [571, 307] on td "COVID-19 Preparedness This self-paced training is divided into four (4) topics …" at bounding box center [445, 302] width 278 height 110
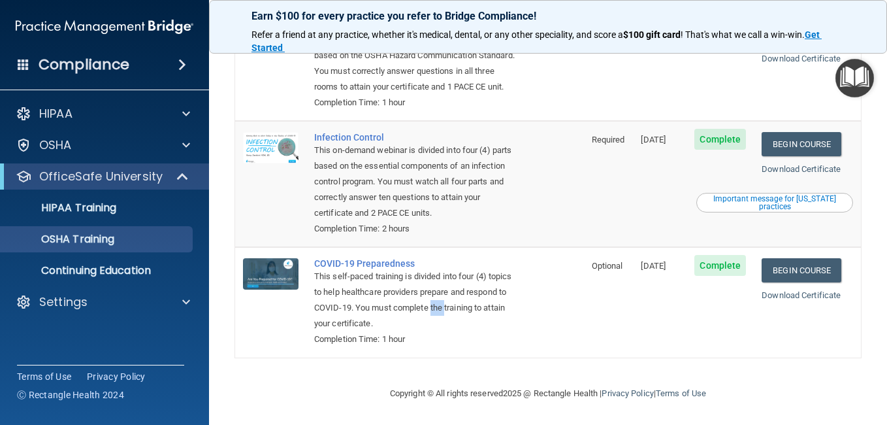
click at [571, 307] on td "COVID-19 Preparedness This self-paced training is divided into four (4) topics …" at bounding box center [445, 302] width 278 height 110
click at [796, 269] on link "Begin Course" at bounding box center [802, 270] width 80 height 24
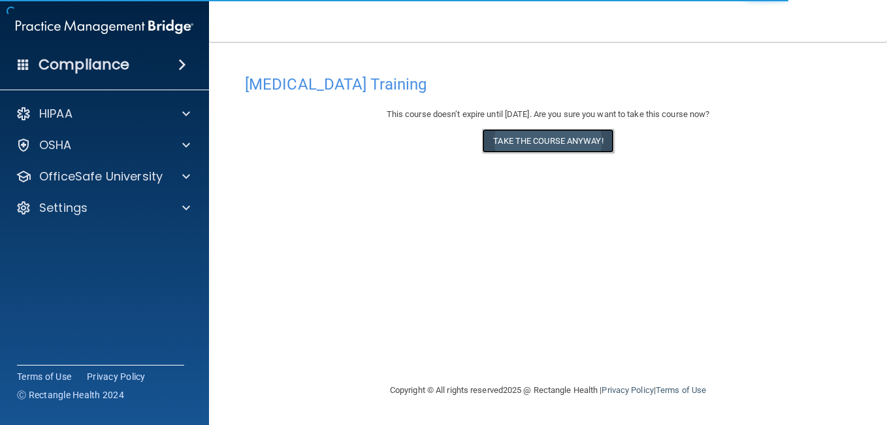
click at [575, 144] on button "Take the course anyway!" at bounding box center [547, 141] width 131 height 24
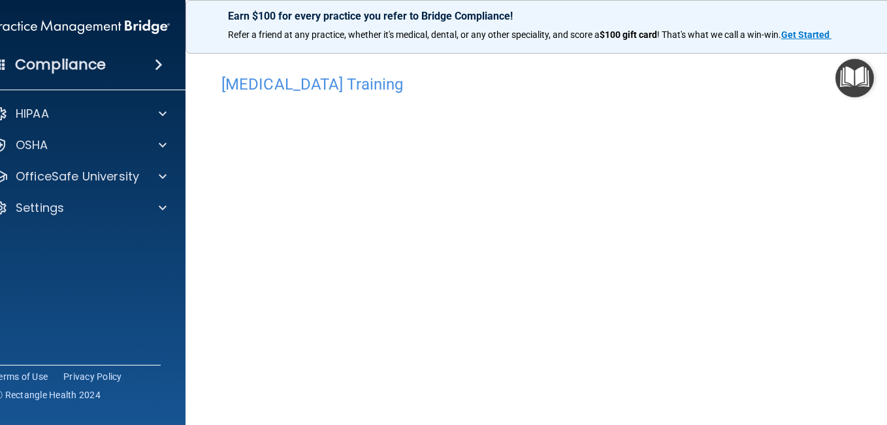
scroll to position [37, 0]
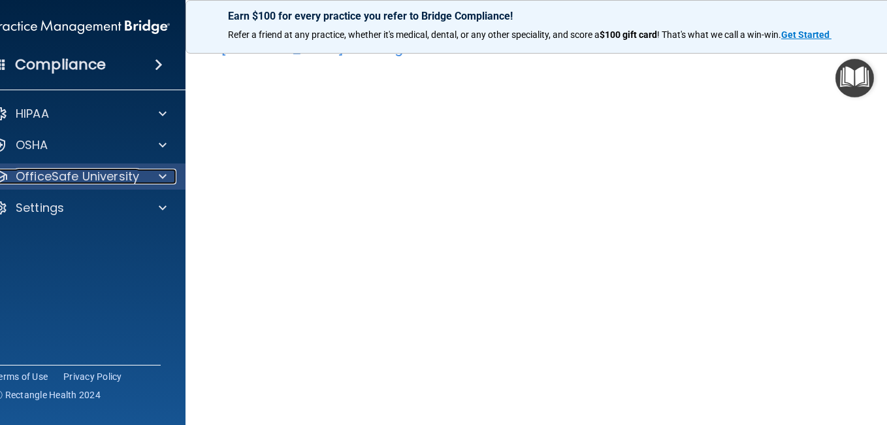
click at [161, 174] on span at bounding box center [163, 177] width 8 height 16
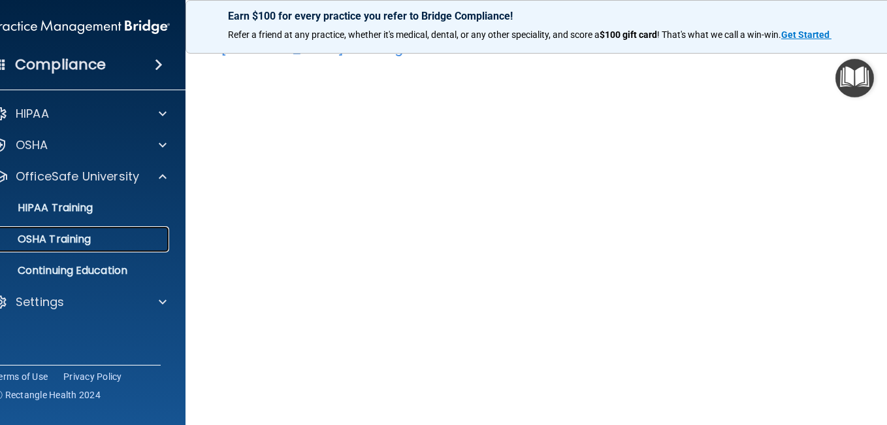
click at [82, 239] on p "OSHA Training" at bounding box center [38, 239] width 106 height 13
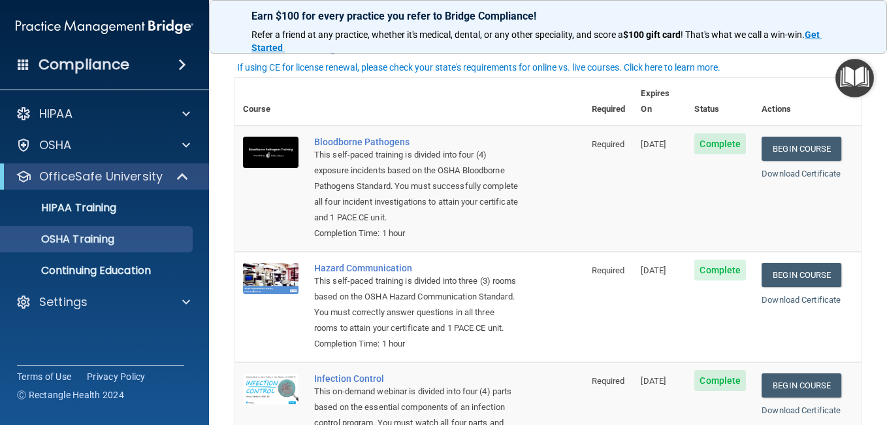
click at [871, 421] on main "You have a course that has expired or is incomplete. Please complete the course…" at bounding box center [548, 233] width 678 height 383
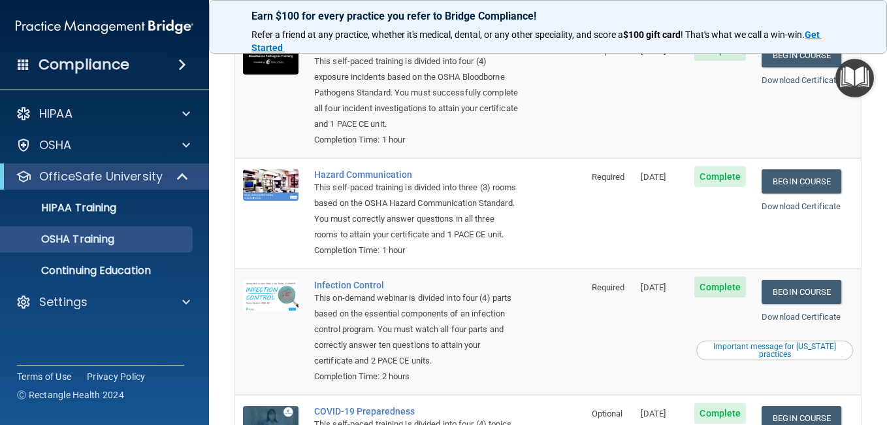
scroll to position [131, 0]
click at [816, 303] on link "Begin Course" at bounding box center [802, 291] width 80 height 24
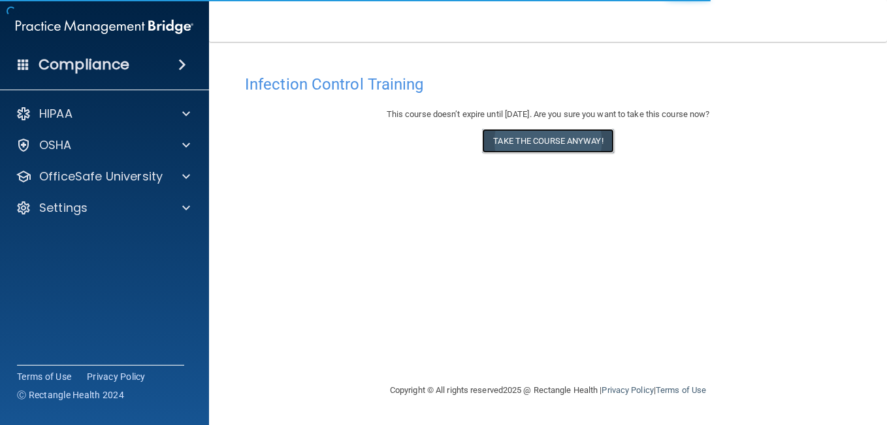
click at [569, 141] on button "Take the course anyway!" at bounding box center [547, 141] width 131 height 24
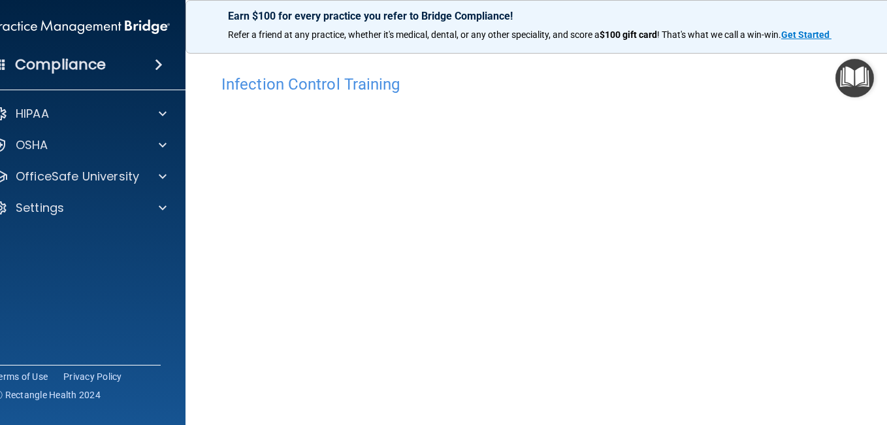
click at [885, 419] on main "Infection Control Training This course doesn’t expire until [DATE]. Are you sur…" at bounding box center [548, 233] width 725 height 383
click at [886, 424] on html "Compliance HIPAA Documents and Policies Report an Incident Business Associates …" at bounding box center [443, 212] width 887 height 425
click at [881, 118] on main "Infection Control Training This course doesn’t expire until [DATE]. Are you sur…" at bounding box center [548, 233] width 725 height 383
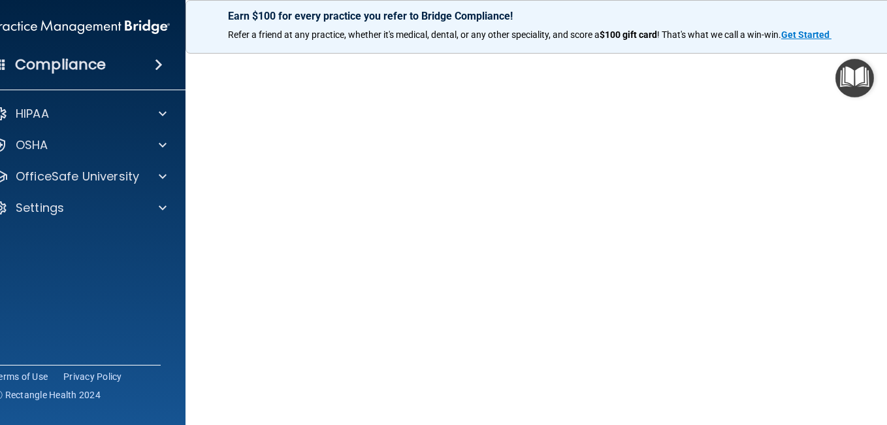
click at [881, 118] on main "Infection Control Training This course doesn’t expire until [DATE]. Are you sur…" at bounding box center [548, 233] width 725 height 383
click at [877, 89] on div "Infection Control Training This course doesn’t expire until [DATE]. Are you sur…" at bounding box center [548, 209] width 673 height 452
drag, startPoint x: 877, startPoint y: 89, endPoint x: 877, endPoint y: 310, distance: 220.1
click at [877, 310] on div "Infection Control Training This course doesn’t expire until [DATE]. Are you sur…" at bounding box center [548, 209] width 673 height 452
click at [875, 29] on div "Refer a friend at any practice, whether it's medical, dental, or any other spec…" at bounding box center [547, 35] width 671 height 13
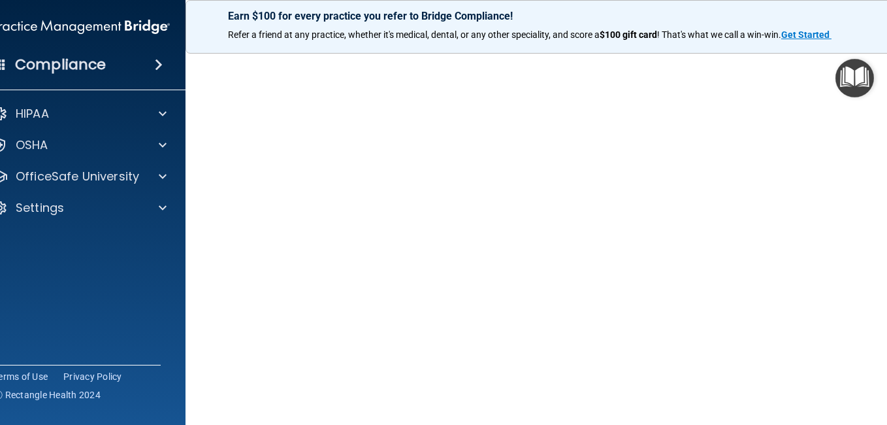
click at [880, 100] on main "Infection Control Training This course doesn’t expire until [DATE]. Are you sur…" at bounding box center [548, 233] width 725 height 383
click at [880, 100] on main "Infection Control Training This course doesn’t expire until 10/24/2025. Are you…" at bounding box center [548, 233] width 725 height 383
click at [881, 423] on main "Infection Control Training This course doesn’t expire until 10/24/2025. Are you…" at bounding box center [548, 233] width 725 height 383
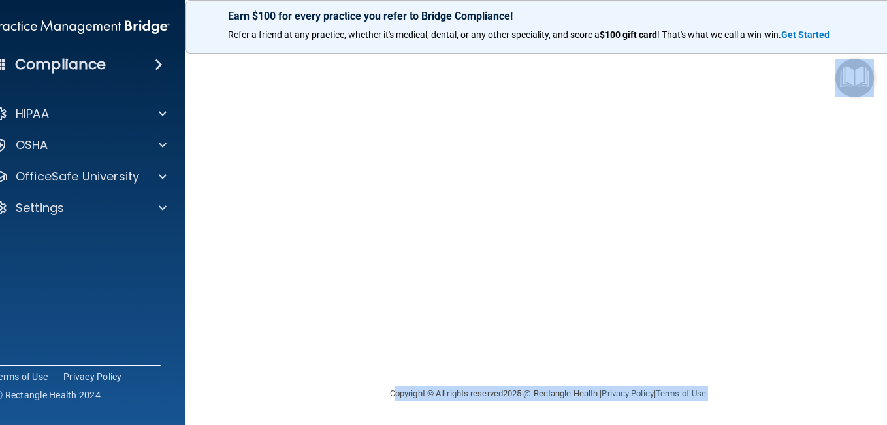
click at [881, 423] on main "Infection Control Training This course doesn’t expire until 10/24/2025. Are you…" at bounding box center [548, 233] width 725 height 383
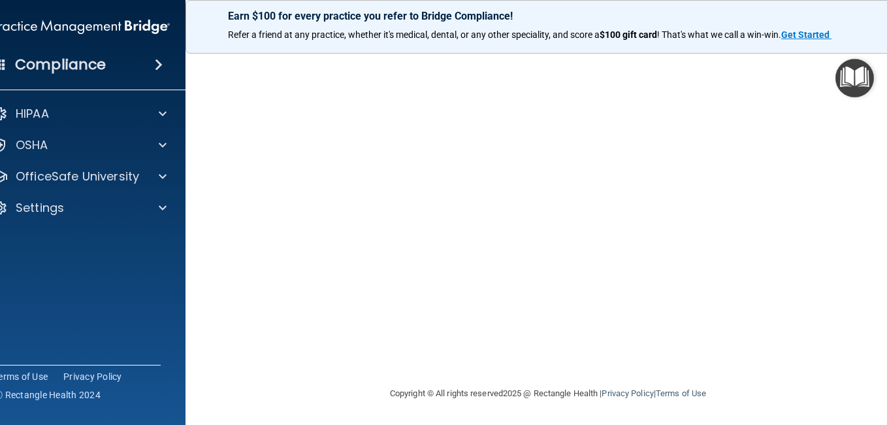
click at [875, 179] on div "Infection Control Training This course doesn’t expire until 10/24/2025. Are you…" at bounding box center [548, 159] width 673 height 452
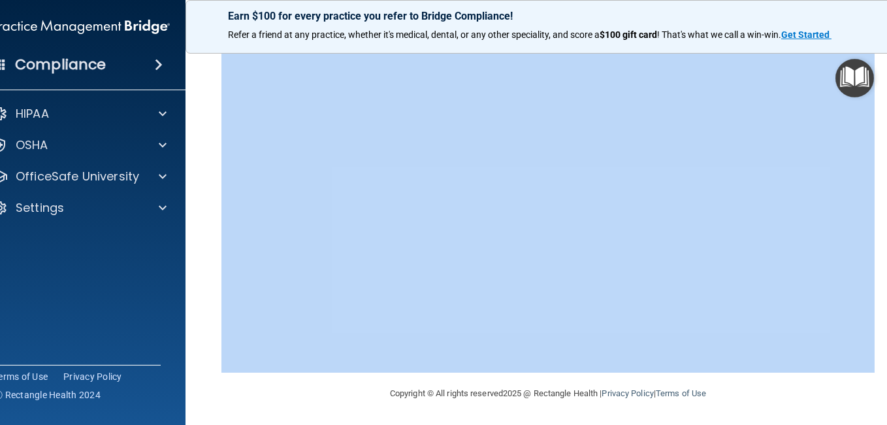
click at [875, 179] on div "Infection Control Training This course doesn’t expire until 10/24/2025. Are you…" at bounding box center [548, 159] width 673 height 452
drag, startPoint x: 875, startPoint y: 179, endPoint x: 886, endPoint y: 238, distance: 60.6
click at [886, 238] on main "Infection Control Training This course doesn’t expire until 10/24/2025. Are you…" at bounding box center [548, 233] width 725 height 383
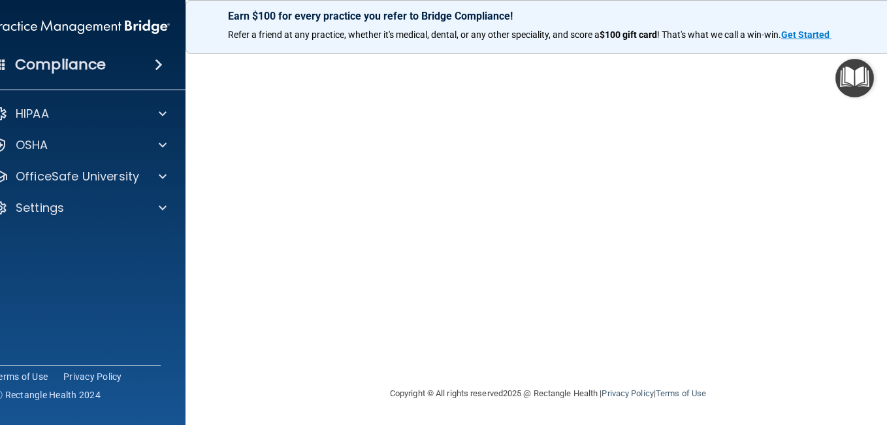
click at [877, 142] on div "Infection Control Training This course doesn’t expire until 10/24/2025. Are you…" at bounding box center [548, 159] width 673 height 452
click at [884, 122] on main "Infection Control Training This course doesn’t expire until 10/24/2025. Are you…" at bounding box center [548, 233] width 725 height 383
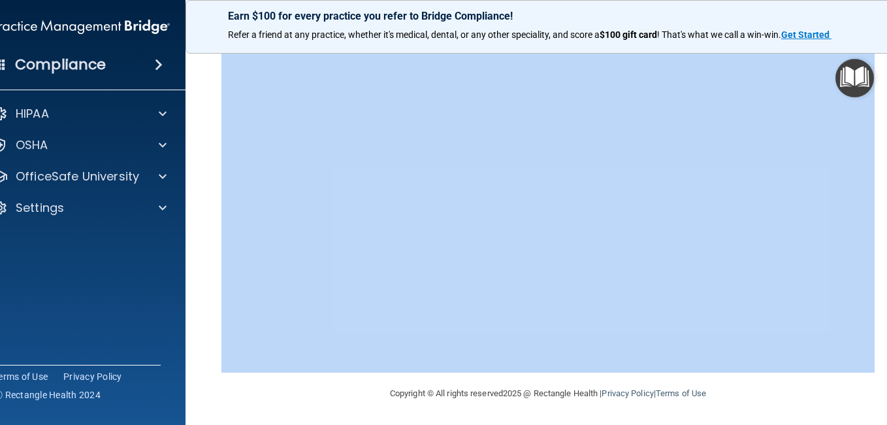
click at [884, 122] on main "Infection Control Training This course doesn’t expire until 10/24/2025. Are you…" at bounding box center [548, 233] width 725 height 383
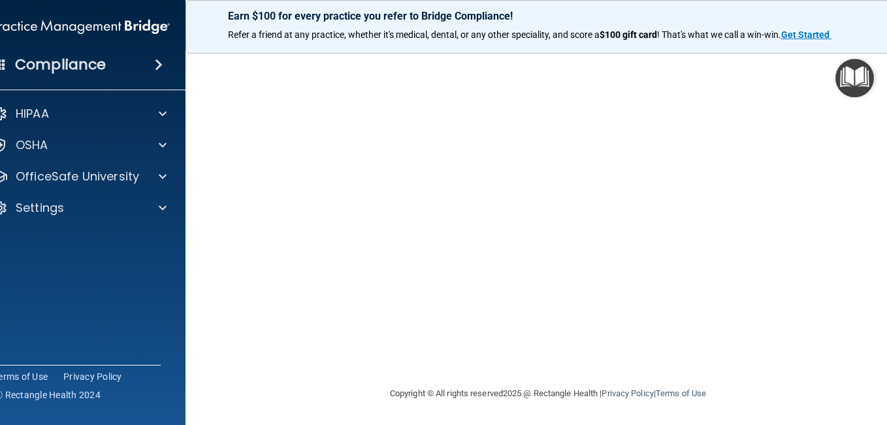
click at [884, 122] on main "Infection Control Training This course doesn’t expire until 10/24/2025. Are you…" at bounding box center [548, 233] width 725 height 383
click at [882, 62] on main "Infection Control Training This course doesn’t expire until 10/24/2025. Are you…" at bounding box center [548, 233] width 725 height 383
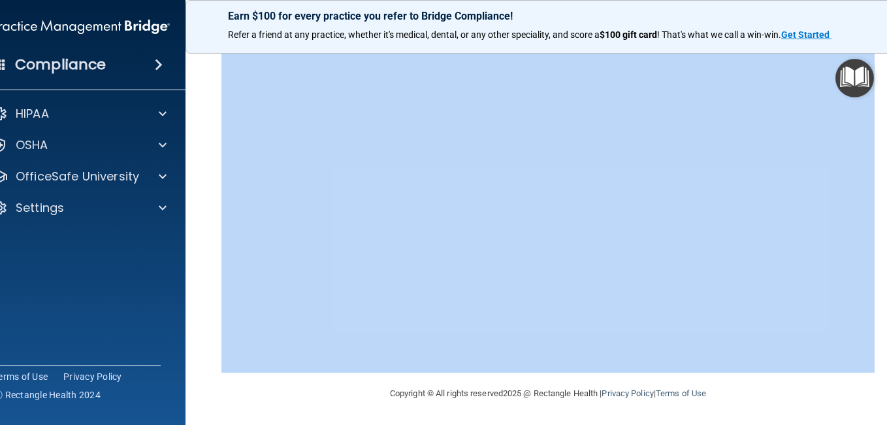
click at [882, 62] on main "Infection Control Training This course doesn’t expire until 10/24/2025. Are you…" at bounding box center [548, 233] width 725 height 383
click at [882, 64] on main "Infection Control Training This course doesn’t expire until 10/24/2025. Are you…" at bounding box center [548, 233] width 725 height 383
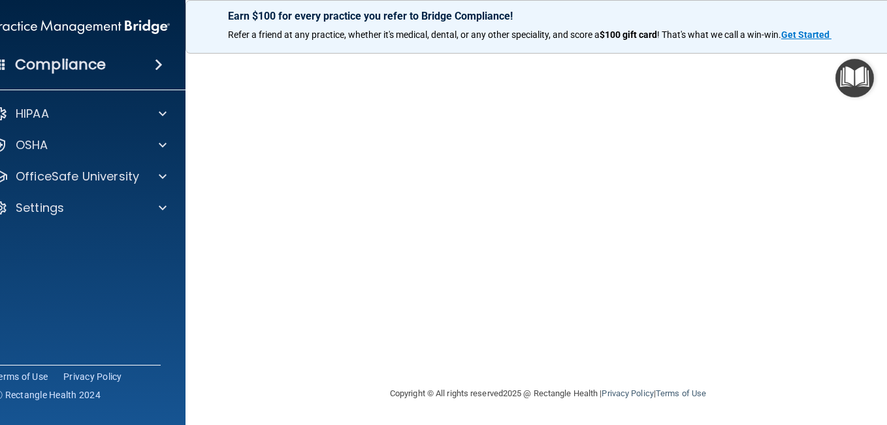
click at [882, 64] on main "Infection Control Training This course doesn’t expire until 10/24/2025. Are you…" at bounding box center [548, 233] width 725 height 383
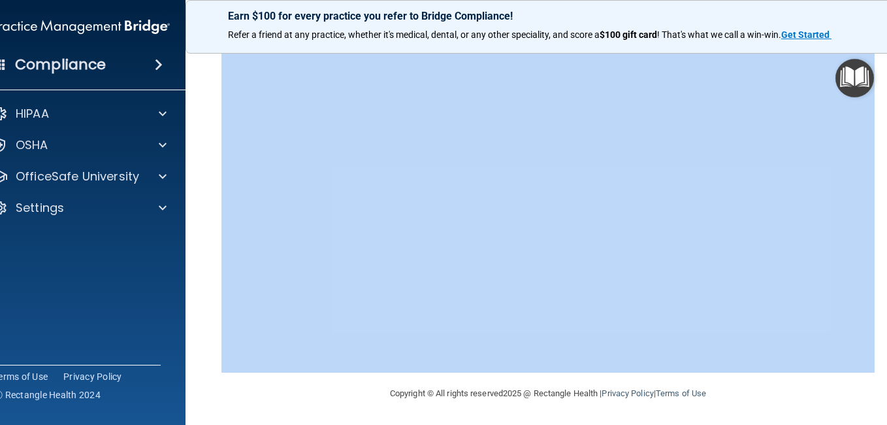
click at [882, 64] on main "Infection Control Training This course doesn’t expire until 10/24/2025. Are you…" at bounding box center [548, 233] width 725 height 383
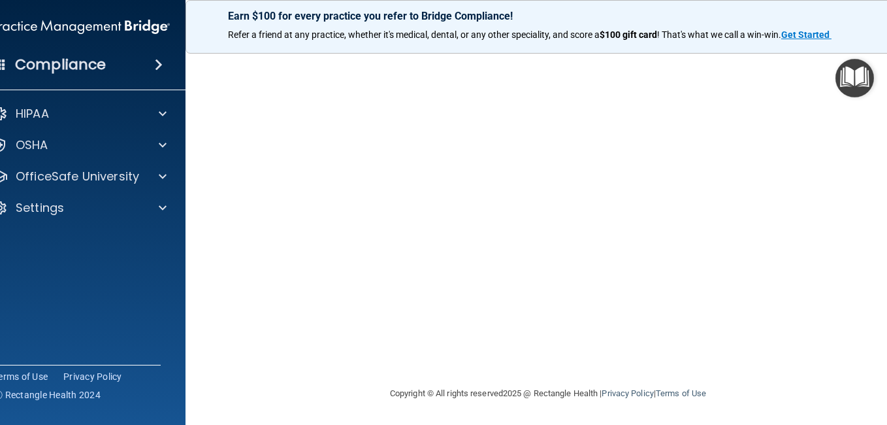
click at [881, 63] on main "Infection Control Training This course doesn’t expire until 10/24/2025. Are you…" at bounding box center [548, 233] width 725 height 383
click at [886, 78] on html "Compliance HIPAA Documents and Policies Report an Incident Business Associates …" at bounding box center [443, 212] width 887 height 425
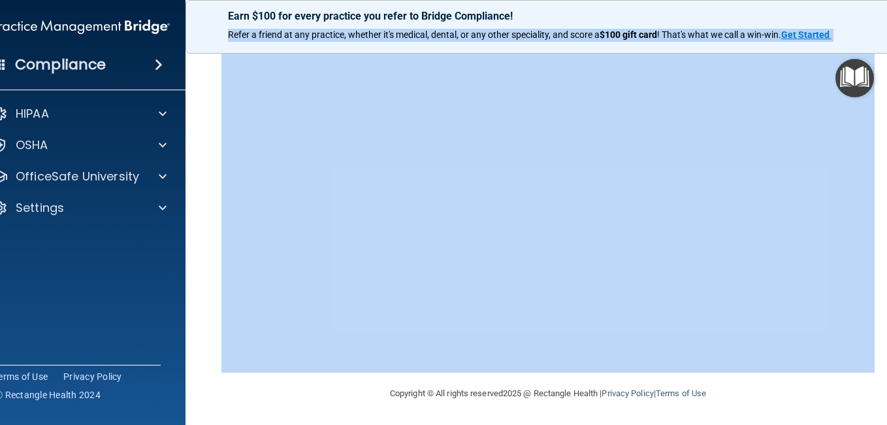
drag, startPoint x: 886, startPoint y: 78, endPoint x: 866, endPoint y: -8, distance: 87.9
click at [866, 0] on html "Compliance HIPAA Documents and Policies Report an Incident Business Associates …" at bounding box center [443, 212] width 887 height 425
click at [879, 127] on div "Infection Control Training This course doesn’t expire until 10/24/2025. Are you…" at bounding box center [548, 159] width 673 height 452
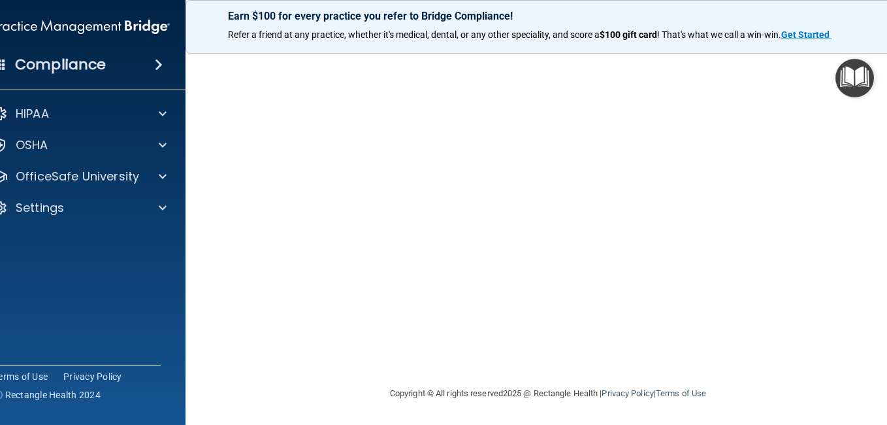
click at [879, 127] on div "Infection Control Training This course doesn’t expire until 10/24/2025. Are you…" at bounding box center [548, 159] width 673 height 452
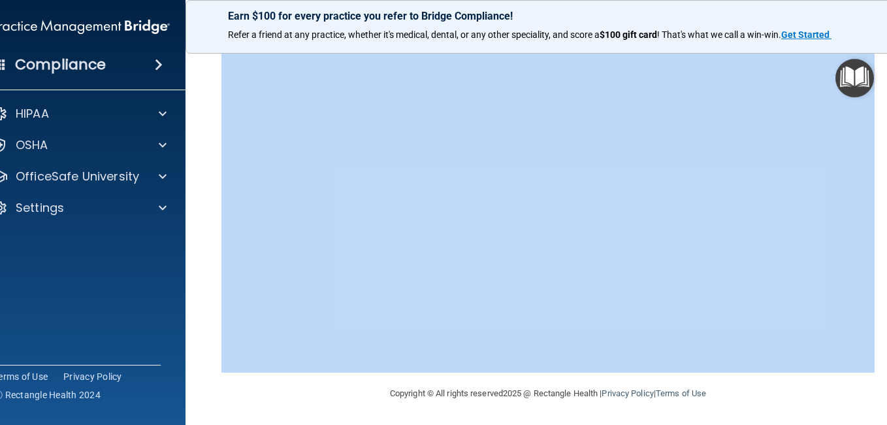
click at [879, 127] on div "Infection Control Training This course doesn’t expire until 10/24/2025. Are you…" at bounding box center [548, 159] width 673 height 452
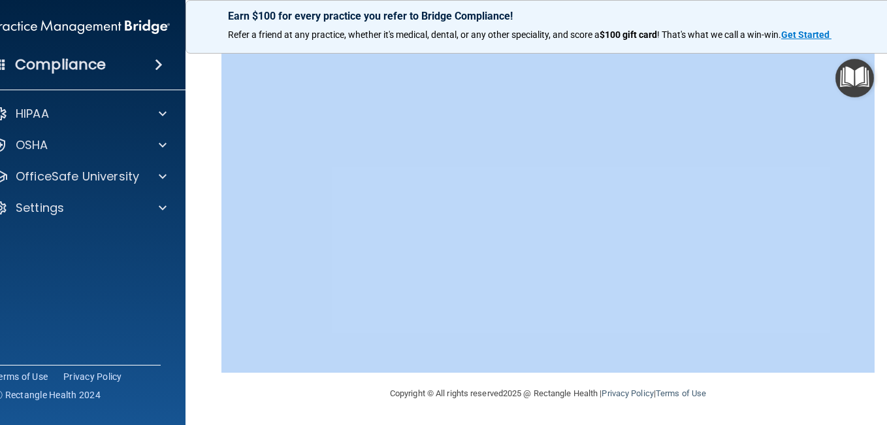
drag, startPoint x: 879, startPoint y: 127, endPoint x: 874, endPoint y: 216, distance: 89.0
click at [874, 216] on div "Infection Control Training This course doesn’t expire until 10/24/2025. Are you…" at bounding box center [548, 159] width 673 height 452
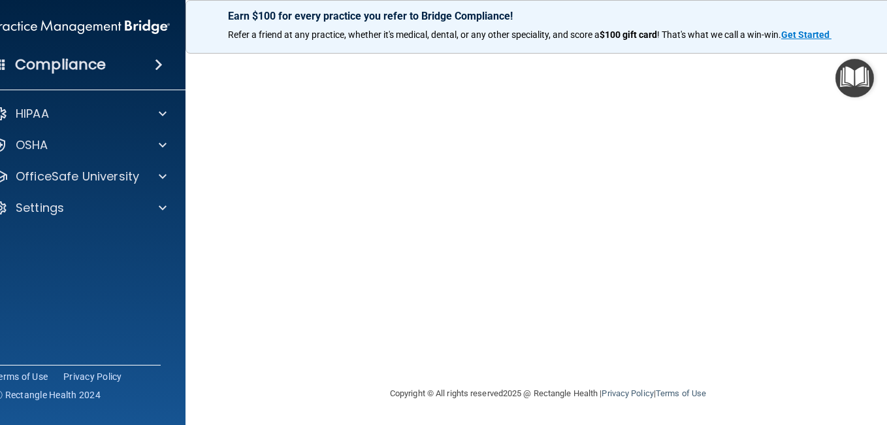
click at [885, 147] on main "Infection Control Training This course doesn’t expire until 10/24/2025. Are you…" at bounding box center [548, 233] width 725 height 383
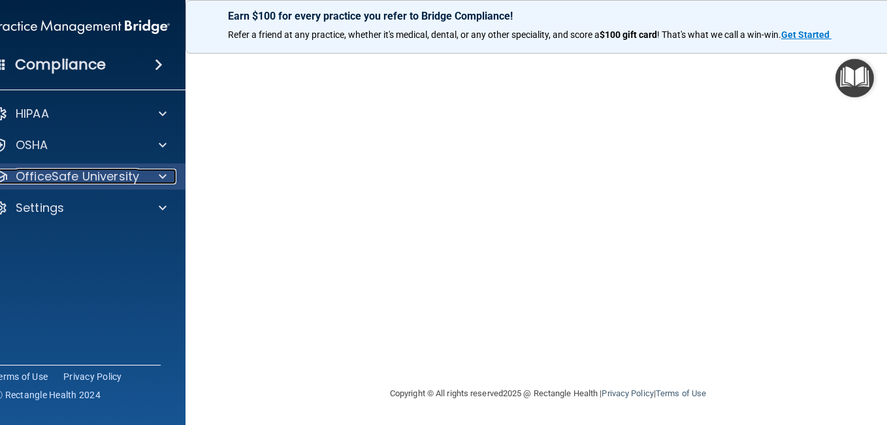
click at [159, 171] on span at bounding box center [163, 177] width 8 height 16
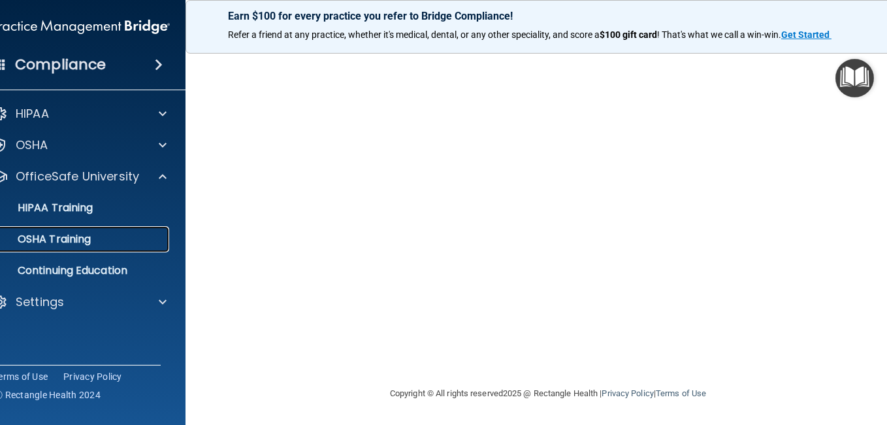
click at [120, 240] on div "OSHA Training" at bounding box center [74, 239] width 178 height 13
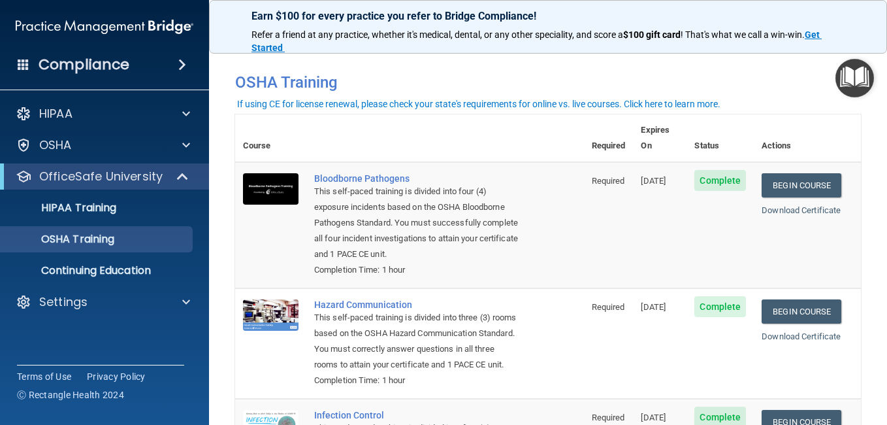
click at [869, 329] on main "You have a course that has expired or is incomplete. Please complete the course…" at bounding box center [548, 233] width 678 height 383
click at [809, 205] on link "Download Certificate" at bounding box center [801, 210] width 79 height 10
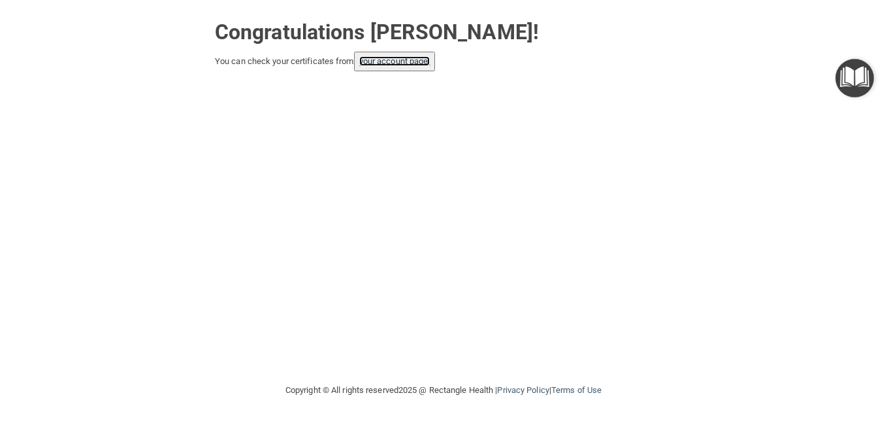
click at [411, 61] on link "your account page!" at bounding box center [394, 61] width 71 height 10
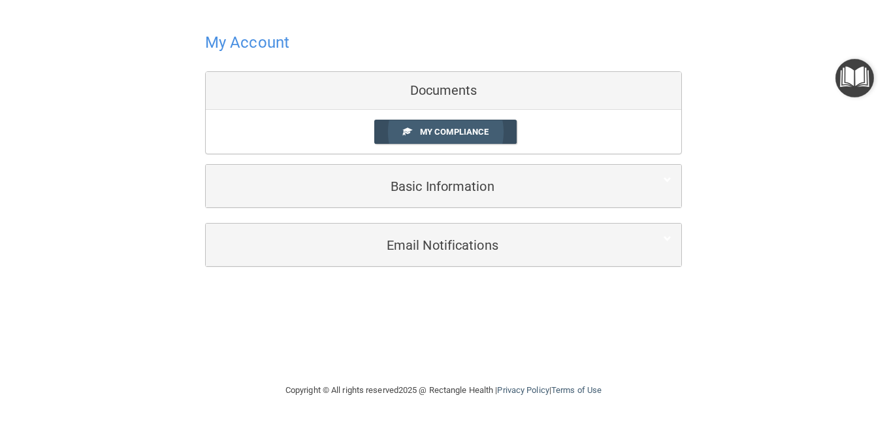
click at [454, 134] on span "My Compliance" at bounding box center [454, 132] width 69 height 10
